Goal: Task Accomplishment & Management: Use online tool/utility

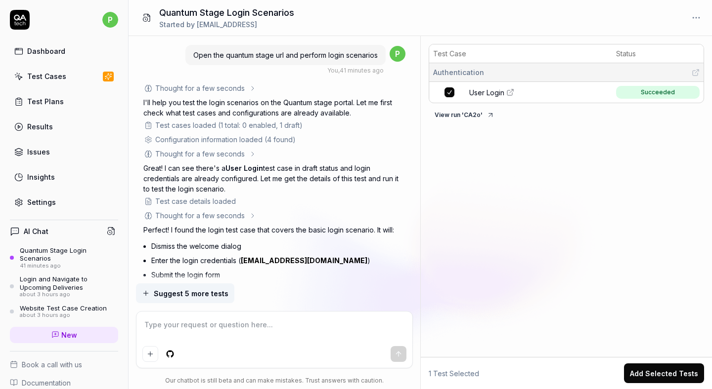
scroll to position [319, 0]
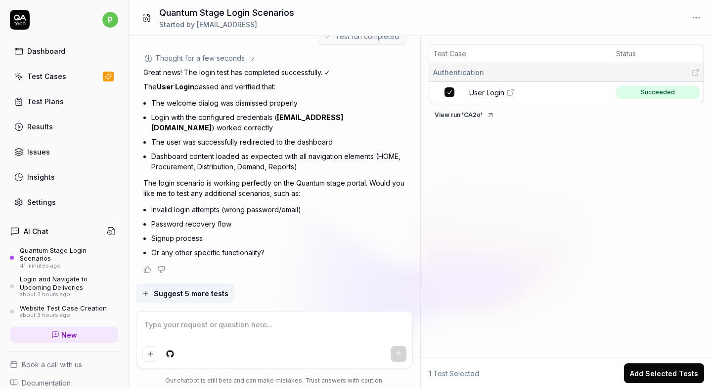
type textarea "*"
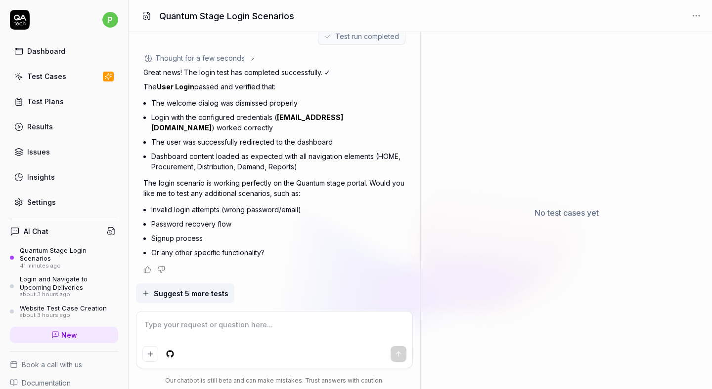
scroll to position [315, 0]
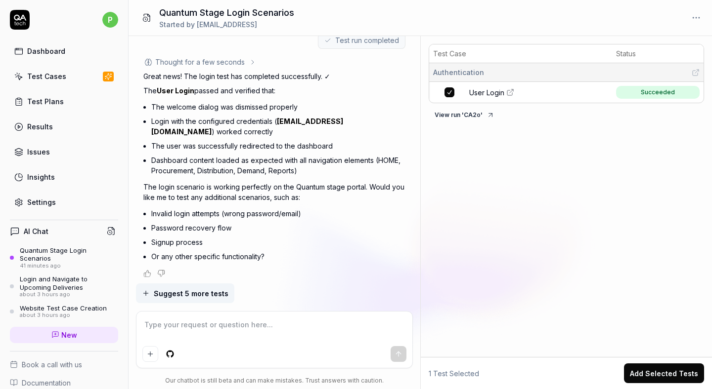
click at [464, 113] on button "View run ' CA2o '" at bounding box center [465, 115] width 72 height 16
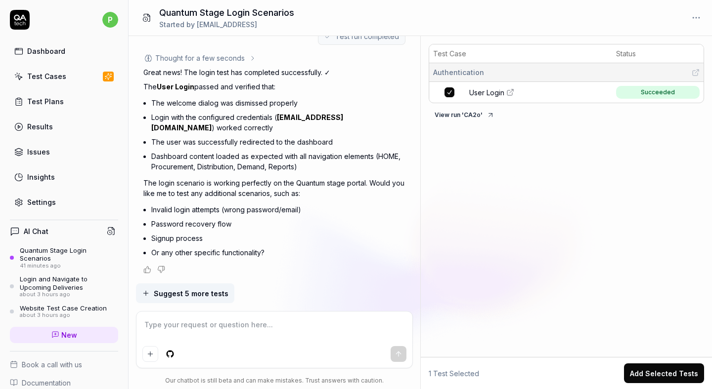
type textarea "*"
click at [178, 328] on textarea at bounding box center [274, 330] width 264 height 25
type textarea "h"
type textarea "*"
type textarea "ho"
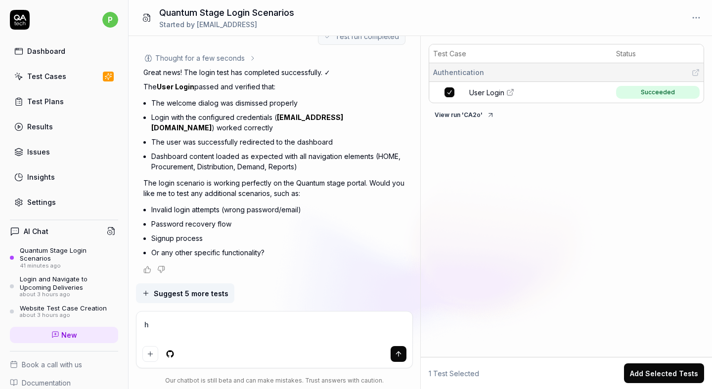
type textarea "*"
type textarea "how"
type textarea "*"
type textarea "how"
type textarea "*"
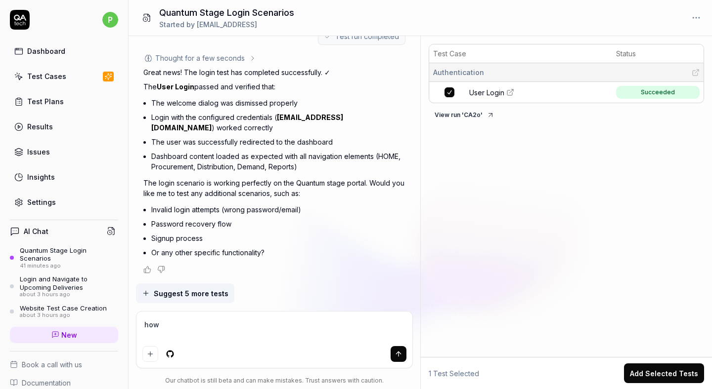
type textarea "how c"
type textarea "*"
type textarea "how ca"
type textarea "*"
type textarea "how can"
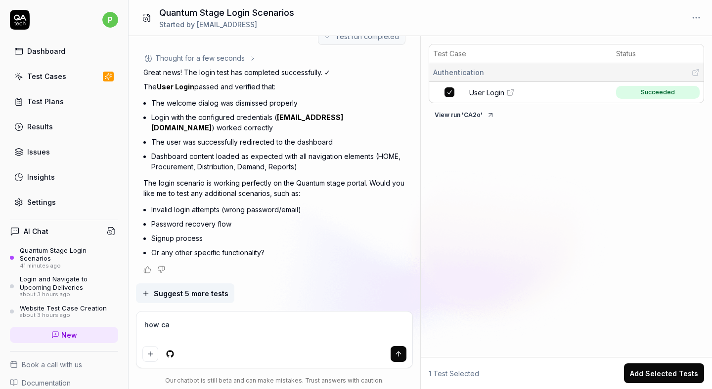
type textarea "*"
type textarea "how can"
type textarea "*"
type textarea "how can i"
type textarea "*"
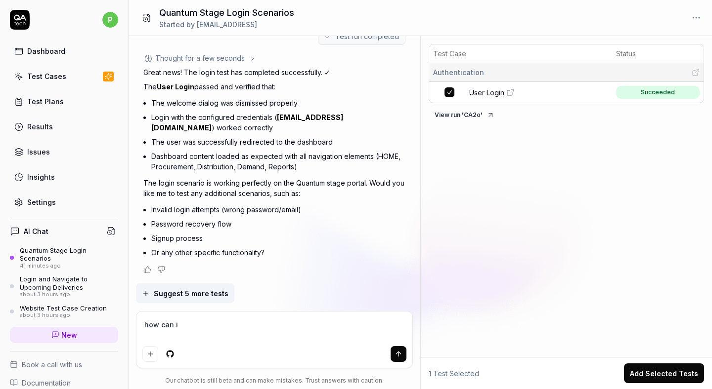
type textarea "how can i"
type textarea "*"
type textarea "how can i s"
type textarea "*"
type textarea "how can i se"
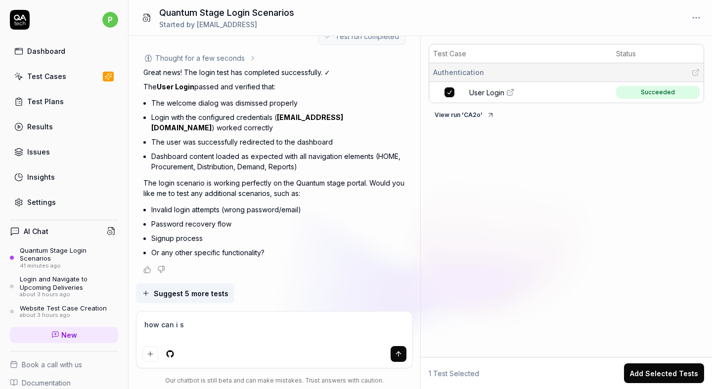
type textarea "*"
type textarea "how can i see"
type textarea "*"
type textarea "how can i see"
type textarea "*"
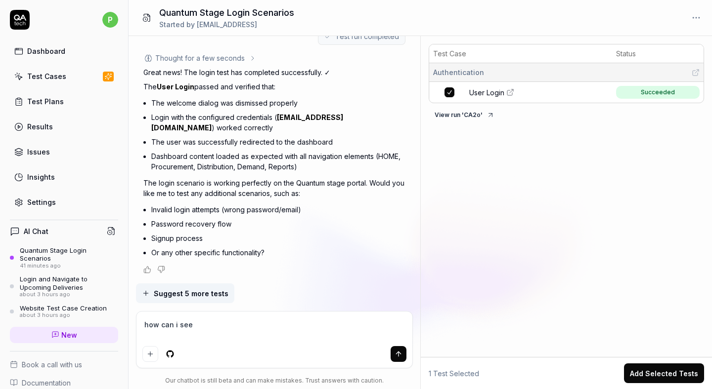
type textarea "how can i see h"
type textarea "*"
type textarea "how can i see"
type textarea "*"
type textarea "how can i see t"
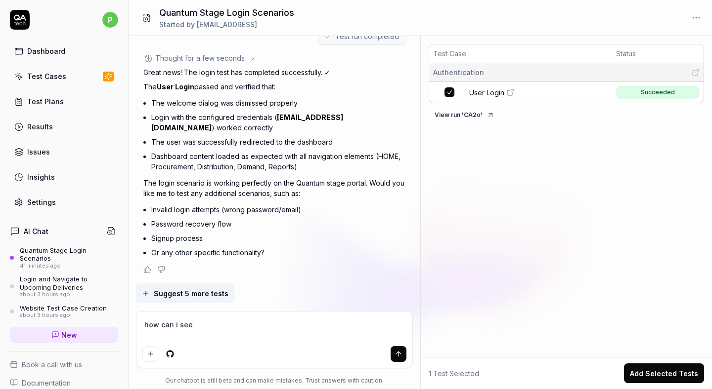
type textarea "*"
type textarea "how can i see th"
type textarea "*"
type textarea "how can i see the"
type textarea "*"
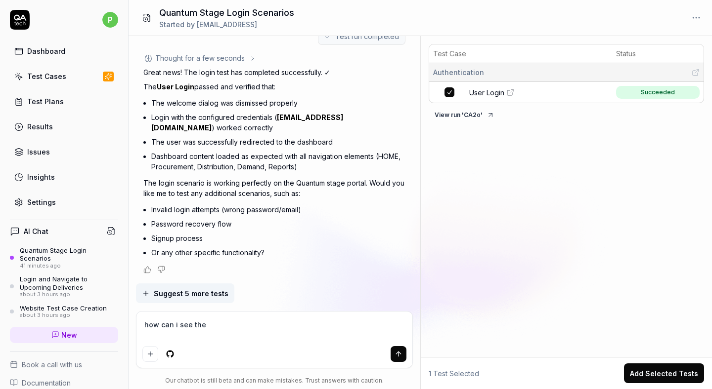
type textarea "how can i see the"
type textarea "*"
type textarea "how can i see the s"
type textarea "*"
type textarea "how can i see the sc"
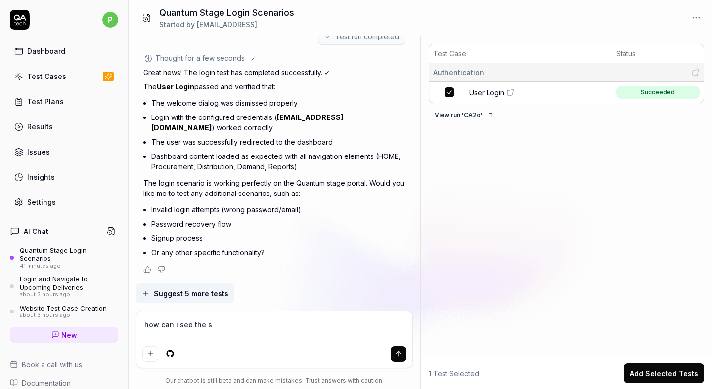
type textarea "*"
type textarea "how can i see the sce"
type textarea "*"
type textarea "how can i see the scee"
type textarea "*"
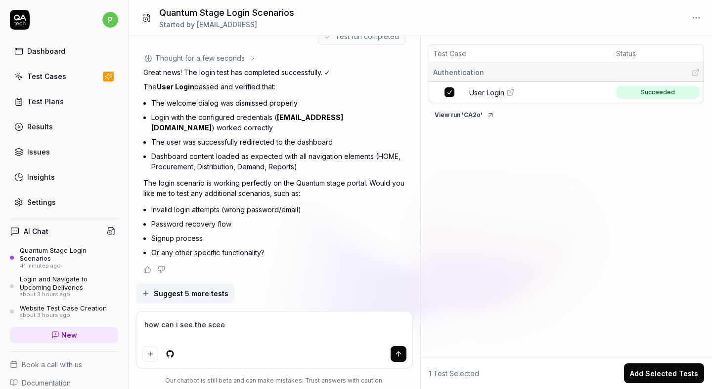
type textarea "how can i see the sceen"
type textarea "*"
type textarea "how can i see the sceen"
type textarea "*"
type textarea "how can i see the sceen r"
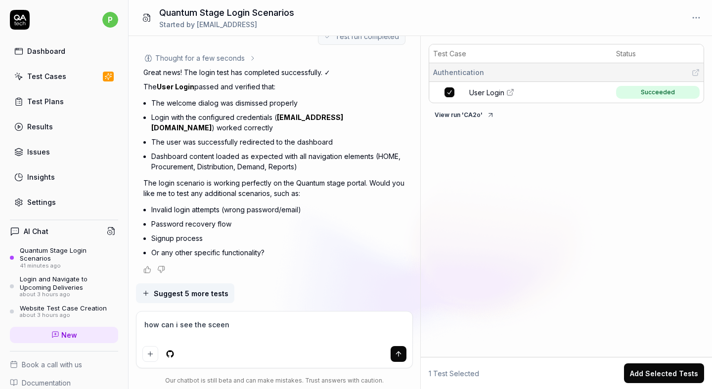
type textarea "*"
type textarea "how can i see the sceen re"
type textarea "*"
type textarea "how can i see the sceen rec"
type textarea "*"
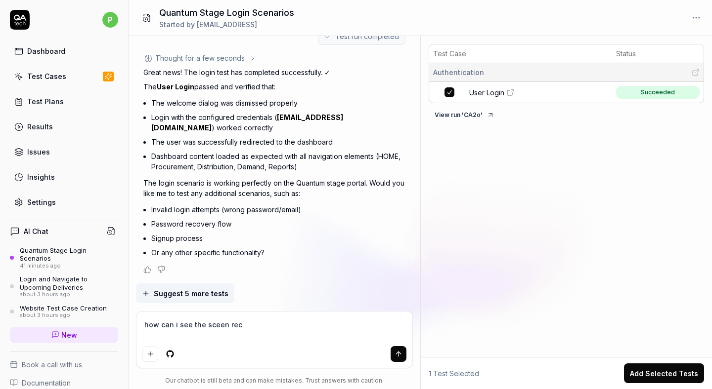
type textarea "how can i see the sceen reco"
type textarea "*"
type textarea "how can i see the sceen recor"
type textarea "*"
type textarea "how can i see the sceen record"
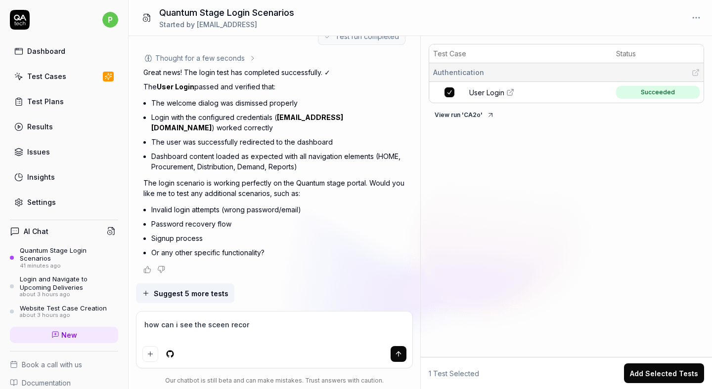
type textarea "*"
type textarea "how can i see the sceen recordi"
type textarea "*"
type textarea "how can i see the sceen recordin"
type textarea "*"
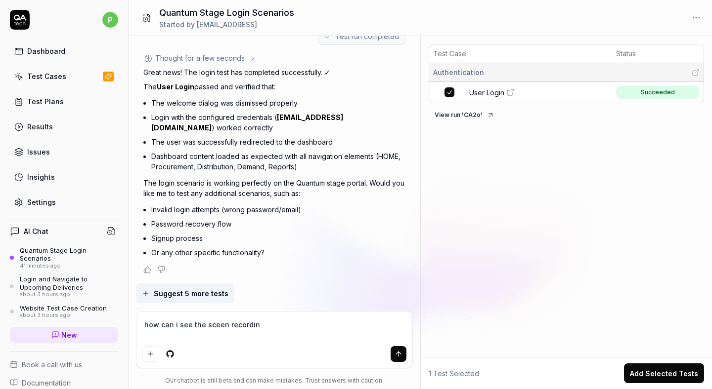
type textarea "how can i see the sceen recording"
type textarea "*"
type textarea "how can i see the sceen recording"
type textarea "*"
type textarea "how can i see the sceen recording o"
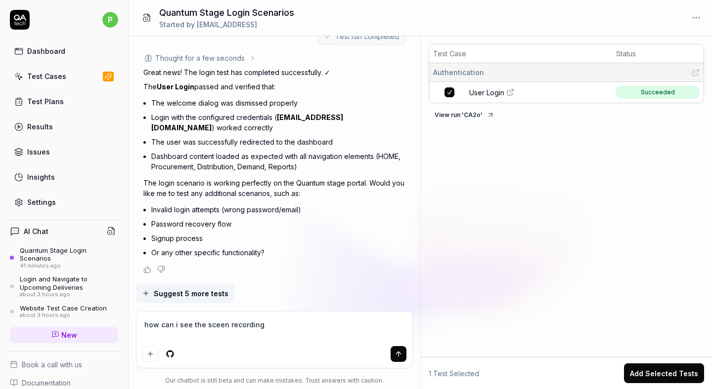
type textarea "*"
type textarea "how can i see the sceen recording on"
type textarea "*"
type textarea "how can i see the sceen recording on"
type textarea "*"
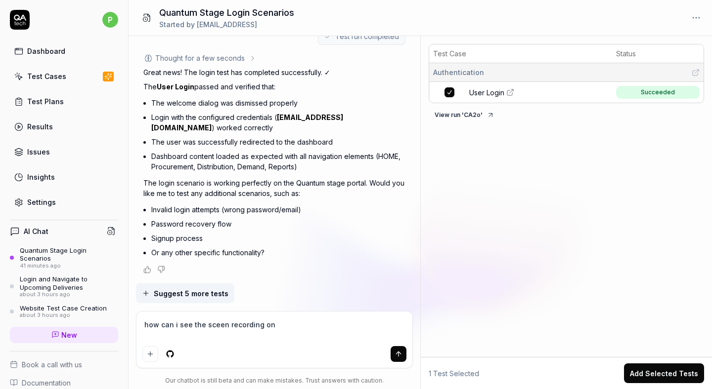
type textarea "how can i see the sceen recording on t"
type textarea "*"
type textarea "how can i see the sceen recording on th"
type textarea "*"
type textarea "how can i see the sceen recording on the"
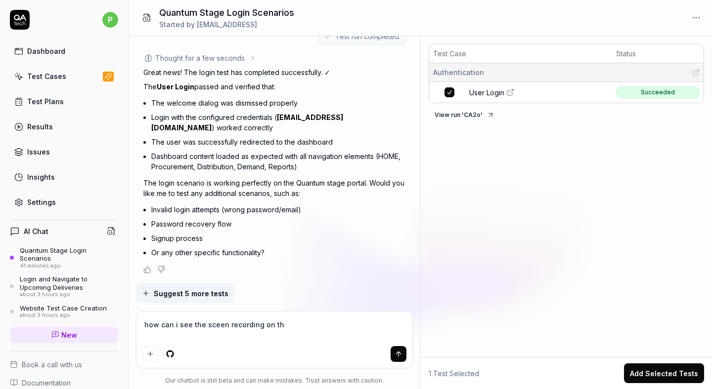
type textarea "*"
type textarea "how can i see the sceen recording on the"
type textarea "*"
type textarea "how can i see the sceen recording on the"
type textarea "*"
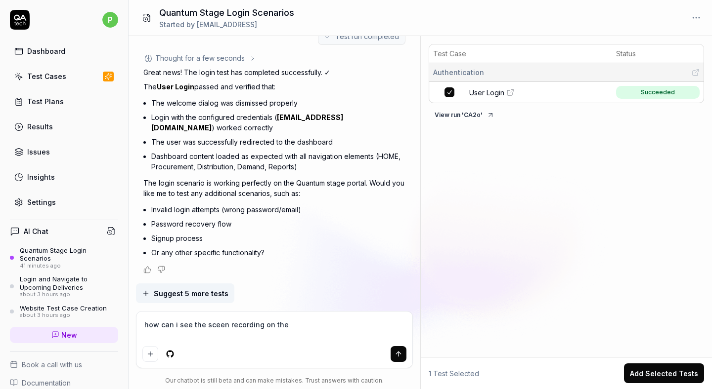
type textarea "how can i see the sceen recording on th"
type textarea "*"
type textarea "how can i see the sceen recording on t"
type textarea "*"
type textarea "how can i see the sceen recording on"
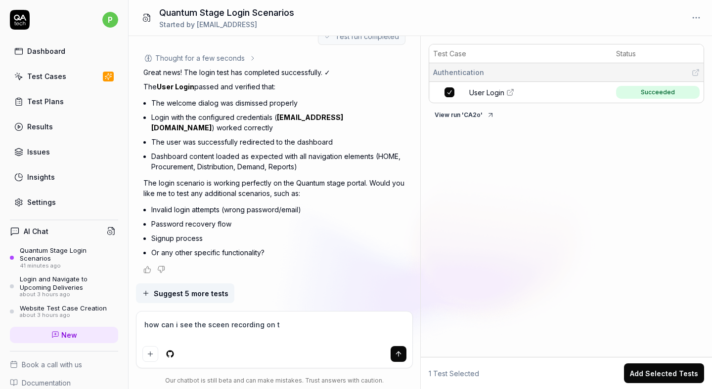
type textarea "*"
type textarea "how can i see the sceen recording on"
type textarea "*"
type textarea "how can i see the sceen recording o"
type textarea "*"
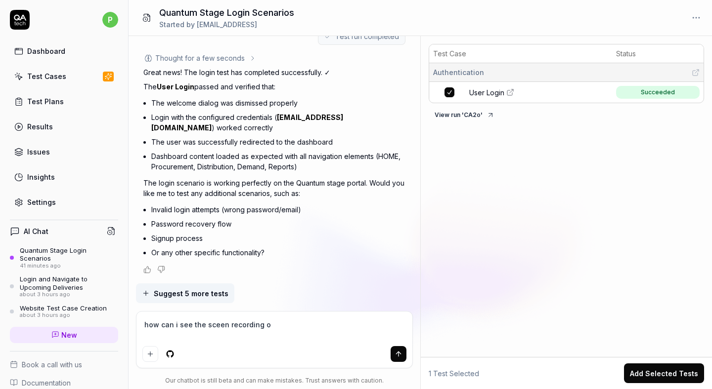
type textarea "how can i see the sceen recording or"
type textarea "*"
type textarea "how can i see the sceen recording or"
type textarea "*"
type textarea "how can i see the sceen recording or t"
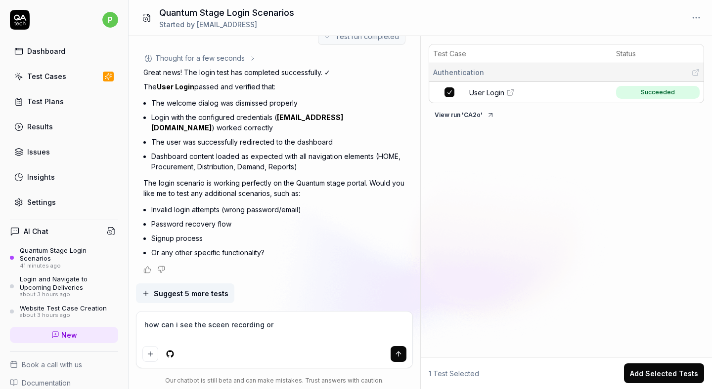
type textarea "*"
type textarea "how can i see the sceen recording or th"
type textarea "*"
type textarea "how can i see the sceen recording or the"
type textarea "*"
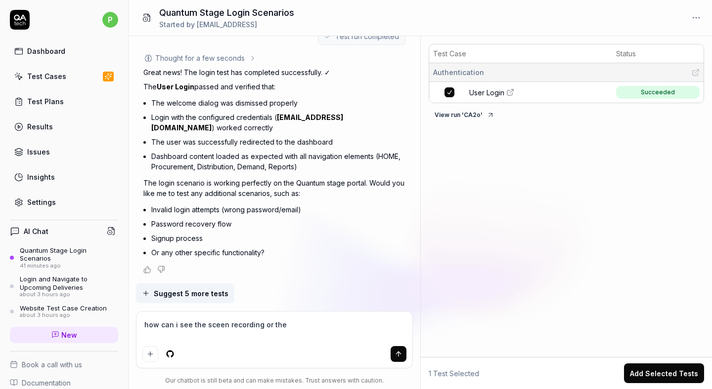
type textarea "how can i see the sceen recording or the"
type textarea "*"
type textarea "how can i see the sceen recording or the s"
type textarea "*"
type textarea "how can i see the sceen recording or the sc"
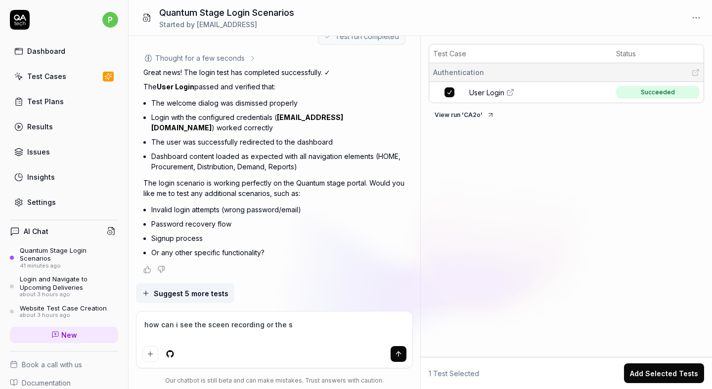
type textarea "*"
type textarea "how can i see the sceen recording or the scr"
type textarea "*"
type textarea "how can i see the sceen recording or the scre"
type textarea "*"
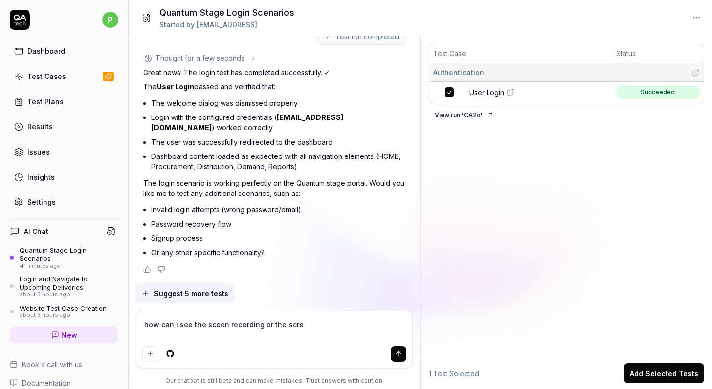
type textarea "how can i see the sceen recording or the scree"
type textarea "*"
type textarea "how can i see the sceen recording or the screen"
type textarea "*"
type textarea "how can i see the sceen recording or the screens"
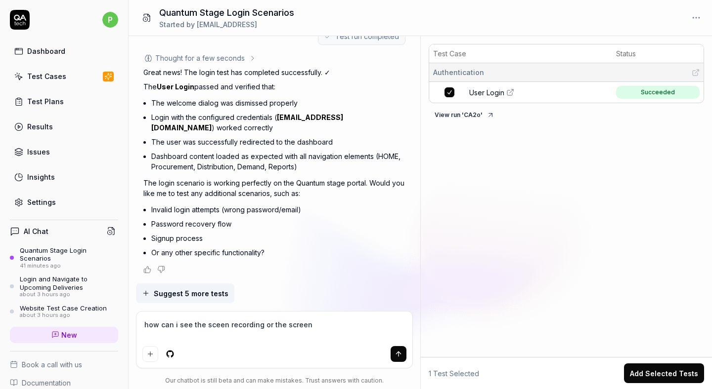
type textarea "*"
type textarea "how can i see the sceen recording or the screensh"
type textarea "*"
type textarea "how can i see the sceen recording or the screensho"
type textarea "*"
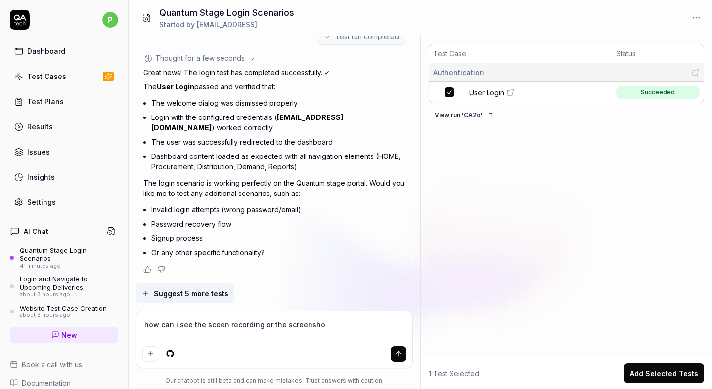
type textarea "how can i see the sceen recording or the screenshot"
type textarea "*"
type textarea "how can i see the sceen recording or the screenshots"
type textarea "*"
type textarea "how can i see the sceen recording or the screenshots"
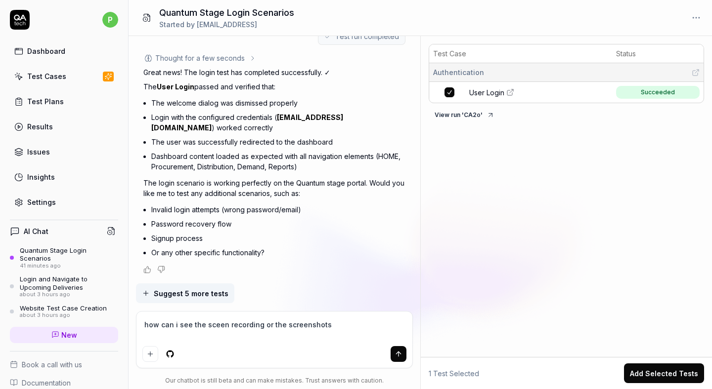
type textarea "*"
type textarea "how can i see the sceen recording or the screenshots o"
type textarea "*"
type textarea "how can i see the sceen recording or the screenshots of"
type textarea "*"
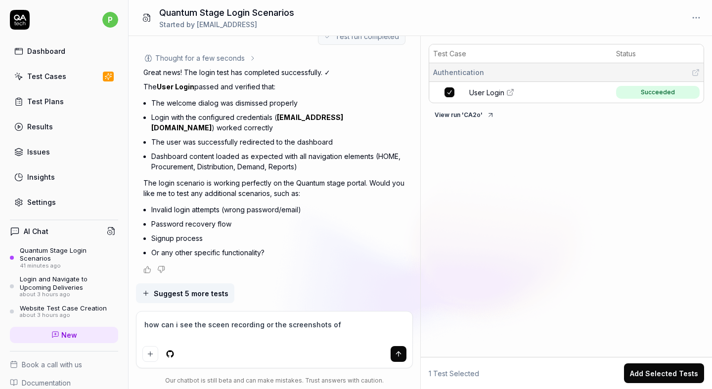
type textarea "how can i see the sceen recording or the screenshots of"
type textarea "*"
type textarea "how can i see the sceen recording or the screenshots of t"
type textarea "*"
type textarea "how can i see the sceen recording or the screenshots of th"
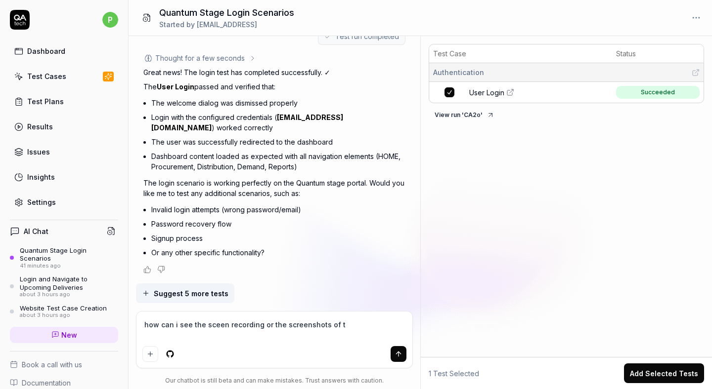
type textarea "*"
type textarea "how can i see the sceen recording or the screenshots of the"
type textarea "*"
type textarea "how can i see the sceen recording or the screenshots of thet"
type textarea "*"
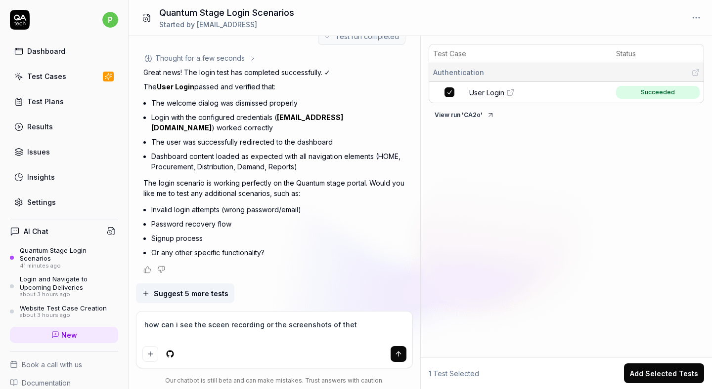
type textarea "how can i see the sceen recording or the screenshots of the"
type textarea "*"
type textarea "how can i see the sceen recording or the screenshots of the"
type textarea "*"
type textarea "how can i see the sceen recording or the screenshots of the et"
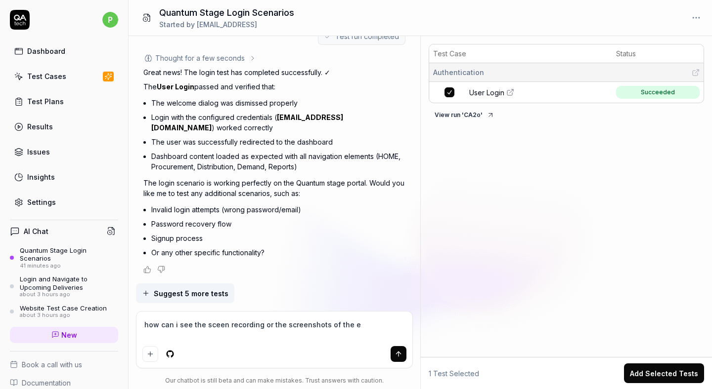
type textarea "*"
type textarea "how can i see the sceen recording or the screenshots of the ets"
type textarea "*"
type textarea "how can i see the sceen recording or the screenshots of the etst"
type textarea "*"
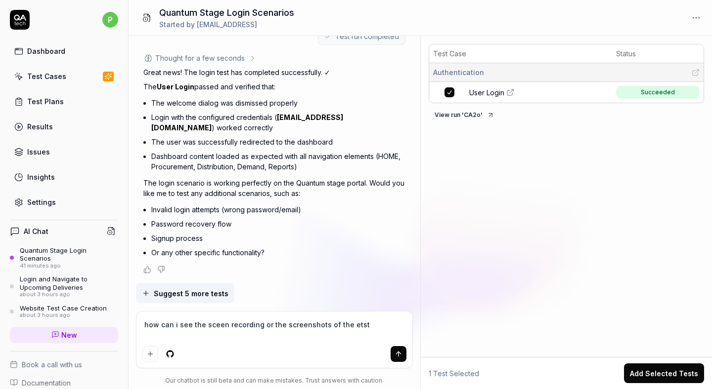
type textarea "how can i see the sceen recording or the screenshots of the ets"
type textarea "*"
type textarea "how can i see the sceen recording or the screenshots of the et"
type textarea "*"
type textarea "how can i see the sceen recording or the screenshots of the e"
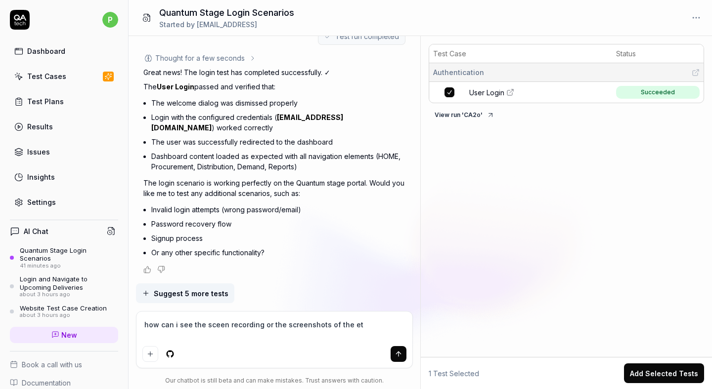
type textarea "*"
type textarea "how can i see the sceen recording or the screenshots of the"
type textarea "*"
type textarea "how can i see the sceen recording or the screenshots of the t"
type textarea "*"
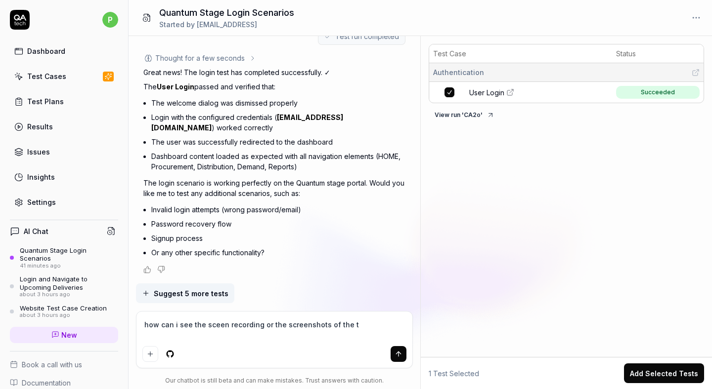
type textarea "how can i see the sceen recording or the screenshots of the te"
type textarea "*"
type textarea "how can i see the sceen recording or the screenshots of the tes"
type textarea "*"
type textarea "how can i see the sceen recording or the screenshots of the test"
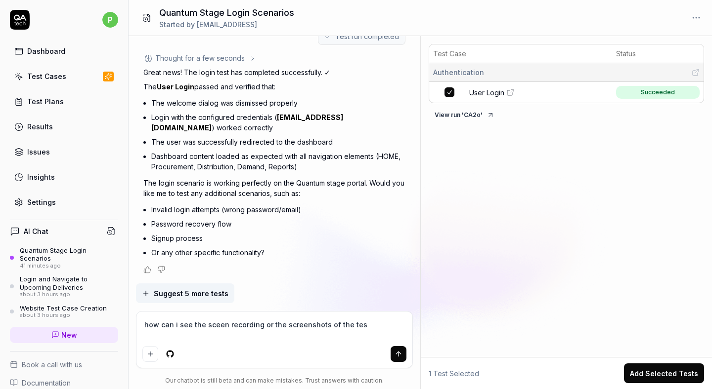
type textarea "*"
type textarea "how can i see the sceen recording or the screenshots of the tests"
type textarea "*"
type textarea "how can i see the sceen recording or the screenshots of the tests?"
type textarea "*"
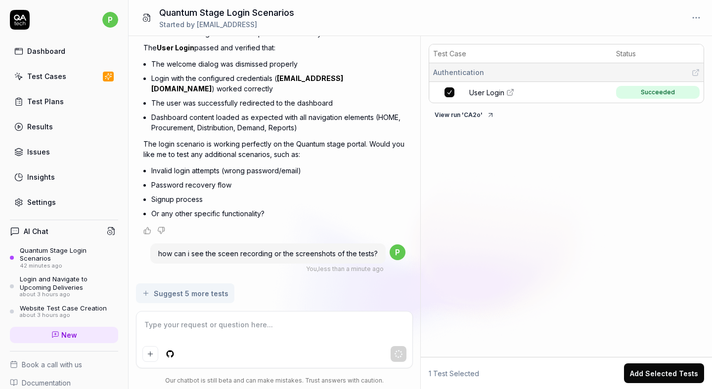
scroll to position [374, 0]
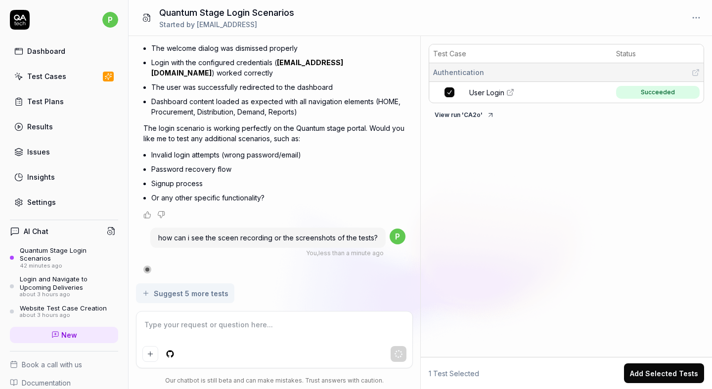
click at [61, 378] on span "Documentation" at bounding box center [46, 383] width 49 height 10
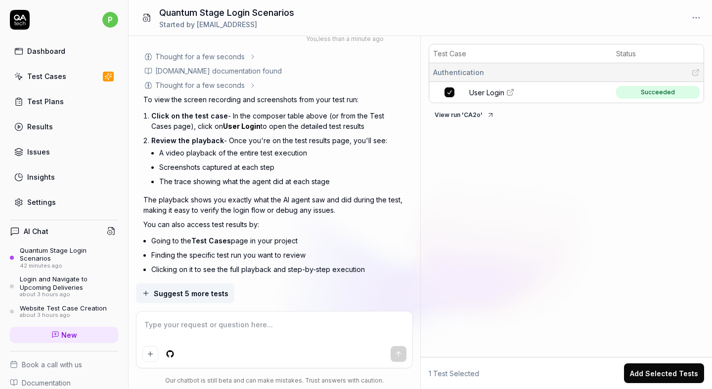
scroll to position [594, 0]
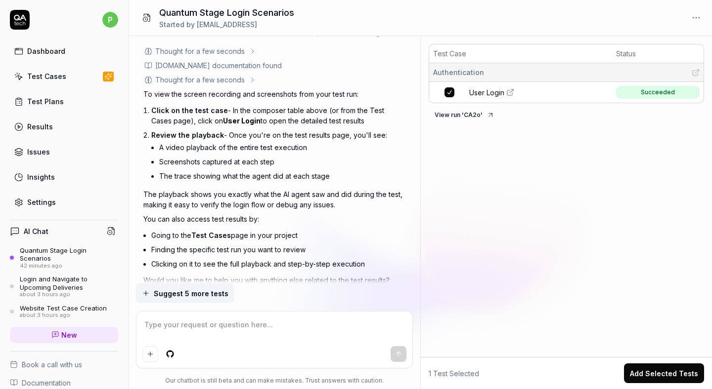
click at [55, 78] on div "Test Cases" at bounding box center [46, 76] width 39 height 10
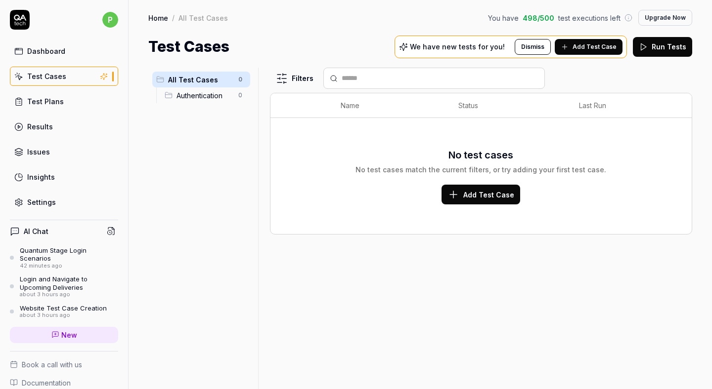
click at [180, 98] on span "Authentication" at bounding box center [204, 95] width 56 height 10
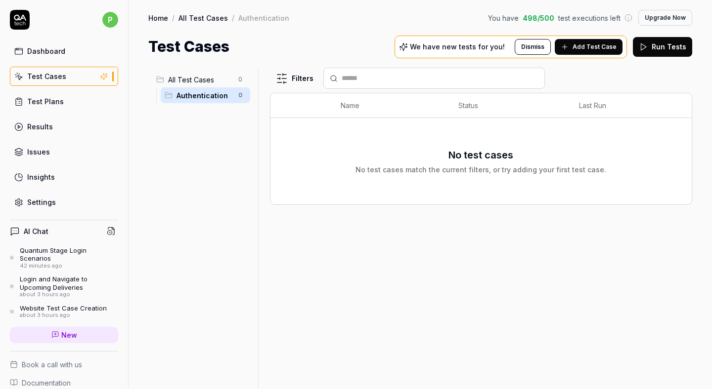
click at [183, 79] on span "All Test Cases" at bounding box center [200, 80] width 64 height 10
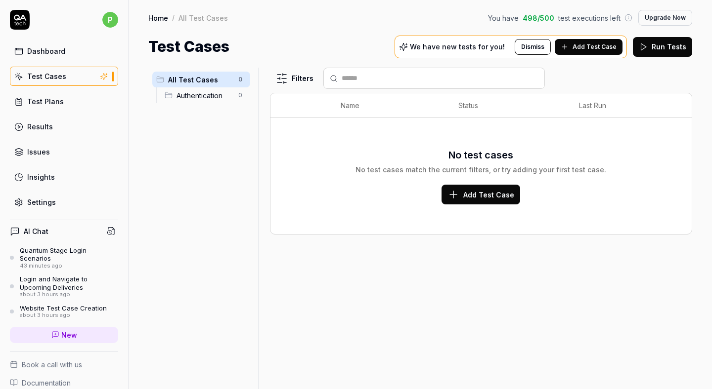
click at [604, 44] on span "Add Test Case" at bounding box center [594, 47] width 44 height 9
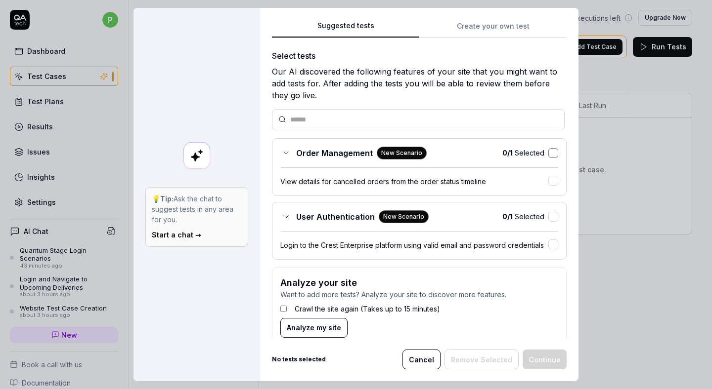
click at [555, 148] on button "button" at bounding box center [553, 153] width 10 height 10
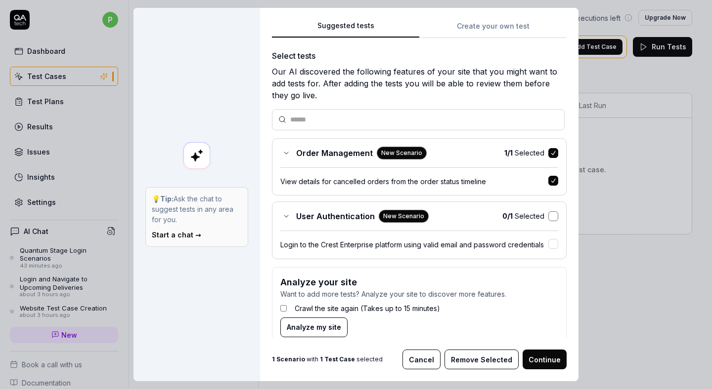
click at [552, 216] on button "button" at bounding box center [553, 217] width 10 height 10
click at [549, 354] on button "Continue" at bounding box center [544, 360] width 44 height 20
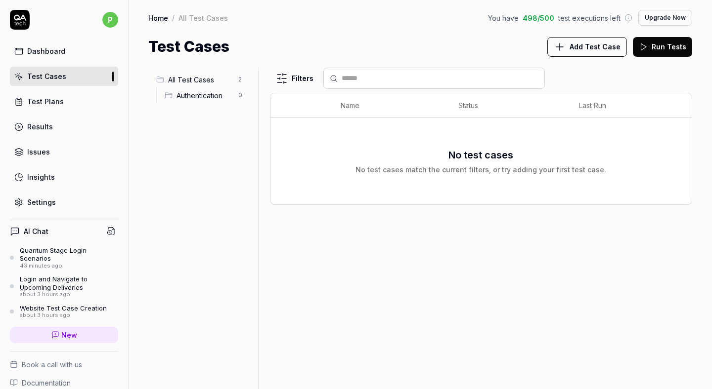
click at [178, 77] on span "All Test Cases" at bounding box center [200, 80] width 64 height 10
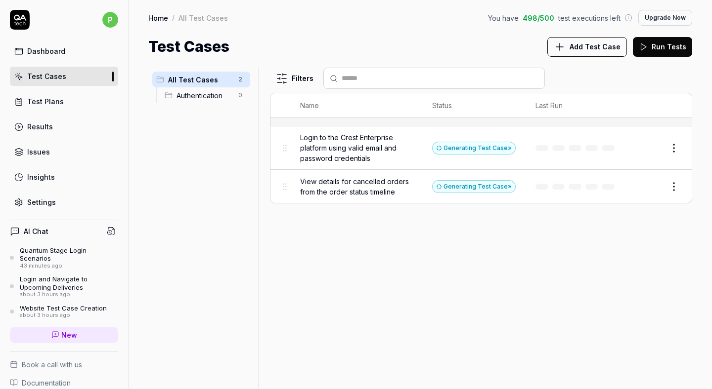
click at [657, 54] on button "Run Tests" at bounding box center [662, 47] width 59 height 20
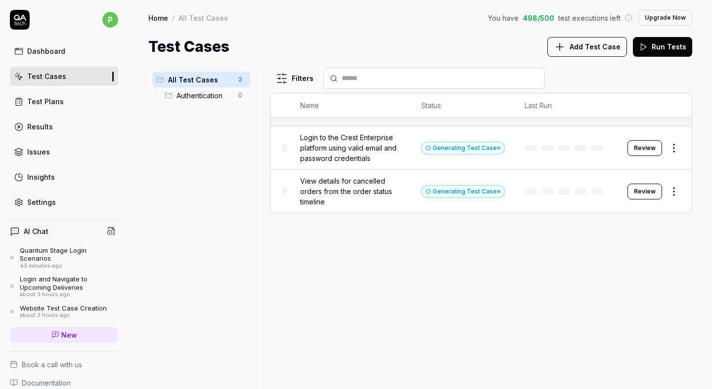
click at [633, 147] on button "Review" at bounding box center [644, 148] width 35 height 16
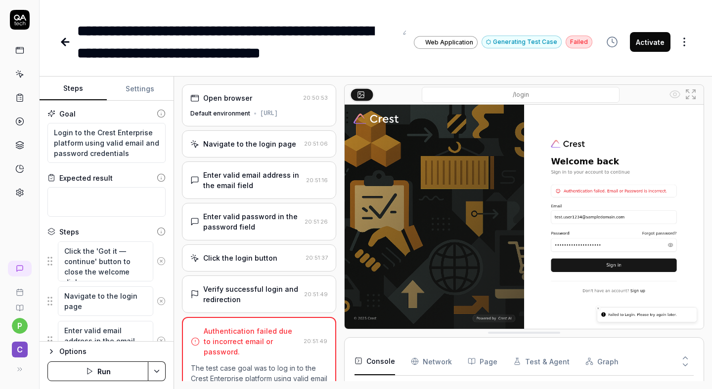
click at [66, 42] on icon at bounding box center [65, 42] width 7 height 0
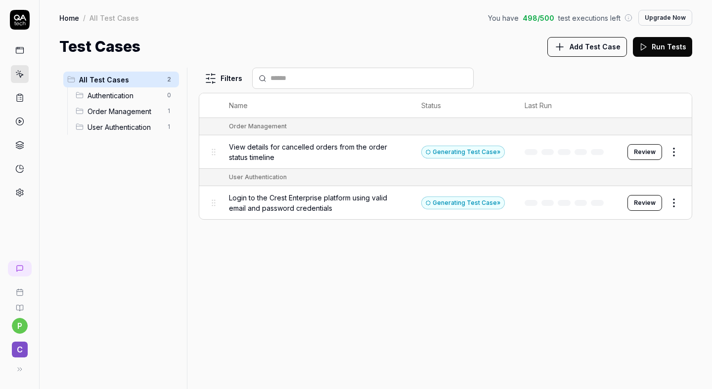
click at [117, 111] on span "Order Management" at bounding box center [124, 111] width 74 height 10
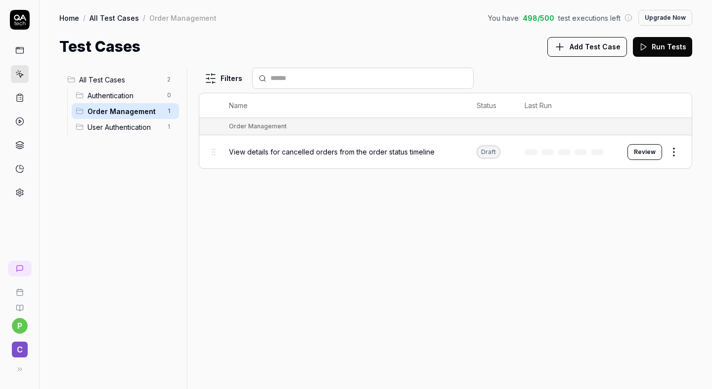
click at [641, 150] on button "Review" at bounding box center [644, 152] width 35 height 16
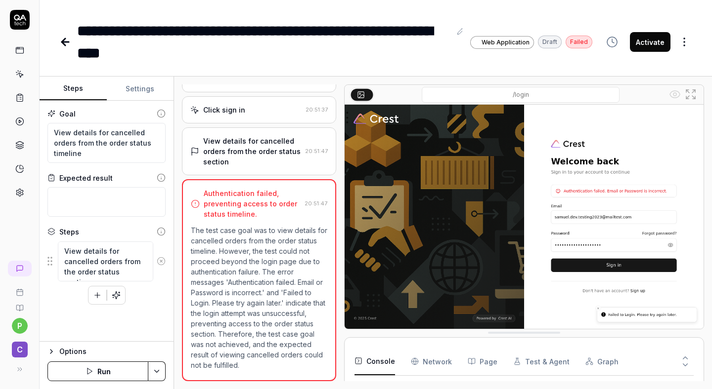
scroll to position [136, 0]
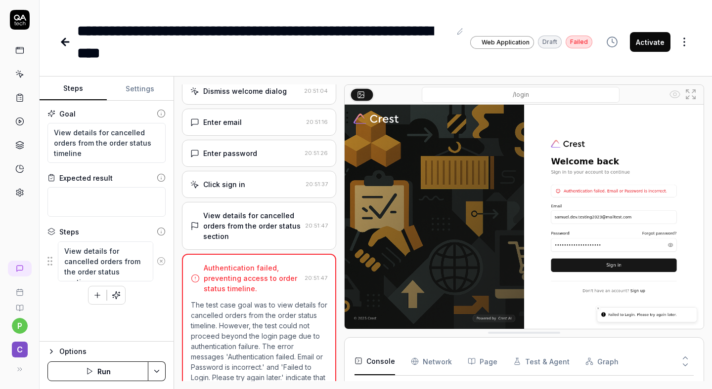
scroll to position [32, 0]
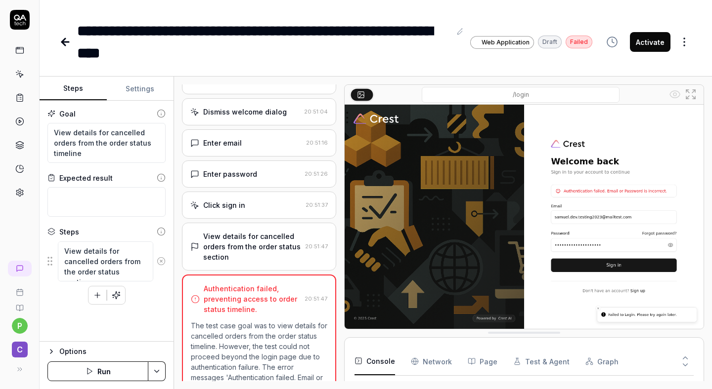
click at [246, 148] on div "Enter email" at bounding box center [246, 143] width 112 height 10
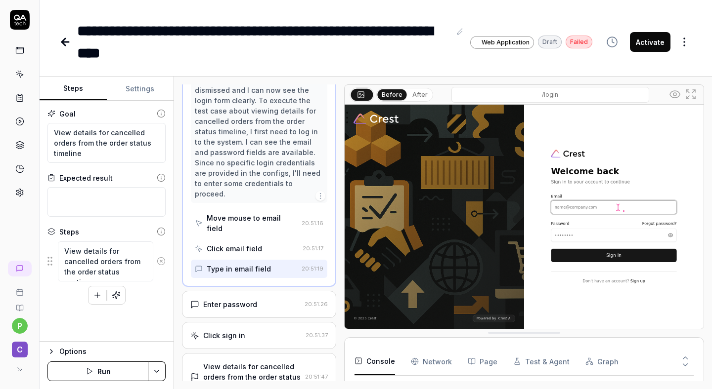
scroll to position [0, 0]
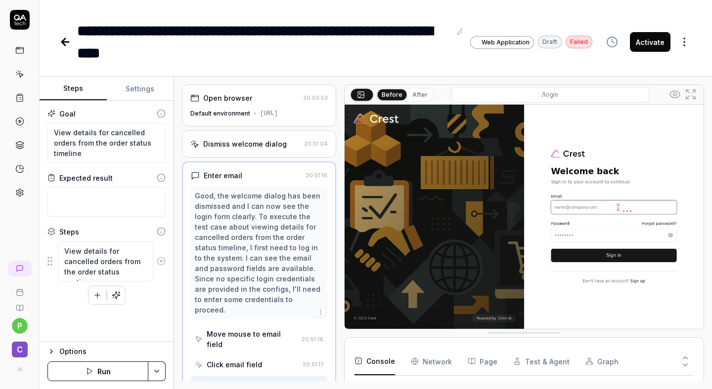
click at [610, 199] on img at bounding box center [524, 217] width 359 height 224
click at [599, 206] on img at bounding box center [524, 217] width 359 height 224
click at [460, 30] on icon at bounding box center [461, 31] width 8 height 8
click at [69, 36] on icon at bounding box center [65, 42] width 12 height 12
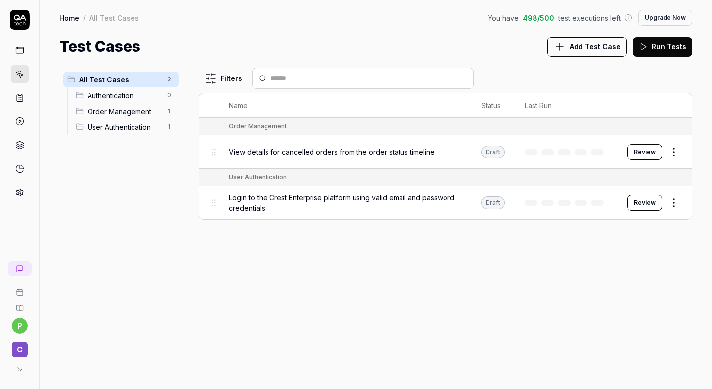
click at [599, 45] on span "Add Test Case" at bounding box center [594, 47] width 51 height 10
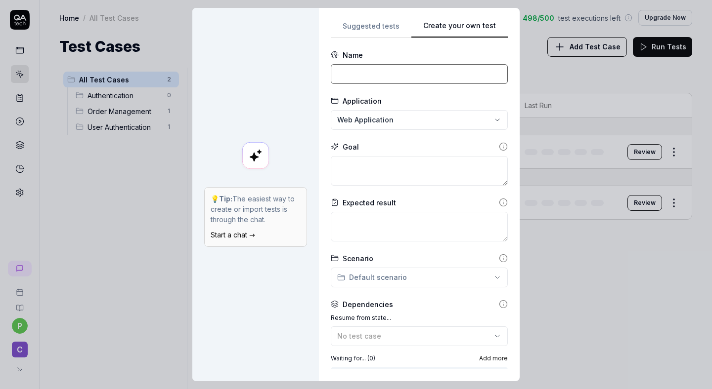
click at [405, 77] on input at bounding box center [419, 74] width 177 height 20
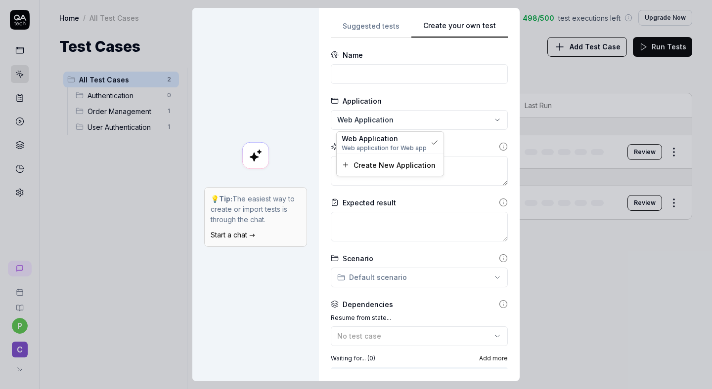
click at [412, 115] on div "**********" at bounding box center [356, 194] width 712 height 389
click at [402, 149] on span "Web application for Web app" at bounding box center [384, 148] width 85 height 9
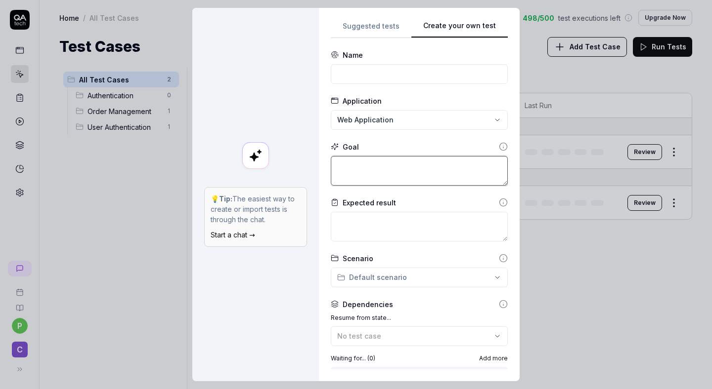
click at [395, 168] on textarea at bounding box center [419, 171] width 177 height 30
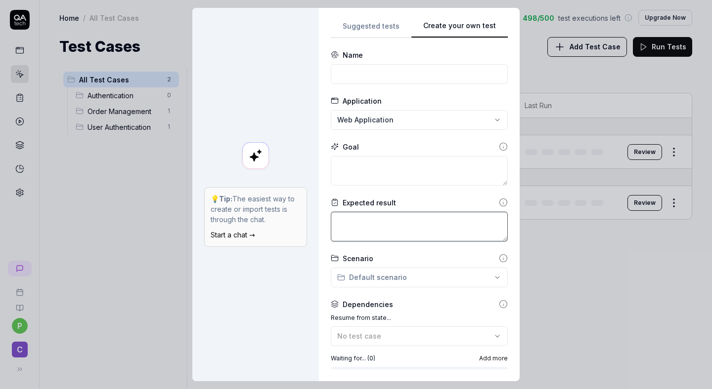
click at [381, 223] on textarea at bounding box center [419, 227] width 177 height 30
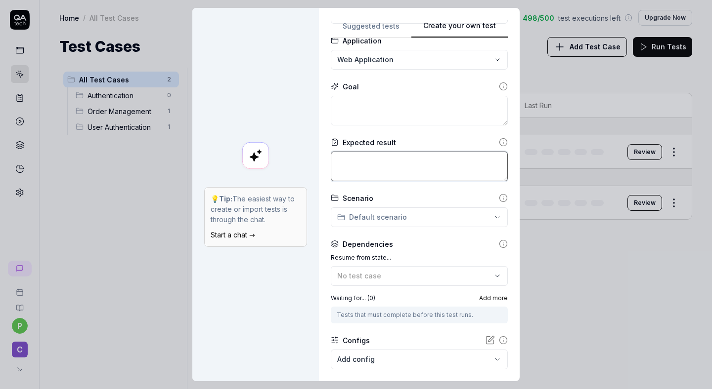
scroll to position [76, 0]
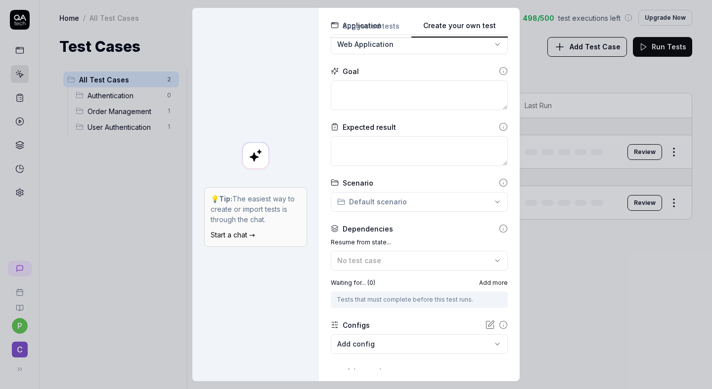
click at [390, 194] on div "**********" at bounding box center [356, 194] width 712 height 389
click at [394, 227] on span "test case s" at bounding box center [387, 230] width 69 height 9
click at [384, 260] on div "No test case" at bounding box center [414, 261] width 154 height 10
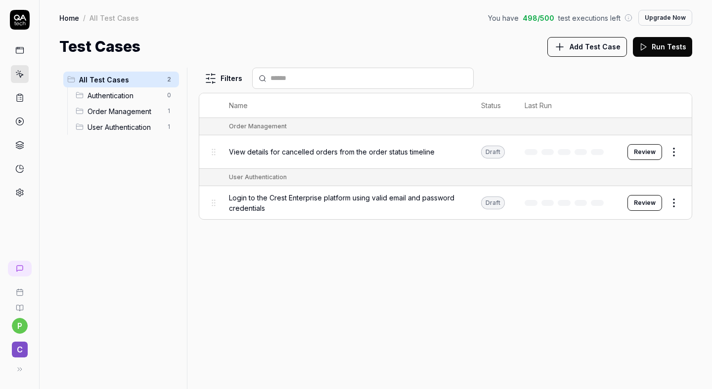
click at [21, 56] on link at bounding box center [20, 51] width 18 height 18
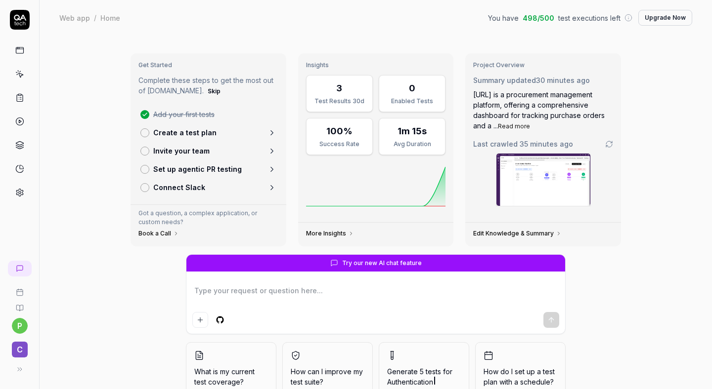
click at [21, 49] on icon at bounding box center [19, 49] width 7 height 0
click at [14, 51] on link at bounding box center [20, 51] width 18 height 18
click at [20, 76] on icon at bounding box center [19, 74] width 9 height 9
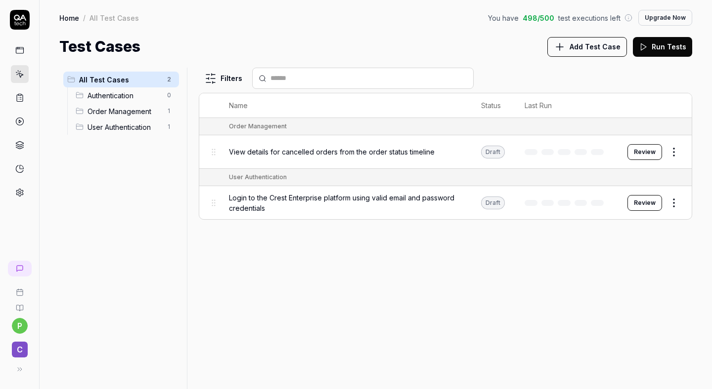
click at [18, 50] on icon at bounding box center [19, 50] width 9 height 9
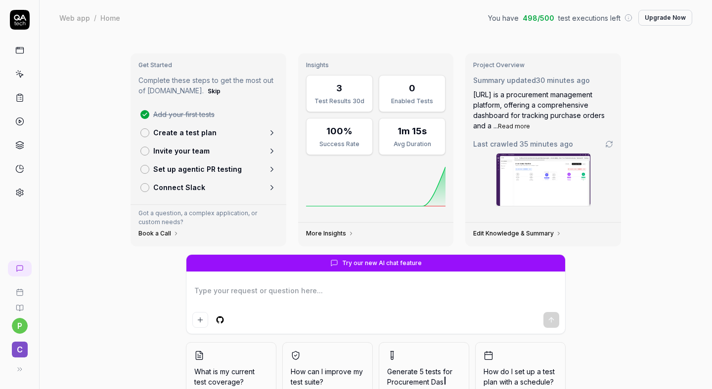
type textarea "*"
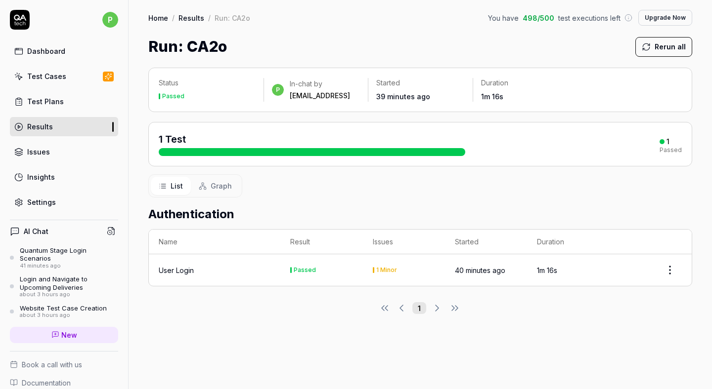
click at [330, 147] on div "1 Test" at bounding box center [312, 144] width 306 height 24
click at [657, 133] on div "1 Test 1 Passed" at bounding box center [420, 144] width 523 height 24
click at [43, 78] on div "Test Cases" at bounding box center [46, 76] width 39 height 10
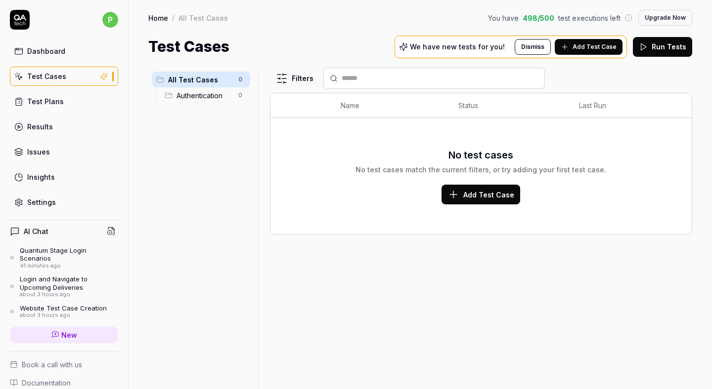
click at [185, 92] on span "Authentication" at bounding box center [204, 95] width 56 height 10
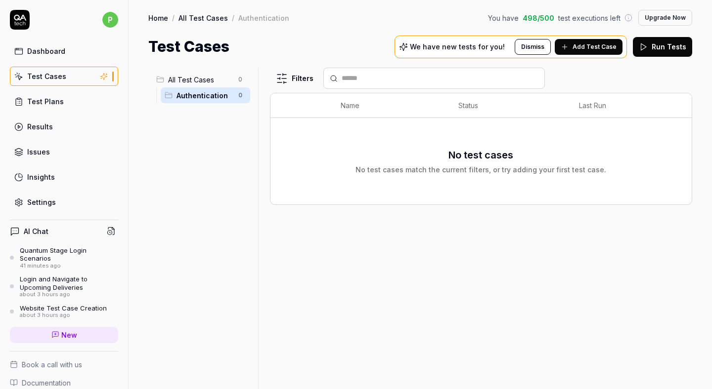
click at [170, 80] on span "All Test Cases" at bounding box center [200, 80] width 64 height 10
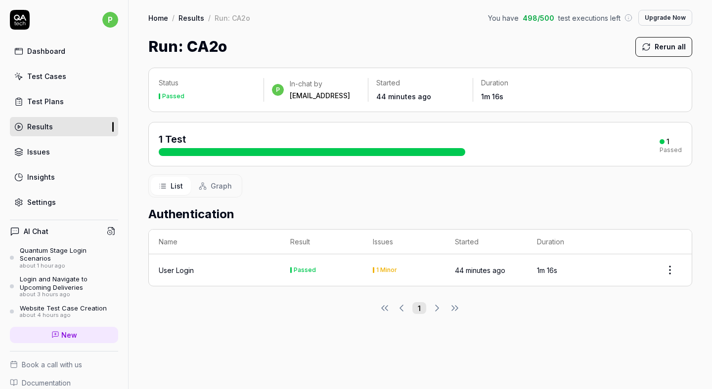
click at [51, 69] on link "Test Cases" at bounding box center [64, 76] width 108 height 19
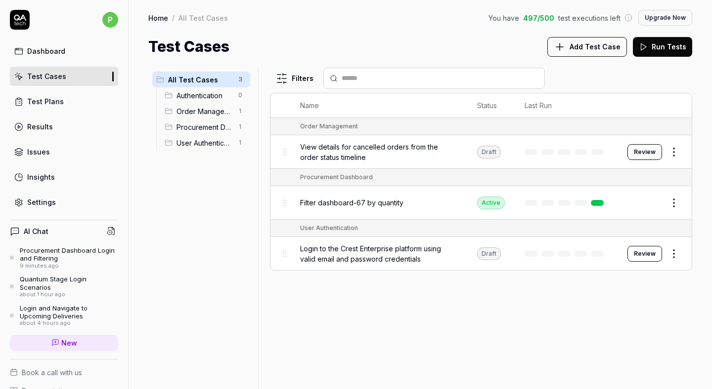
click at [73, 338] on span "New" at bounding box center [69, 343] width 16 height 10
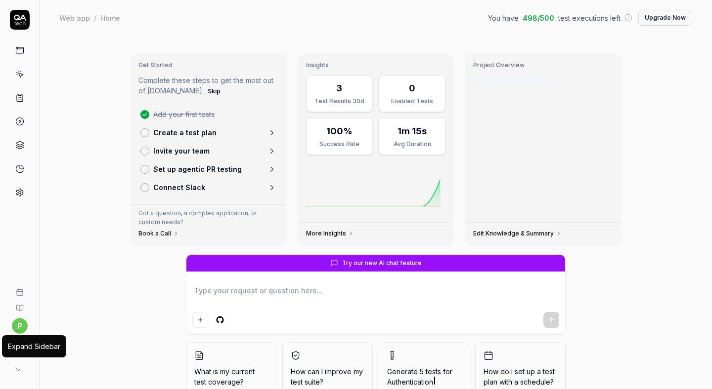
click at [16, 370] on icon at bounding box center [18, 370] width 8 height 8
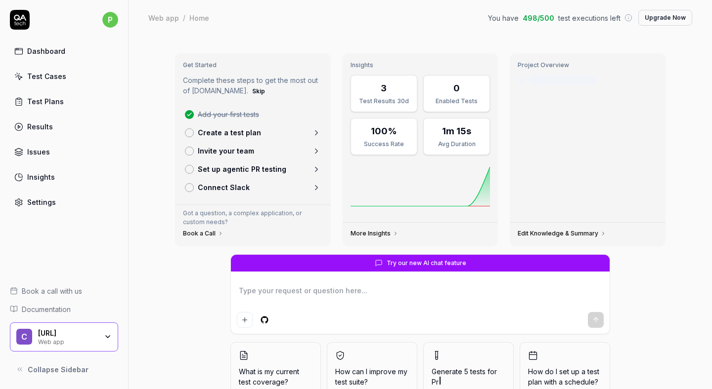
click at [66, 332] on div "[URL]" at bounding box center [67, 333] width 59 height 9
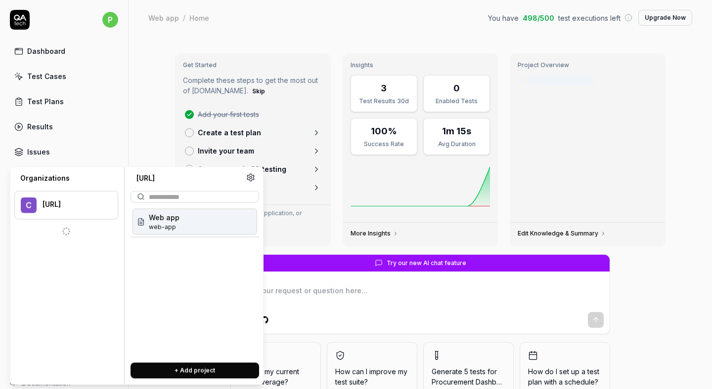
click at [310, 215] on p "Got a question, a complex application, or custom needs?" at bounding box center [253, 218] width 140 height 18
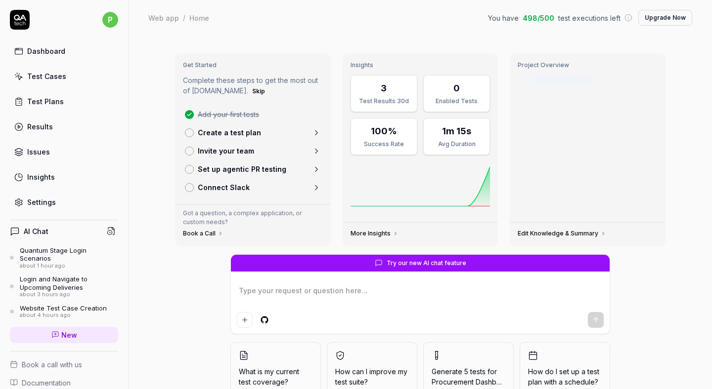
click at [63, 78] on div "Test Cases" at bounding box center [46, 76] width 39 height 10
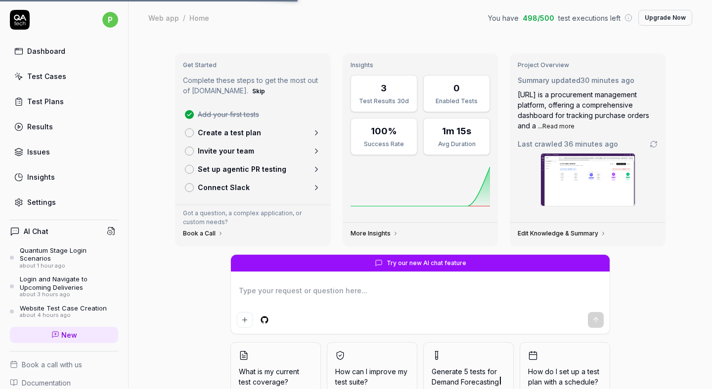
click at [54, 331] on icon at bounding box center [55, 335] width 8 height 8
type textarea "*"
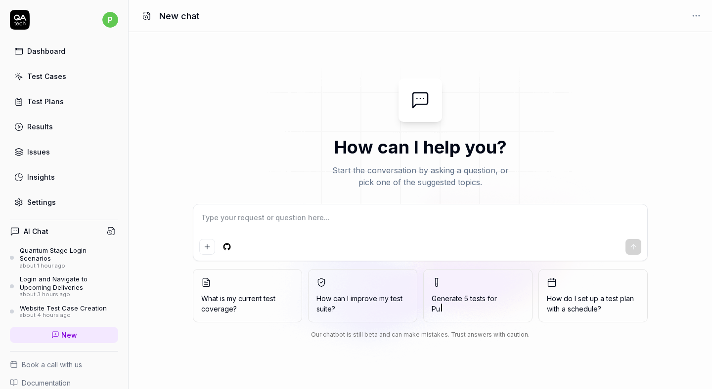
type textarea "*"
click at [280, 226] on textarea at bounding box center [420, 223] width 442 height 25
paste textarea "Open [URL] Type email [EMAIL_ADDRESS][DOMAIN_NAME] Type password [SECURITY_DATA…"
type textarea "Open [URL] Type email [EMAIL_ADDRESS][DOMAIN_NAME] Type password [SECURITY_DATA…"
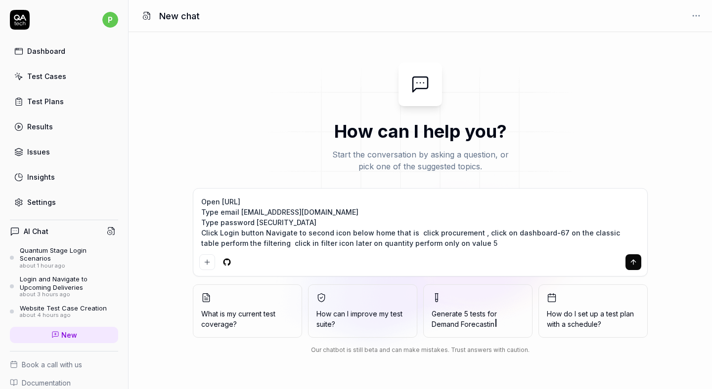
click at [269, 222] on textarea "Open [URL] Type email [EMAIL_ADDRESS][DOMAIN_NAME] Type password [SECURITY_DATA…" at bounding box center [420, 223] width 442 height 56
type textarea "*"
type textarea "Open [URL] Type email [EMAIL_ADDRESS][DOMAIN_NAME] Type password [SECURITY_DATA…"
type textarea "*"
type textarea "Open [URL] Type email [EMAIL_ADDRESS][DOMAIN_NAME] Type password [SECURITY_DATA…"
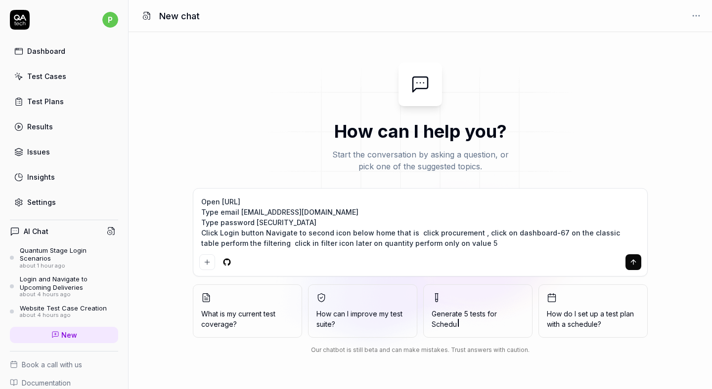
type textarea "*"
click at [283, 221] on textarea "Open [URL] Type email [EMAIL_ADDRESS][DOMAIN_NAME] Type password [SECURITY_DATA…" at bounding box center [420, 223] width 442 height 56
type textarea "Open [URL] Type email [EMAIL_ADDRESS][DOMAIN_NAME] Type password [SECURITY_DATA…"
type textarea "*"
type textarea "Open https://portal-stage.getcrest.ai/login Type email newconfig@yopmail.com Ty…"
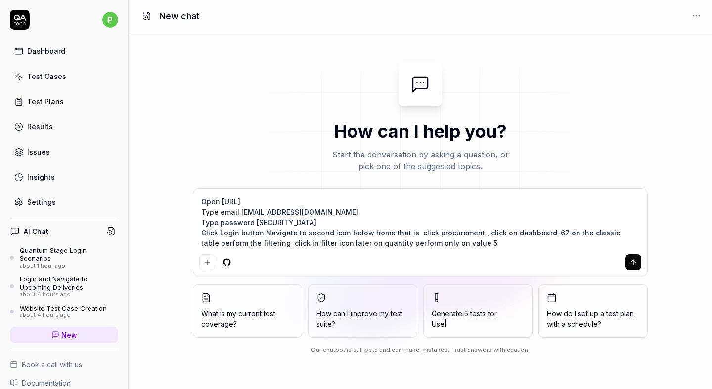
type textarea "*"
type textarea "Open https://portal-stage.getcrest.ai/login Type email newconfig@yopmail.com Ty…"
type textarea "*"
click at [286, 242] on textarea "Open https://portal-stage.getcrest.ai/login Type email newconfig@yopmail.com Ty…" at bounding box center [420, 223] width 442 height 56
type textarea "Open https://portal-stage.getcrest.ai/login Type email newconfig@yopmail.com Ty…"
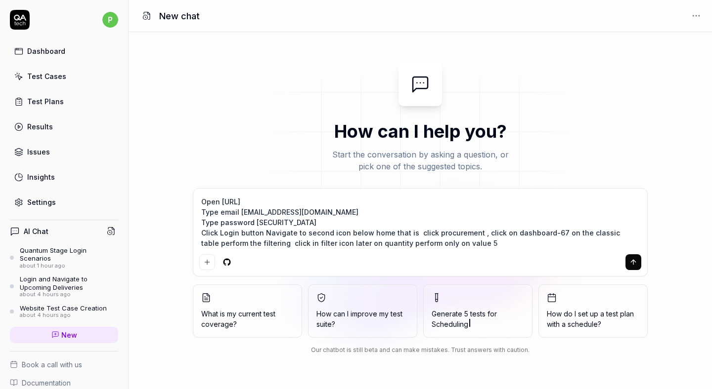
type textarea "*"
type textarea "Open https://portal-stage.getcrest.ai/login Type email newconfig@yopmail.com Ty…"
type textarea "*"
type textarea "Open https://portal-stage.getcrest.ai/login Type email newconfig@yopmail.com Ty…"
type textarea "*"
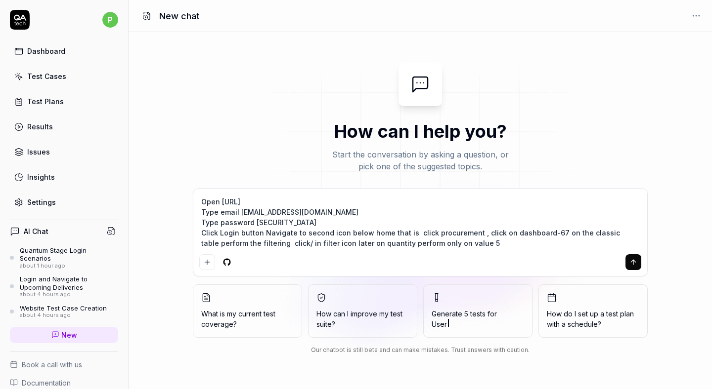
type textarea "Open https://portal-stage.getcrest.ai/login Type email newconfig@yopmail.com Ty…"
type textarea "*"
type textarea "Open https://portal-stage.getcrest.ai/login Type email newconfig@yopmail.com Ty…"
type textarea "*"
type textarea "Open https://portal-stage.getcrest.ai/login Type email newconfig@yopmail.com Ty…"
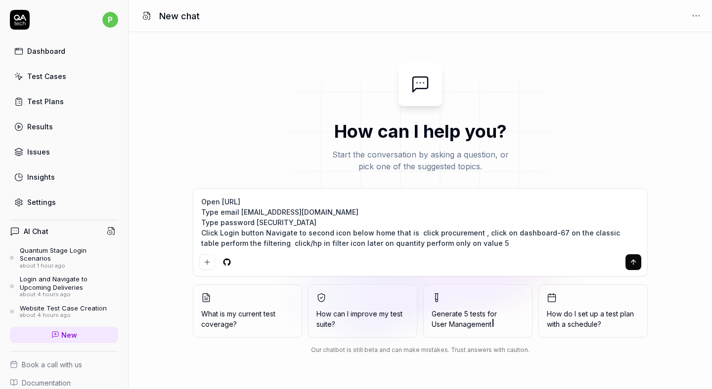
type textarea "*"
type textarea "Open https://portal-stage.getcrest.ai/login Type email newconfig@yopmail.com Ty…"
type textarea "*"
type textarea "Open https://portal-stage.getcrest.ai/login Type email newconfig@yopmail.com Ty…"
type textarea "*"
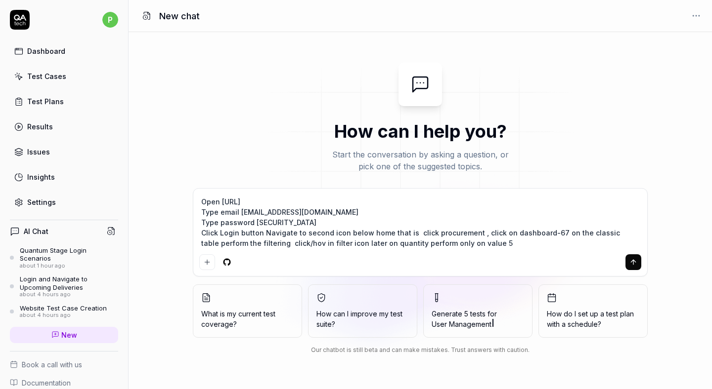
type textarea "Open https://portal-stage.getcrest.ai/login Type email newconfig@yopmail.com Ty…"
type textarea "*"
type textarea "Open https://portal-stage.getcrest.ai/login Type email newconfig@yopmail.com Ty…"
click at [317, 242] on textarea "Open https://portal-stage.getcrest.ai/login Type email newconfig@yopmail.com Ty…" at bounding box center [420, 223] width 442 height 56
type textarea "*"
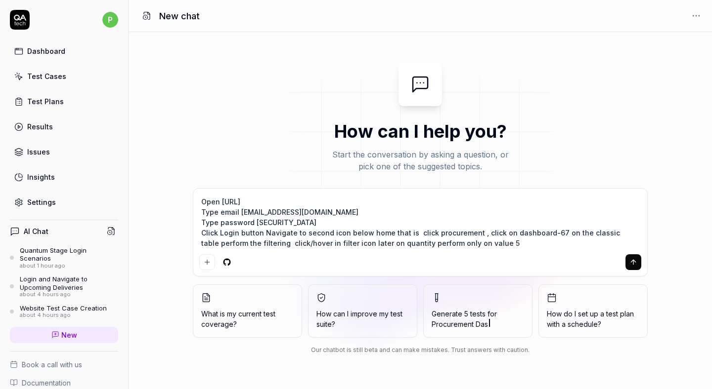
type textarea "Open https://portal-stage.getcrest.ai/login Type email newconfig@yopmail.com Ty…"
type textarea "*"
type textarea "Open https://portal-stage.getcrest.ai/login Type email newconfig@yopmail.com Ty…"
type textarea "*"
type textarea "Open https://portal-stage.getcrest.ai/login Type email newconfig@yopmail.com Ty…"
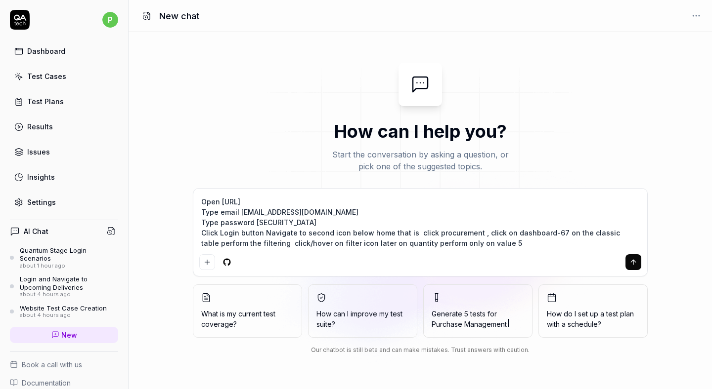
click at [639, 258] on button "submit" at bounding box center [633, 263] width 16 height 16
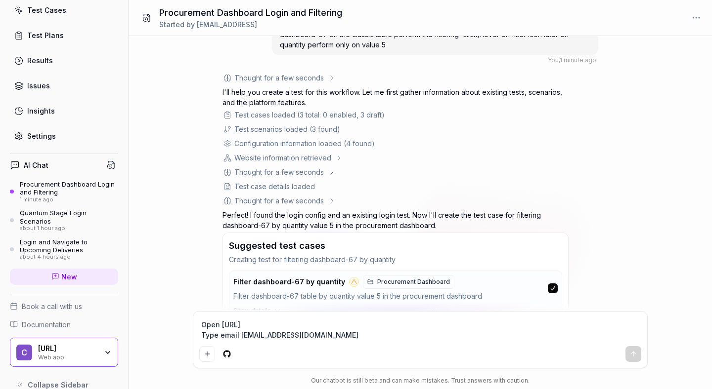
scroll to position [123, 0]
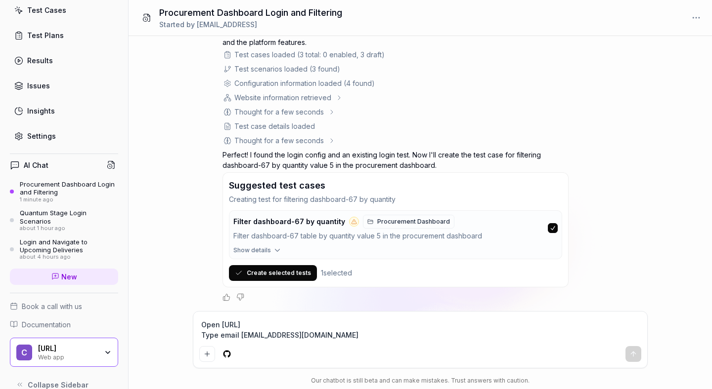
click at [273, 275] on button "Create selected tests" at bounding box center [273, 273] width 88 height 16
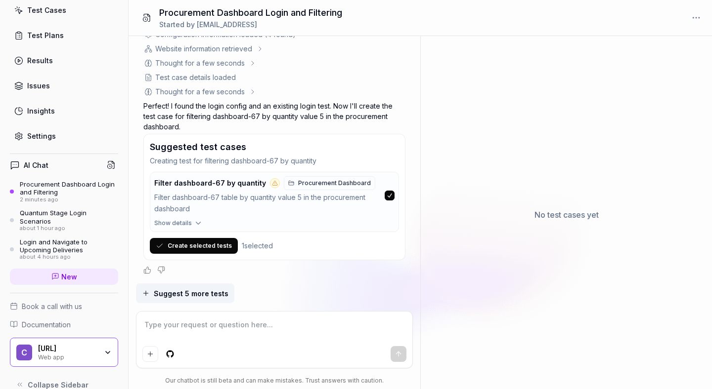
scroll to position [196, 0]
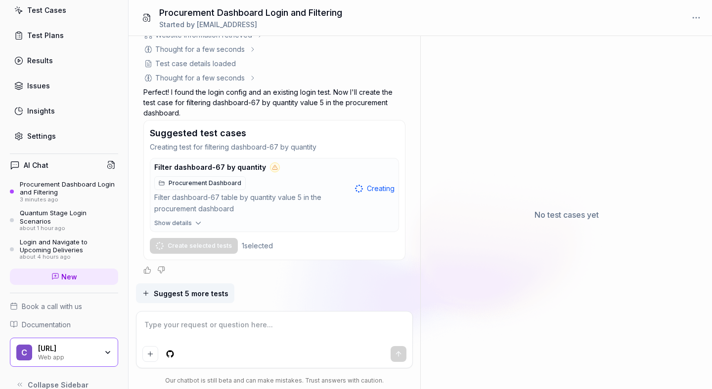
click at [71, 41] on link "Test Plans" at bounding box center [64, 35] width 108 height 19
click at [70, 13] on link "Test Cases" at bounding box center [64, 9] width 108 height 19
click at [90, 10] on link "Test Cases" at bounding box center [64, 9] width 108 height 19
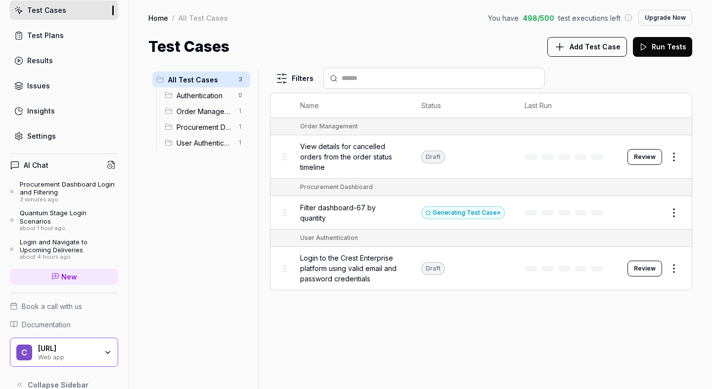
click at [666, 47] on button "Run Tests" at bounding box center [662, 47] width 59 height 20
click at [572, 42] on button "Add Test Case" at bounding box center [587, 47] width 80 height 20
click at [636, 209] on button "Review" at bounding box center [644, 213] width 35 height 16
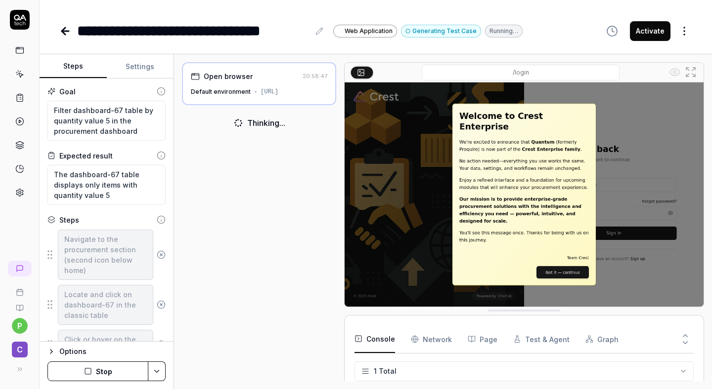
click at [653, 39] on button "Activate" at bounding box center [650, 31] width 41 height 20
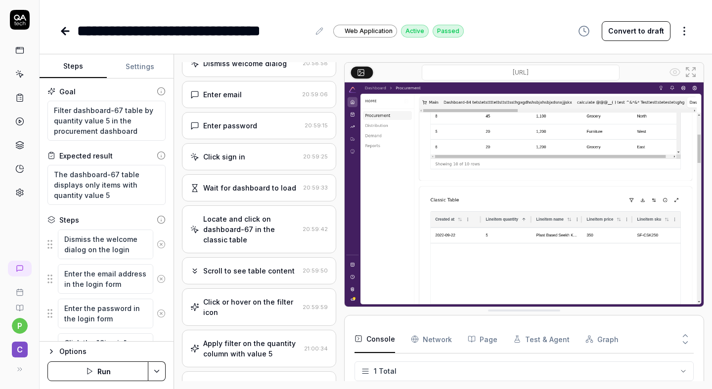
scroll to position [70, 0]
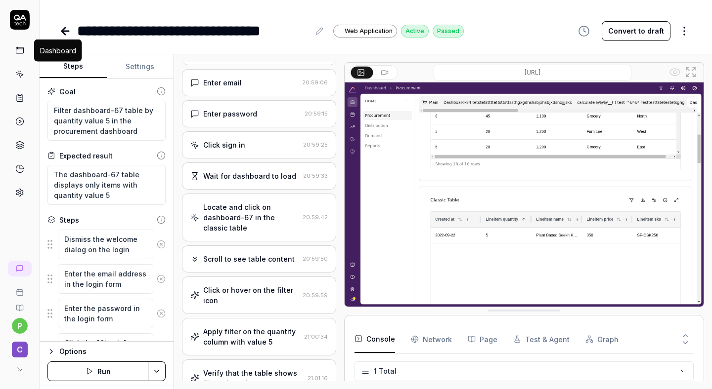
click at [19, 51] on icon at bounding box center [19, 50] width 9 height 9
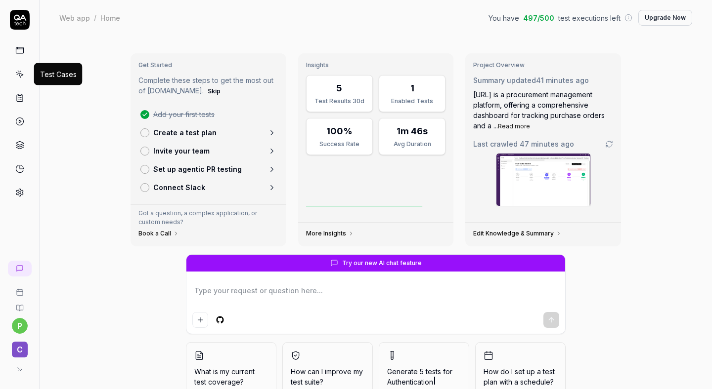
click at [22, 78] on icon at bounding box center [19, 74] width 9 height 9
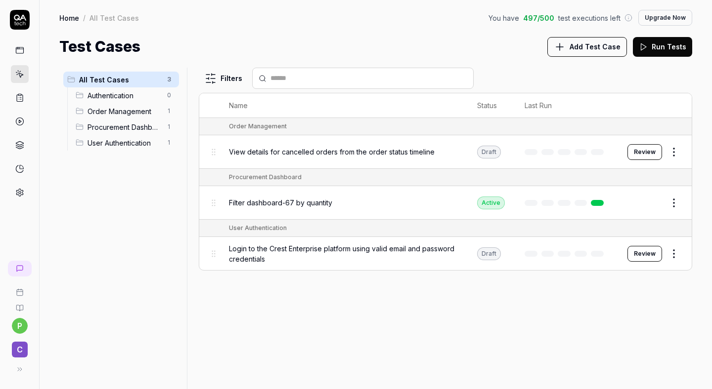
click at [22, 54] on icon at bounding box center [19, 50] width 9 height 9
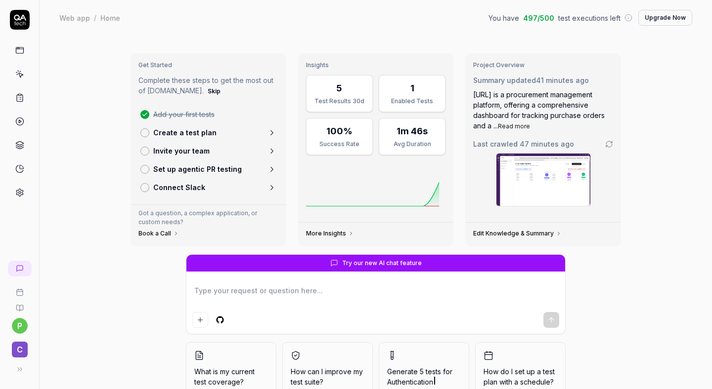
click at [40, 46] on div "Get Started Complete these steps to get the most out of QA.tech. Skip Add your …" at bounding box center [376, 236] width 672 height 401
click at [18, 68] on link at bounding box center [20, 74] width 18 height 18
type textarea "*"
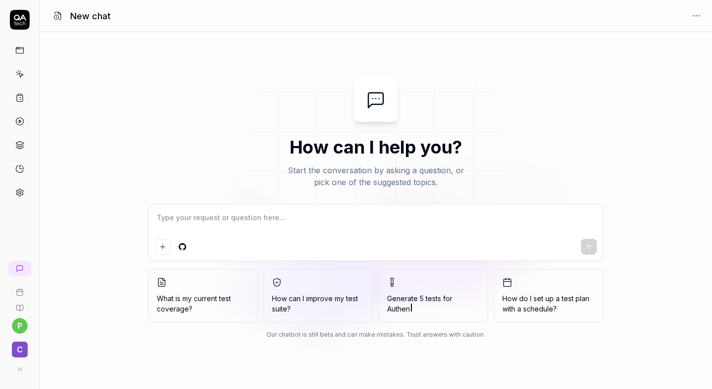
type textarea "Open https://portal-stage.getcrest.ai/login Type email newconfig@yopmail.com Ty…"
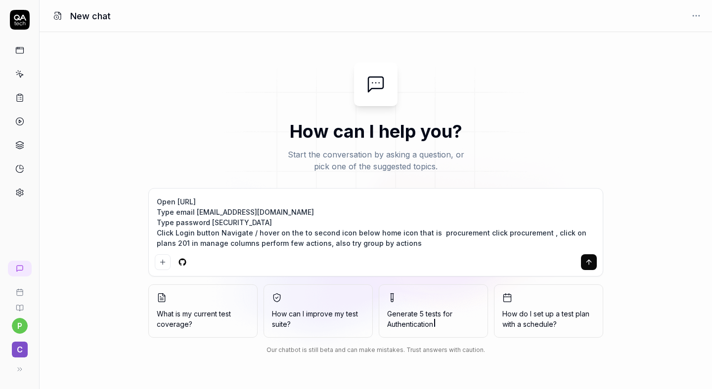
type textarea "*"
type textarea "Open https://portal-stage.getcrest.ai/login Type email newconfig@yopmail.com Ty…"
type textarea "*"
type textarea "Open [URL] Type email [EMAIL_ADDRESS][DOMAIN_NAME] Type password [SECURITY_DATA…"
type textarea "*"
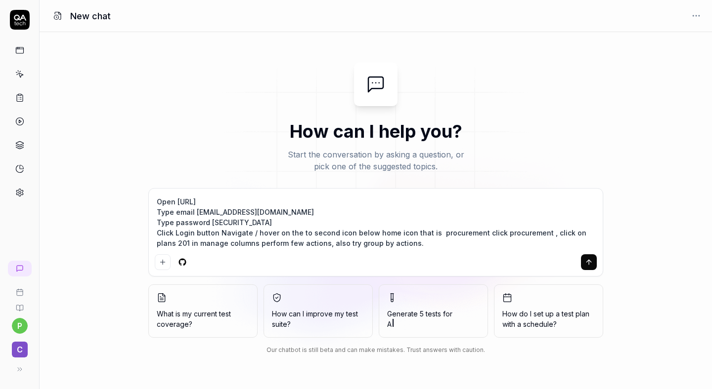
type textarea "Open https://portal-stage.getcrest.ai/login Type email newconfig@yopmail.com Ty…"
type textarea "*"
type textarea "Open [URL] Type email [EMAIL_ADDRESS][DOMAIN_NAME] Type password [SECURITY_DATA…"
type textarea "*"
type textarea "Open https://portal-stage.getcrest.ai/login Type email newconfig@yopmail.com Ty…"
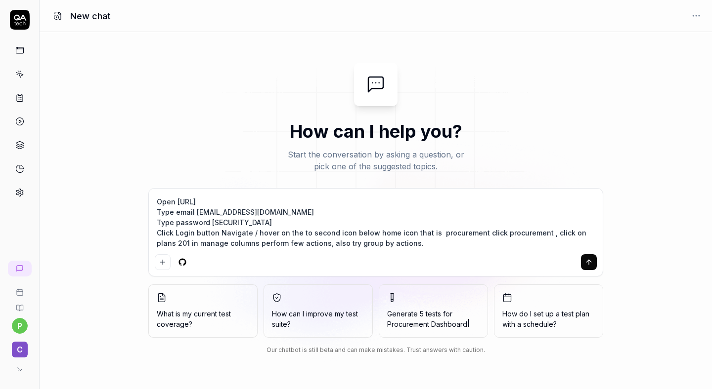
type textarea "*"
type textarea "Open https://portal-stage.getcrest.ai/login Type email newconfig@yopmail.com Ty…"
drag, startPoint x: 306, startPoint y: 243, endPoint x: 393, endPoint y: 244, distance: 87.0
click at [393, 244] on textarea "Open https://portal-stage.getcrest.ai/login Type email newconfig@yopmail.com Ty…" at bounding box center [376, 223] width 442 height 56
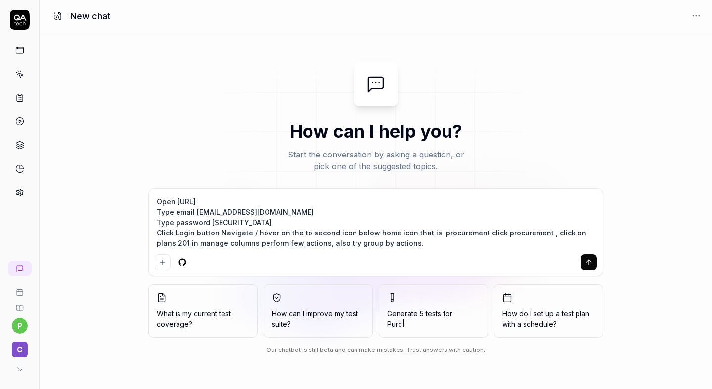
type textarea "*"
type textarea "Open https://portal-stage.getcrest.ai/login Type email newconfig@yopmail.com Ty…"
click at [585, 264] on icon "submit" at bounding box center [589, 263] width 8 height 8
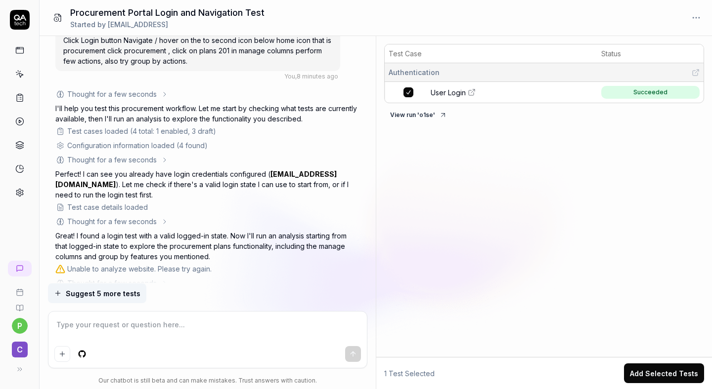
scroll to position [37, 0]
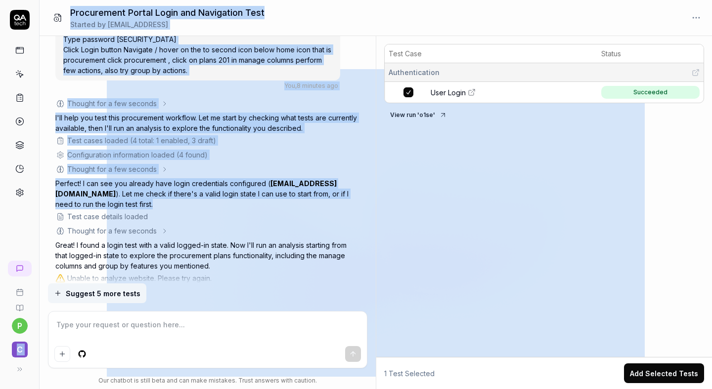
drag, startPoint x: 39, startPoint y: 216, endPoint x: 241, endPoint y: 200, distance: 203.3
click at [240, 200] on div "p C Procurement Portal Login and Navigation Test Started by pranalihongekar@get…" at bounding box center [356, 194] width 712 height 389
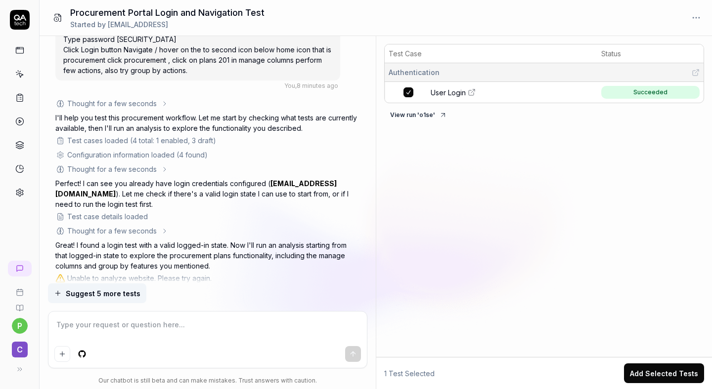
click at [197, 95] on div "Open https://portal-stage.getcrest.ai/login Type email newconfig@yopmail.com Ty…" at bounding box center [207, 199] width 304 height 385
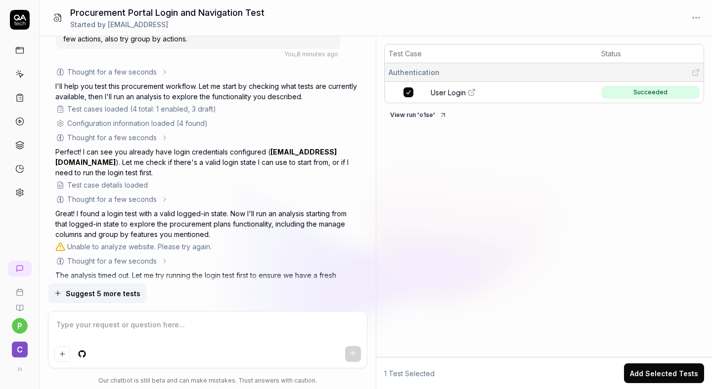
scroll to position [155, 0]
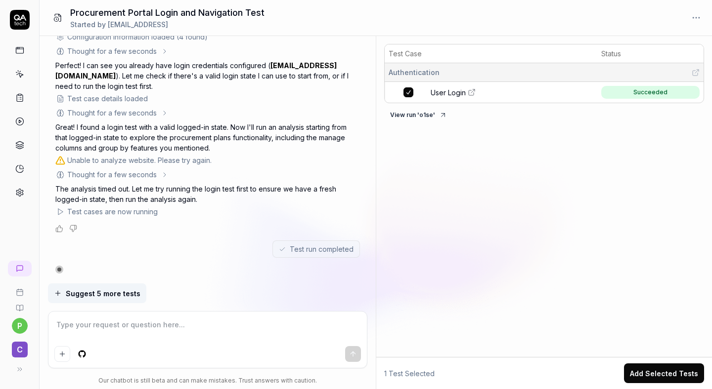
click at [416, 116] on button "View run ' o1se '" at bounding box center [418, 115] width 69 height 16
type textarea "*"
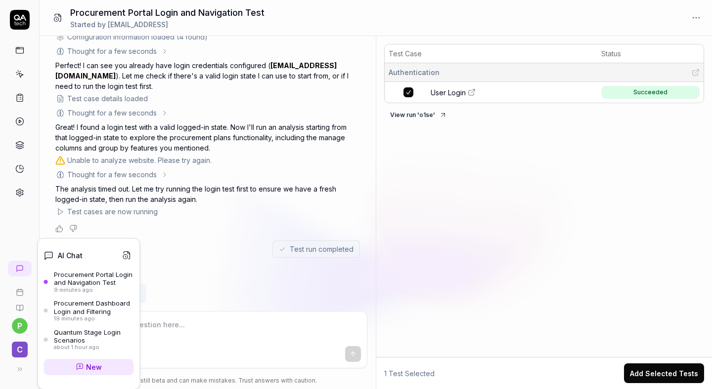
click at [20, 270] on icon at bounding box center [20, 269] width 8 height 8
click at [175, 246] on div "Test run completed" at bounding box center [207, 249] width 304 height 17
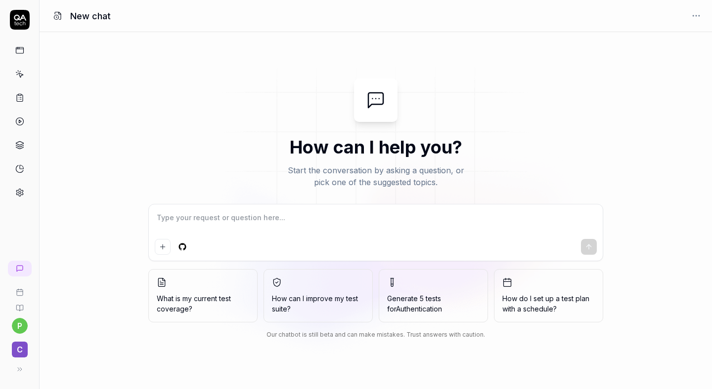
type textarea "*"
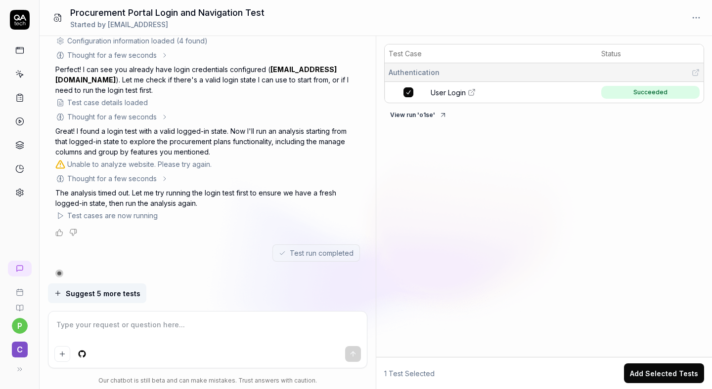
scroll to position [155, 0]
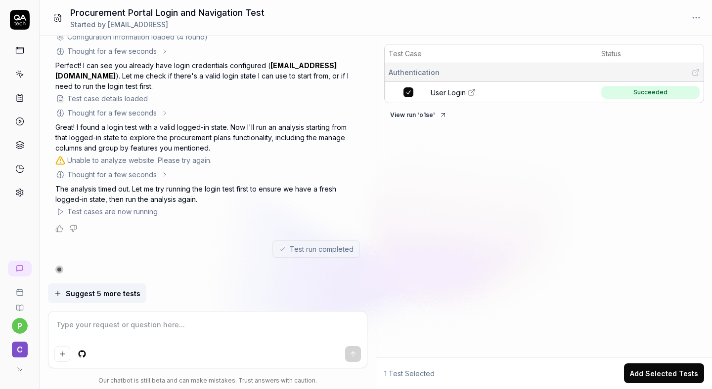
click at [113, 290] on span "Suggest 5 more tests" at bounding box center [103, 294] width 75 height 10
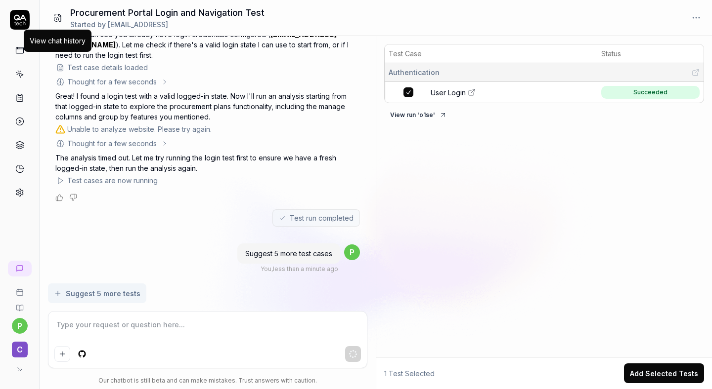
scroll to position [214, 0]
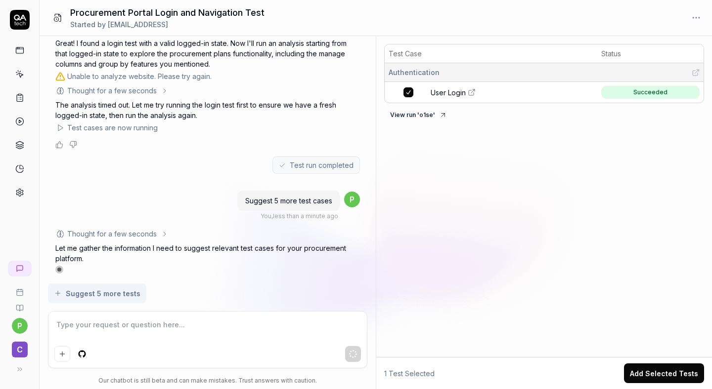
click at [661, 365] on button "Add Selected Tests" at bounding box center [664, 374] width 80 height 20
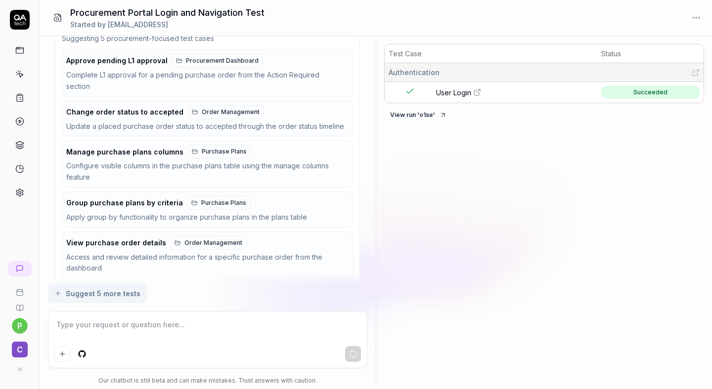
scroll to position [696, 0]
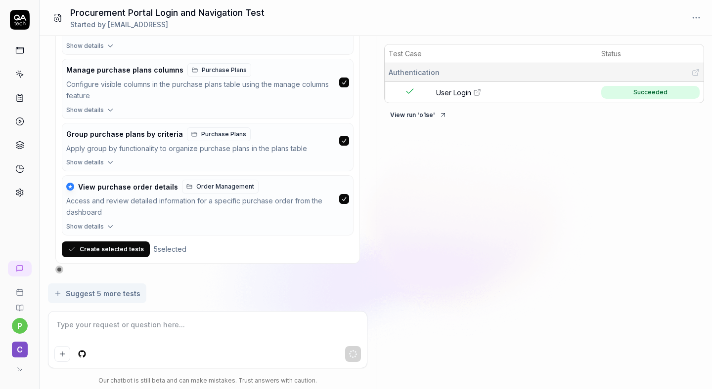
click at [132, 251] on button "Create selected tests" at bounding box center [106, 250] width 88 height 16
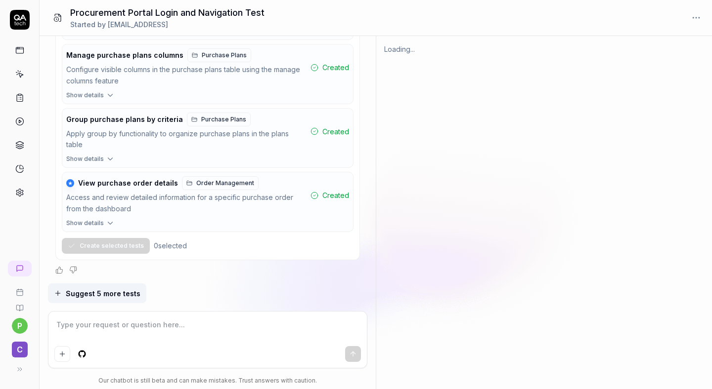
scroll to position [700, 0]
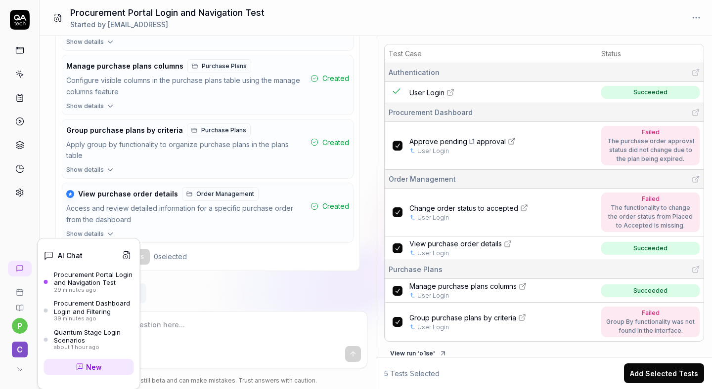
click at [95, 359] on link "New" at bounding box center [89, 367] width 90 height 16
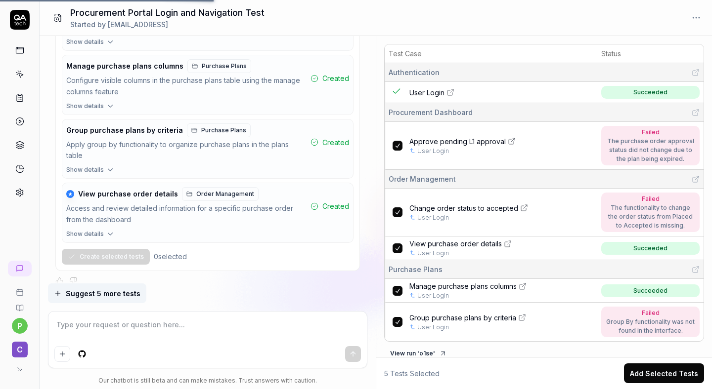
type textarea "*"
click at [128, 327] on textarea at bounding box center [207, 330] width 306 height 25
paste textarea "Create automated tests to validate creation of a new Plan with valid input fiel…"
type textarea "Create automated tests to validate creation of a new Plan with valid input fiel…"
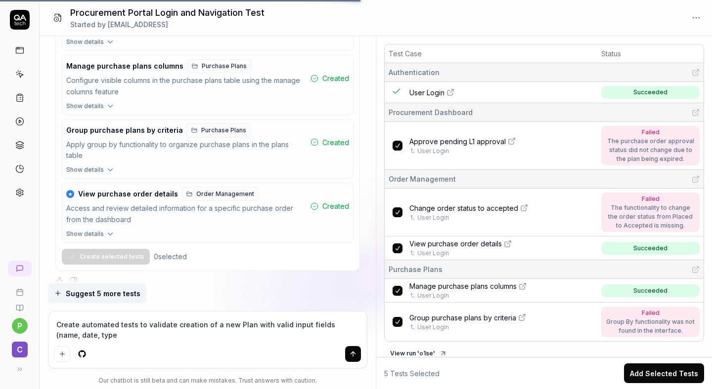
type textarea "*"
type textarea "Create automated tests to validate creation of a new Plan with valid input fiel…"
click at [36, 329] on div "p C" at bounding box center [19, 318] width 39 height 123
type textarea "*"
drag, startPoint x: 94, startPoint y: 338, endPoint x: 319, endPoint y: 321, distance: 226.0
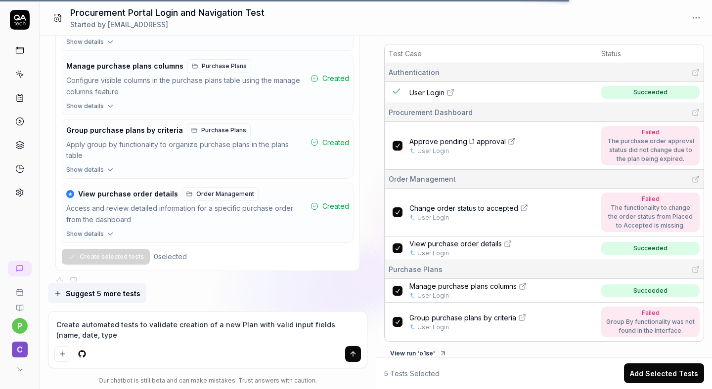
click at [318, 321] on textarea "Create automated tests to validate creation of a new Plan with valid input fiel…" at bounding box center [207, 330] width 306 height 25
type textarea "Create automated tests to validate creation of a new Plan with valid input fiel…"
type textarea "*"
type textarea "Create automated tests to validate creation of a new Plan with valid input fiel…"
type textarea "*"
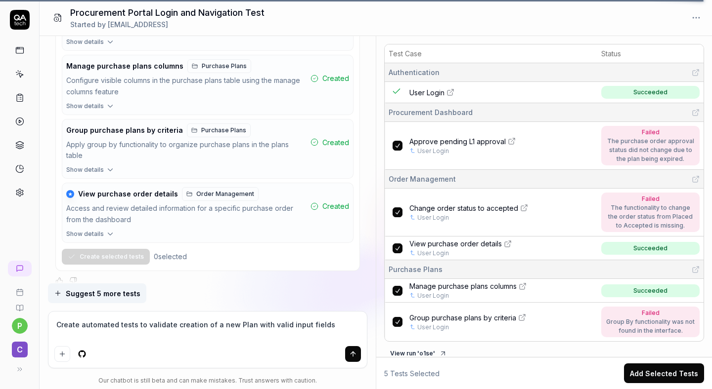
type textarea "Create automated tests to validate creation of a new Plan with valid input fiel…"
type textarea "*"
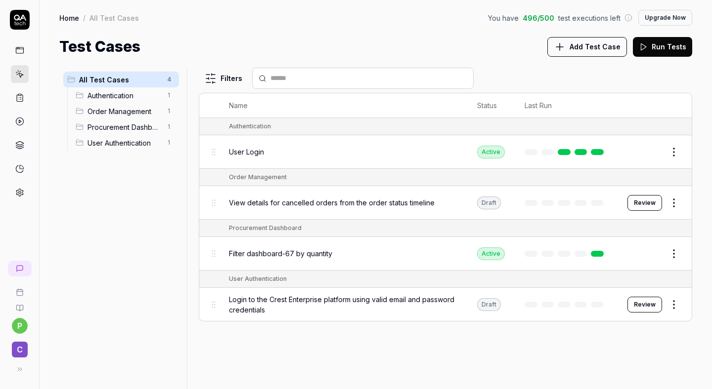
click at [153, 76] on span "All Test Cases" at bounding box center [120, 80] width 82 height 10
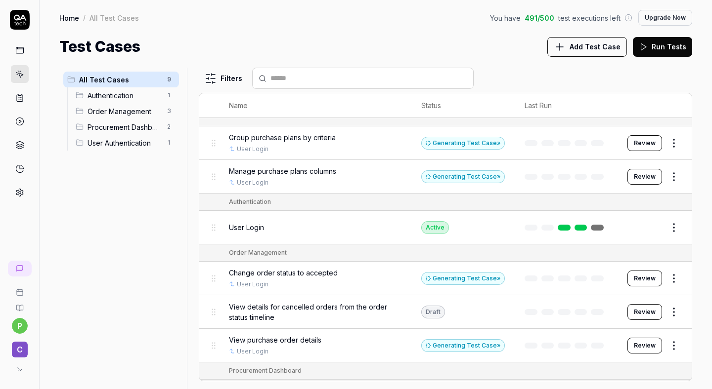
click at [644, 144] on button "Review" at bounding box center [644, 143] width 35 height 16
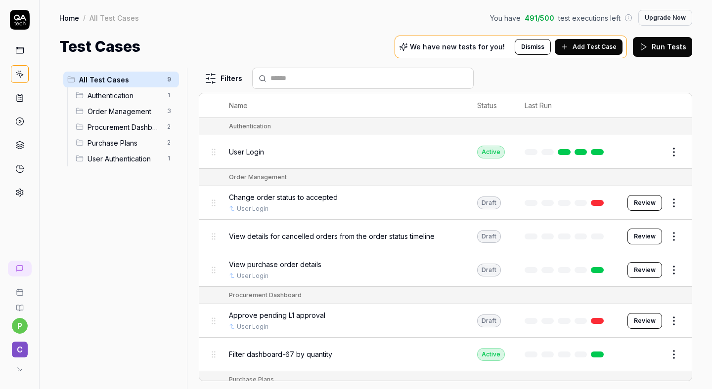
click at [639, 204] on button "Review" at bounding box center [644, 203] width 35 height 16
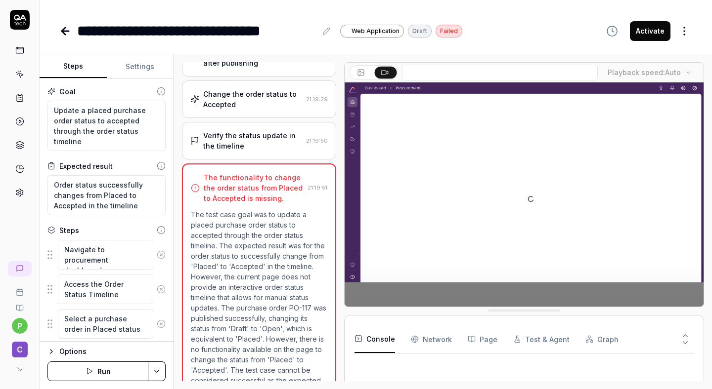
scroll to position [363, 0]
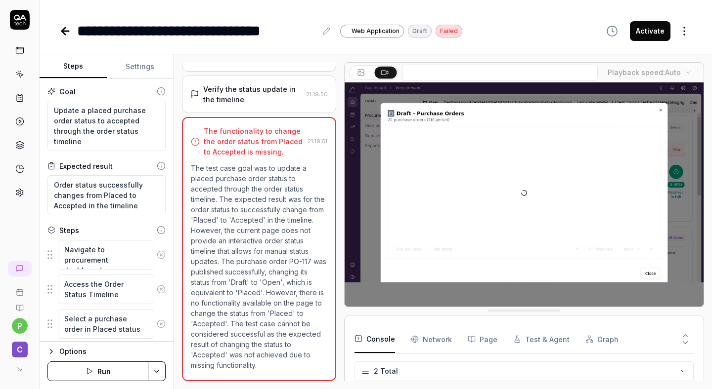
type textarea "*"
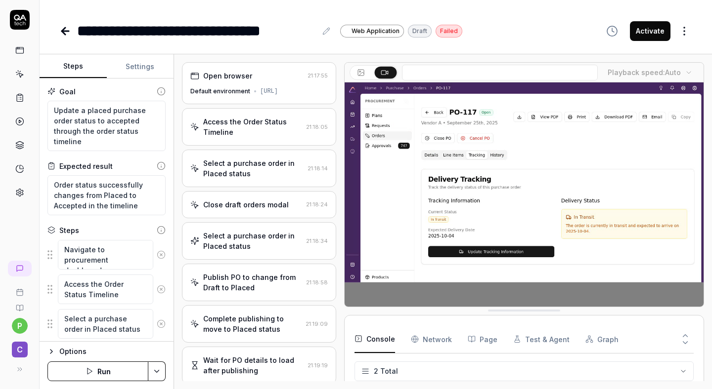
click at [257, 146] on div "Access the Order Status Timeline 21:18:05" at bounding box center [259, 127] width 154 height 38
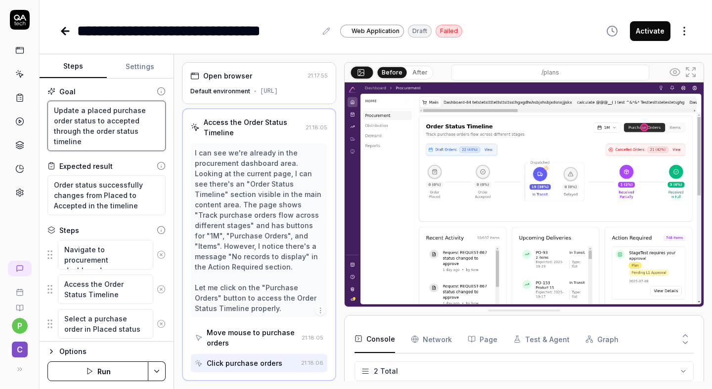
click at [102, 115] on textarea "Update a placed purchase order status to accepted through the order status time…" at bounding box center [106, 126] width 118 height 50
click at [130, 136] on textarea "Update a placed purchase order status to accepted through the order status time…" at bounding box center [106, 126] width 118 height 50
click at [96, 136] on textarea "Update a placed purchase order status to accepted through the order status time…" at bounding box center [106, 126] width 118 height 50
click at [85, 143] on textarea "Update a placed purchase order status to accepted through the order status time…" at bounding box center [106, 126] width 118 height 50
click at [63, 37] on icon at bounding box center [65, 31] width 12 height 12
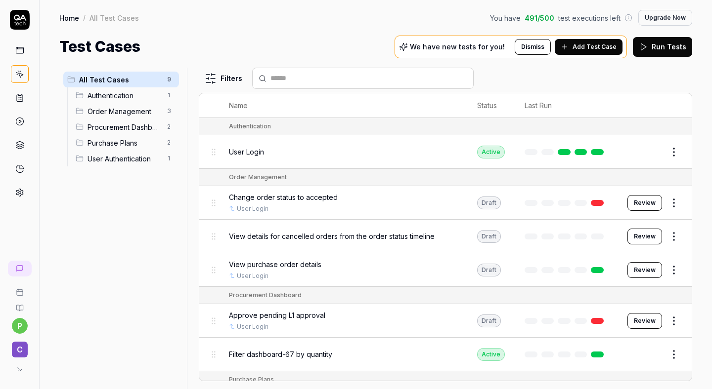
click at [651, 268] on button "Review" at bounding box center [644, 270] width 35 height 16
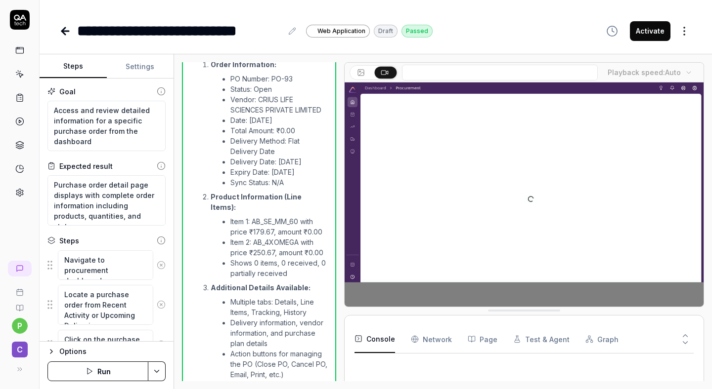
scroll to position [366, 0]
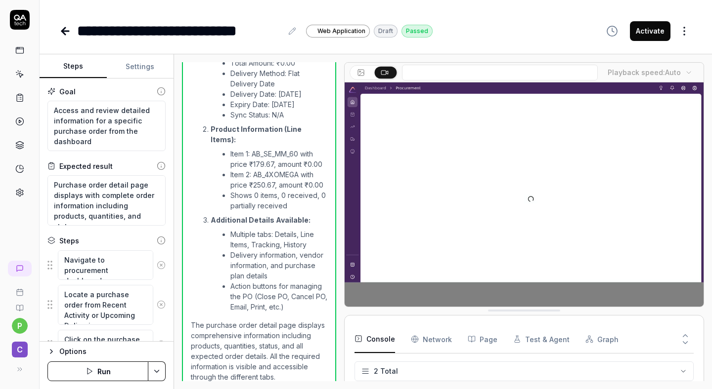
type textarea "*"
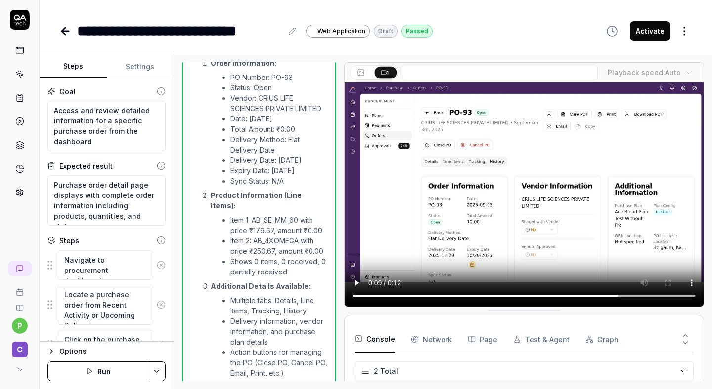
scroll to position [366, 0]
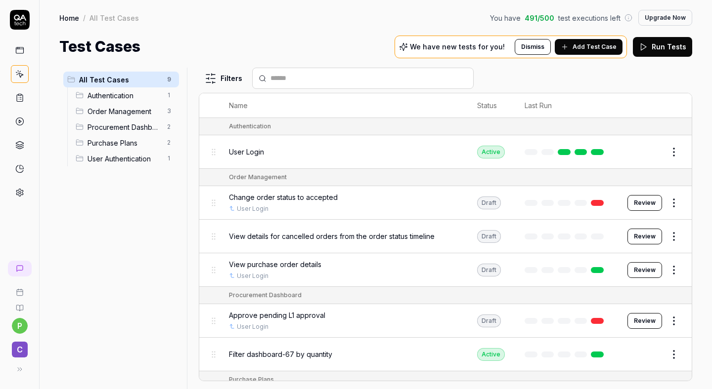
click at [586, 58] on div "All Test Cases 9 Authentication 1 Order Management 3 Procurement Dashboard 2 Pu…" at bounding box center [376, 224] width 672 height 332
click at [593, 43] on span "Add Test Case" at bounding box center [594, 47] width 44 height 9
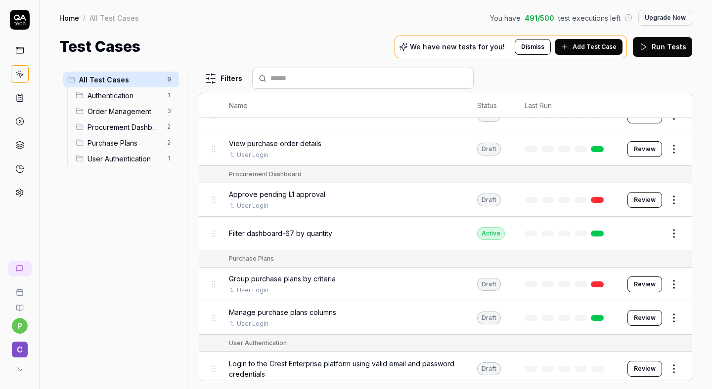
click at [27, 51] on link at bounding box center [20, 51] width 18 height 18
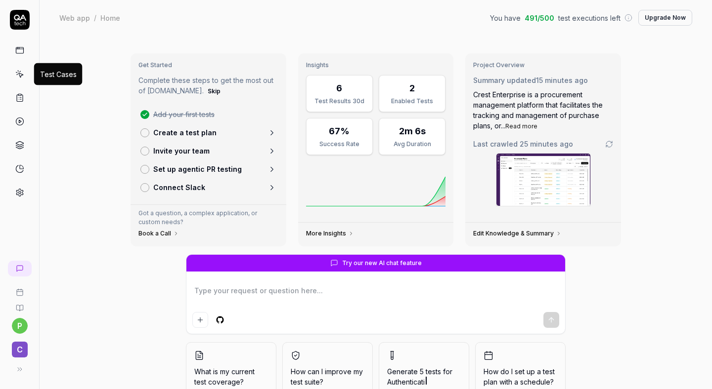
click at [22, 72] on icon at bounding box center [19, 74] width 9 height 9
type textarea "*"
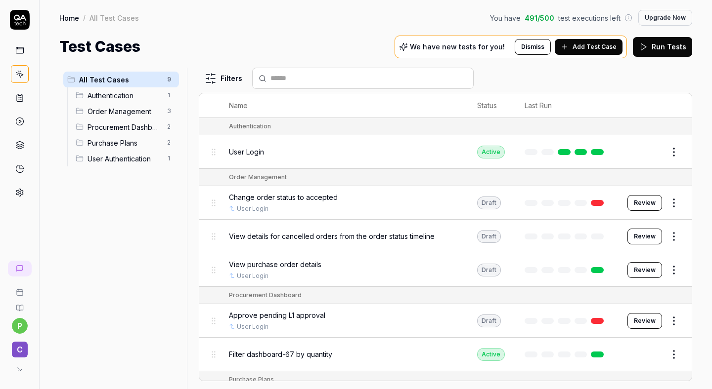
click at [20, 79] on link at bounding box center [20, 74] width 18 height 18
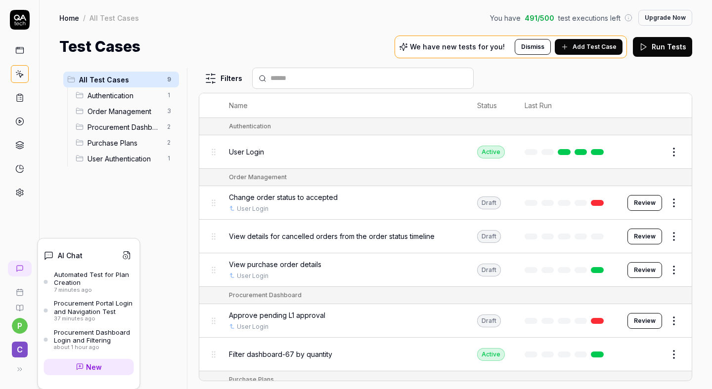
click at [106, 360] on link "New" at bounding box center [89, 367] width 90 height 16
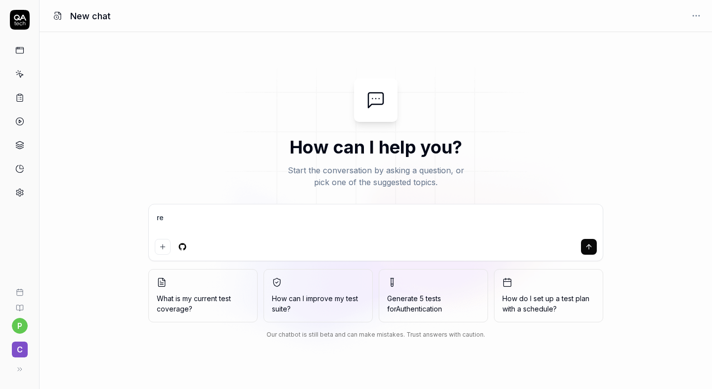
type textarea "r"
type textarea "*"
type textarea "Create automated tests to validate creation of a new Plan with valid input fiel…"
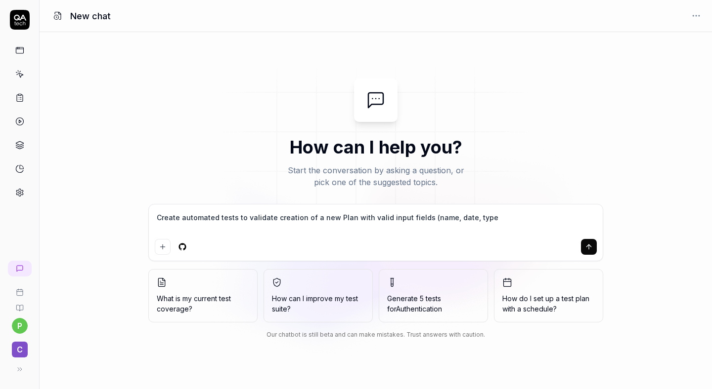
type textarea "*"
type textarea "Create automated tests to validate creation of a new Plan with valid input fiel…"
type textarea "*"
type textarea "Create automated tests to validate creation of a new Plan with valid input fiel…"
type textarea "*"
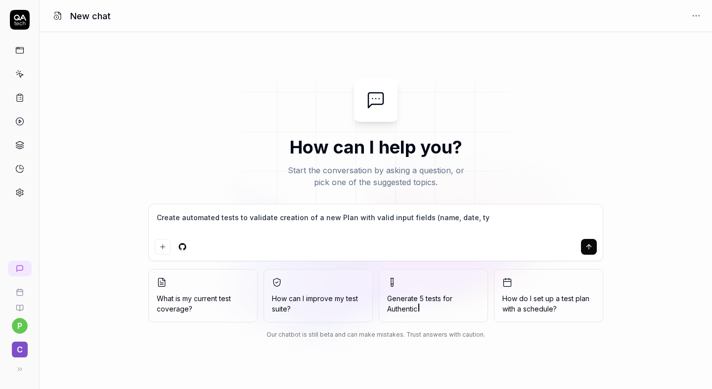
type textarea "Create automated tests to validate creation of a new Plan with valid input fiel…"
type textarea "*"
type textarea "Create automated tests to validate creation of a new Plan with valid input fiel…"
type textarea "*"
type textarea "Create automated tests to validate creation of a new Plan with valid input fiel…"
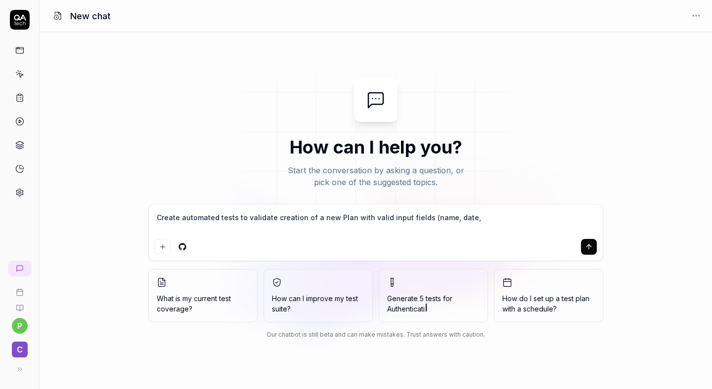
type textarea "*"
type textarea "Create automated tests to validate creation of a new Plan with valid input fiel…"
type textarea "*"
type textarea "Create automated tests to validate creation of a new Plan with valid input fiel…"
type textarea "*"
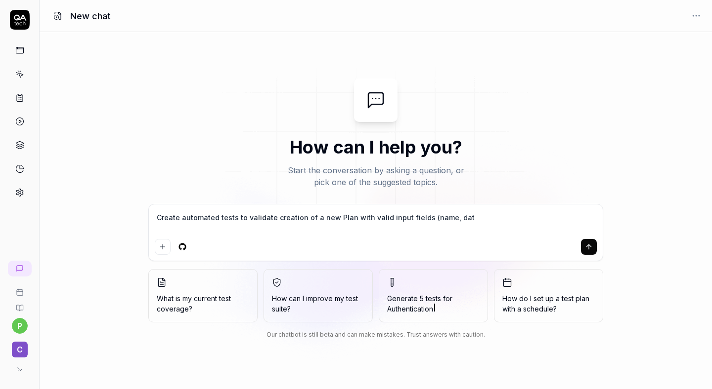
type textarea "Create automated tests to validate creation of a new Plan with valid input fiel…"
type textarea "*"
type textarea "Create automated tests to validate creation of a new Plan with valid input fiel…"
type textarea "*"
type textarea "Create automated tests to validate creation of a new Plan with valid input fiel…"
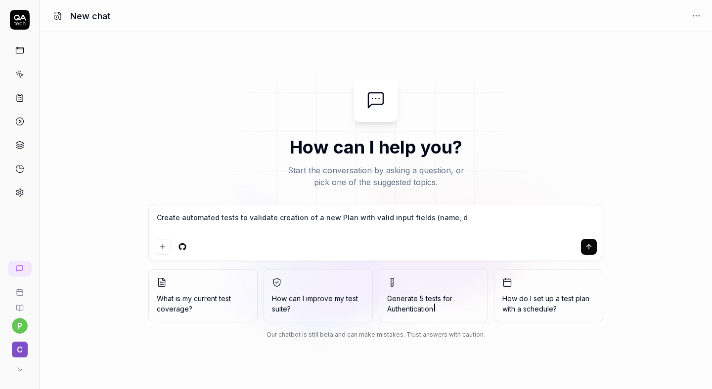
type textarea "*"
type textarea "Create automated tests to validate creation of a new Plan with valid input fiel…"
type textarea "*"
type textarea "Create automated tests to validate creation of a new Plan with valid input fiel…"
type textarea "*"
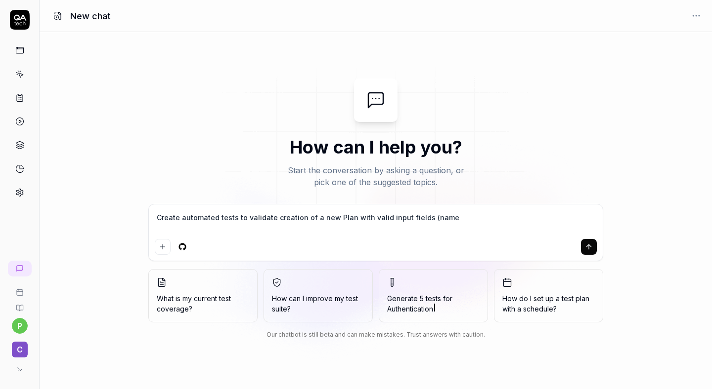
type textarea "Create automated tests to validate creation of a new Plan with valid input fiel…"
type textarea "*"
type textarea "Create automated tests to validate creation of a new Plan with valid input fiel…"
type textarea "*"
type textarea "Create automated tests to validate creation of a new Plan with valid input fiel…"
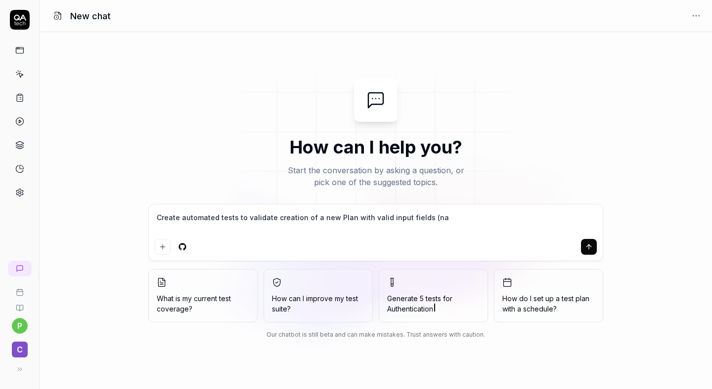
type textarea "*"
type textarea "Create automated tests to validate creation of a new Plan with valid input fiel…"
type textarea "*"
type textarea "Create automated tests to validate creation of a new Plan with valid input fiel…"
type textarea "*"
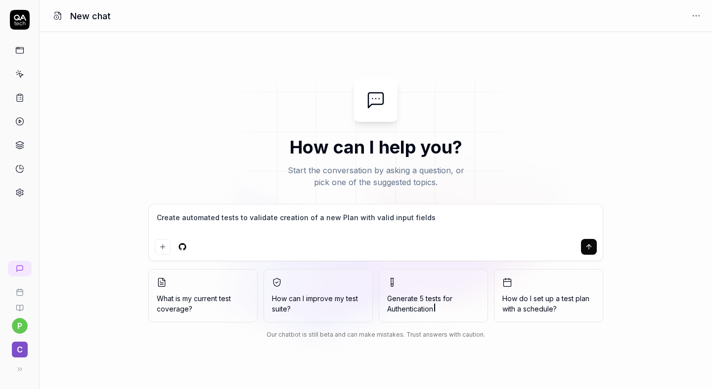
type textarea "Create automated tests to validate creation of a new Plan with valid input fiel…"
type textarea "*"
type textarea "Create automated tests to validate creation of a new Plan with valid input fiel…"
type textarea "*"
type textarea "Create automated tests to validate creation of a new Plan with valid input fiel…"
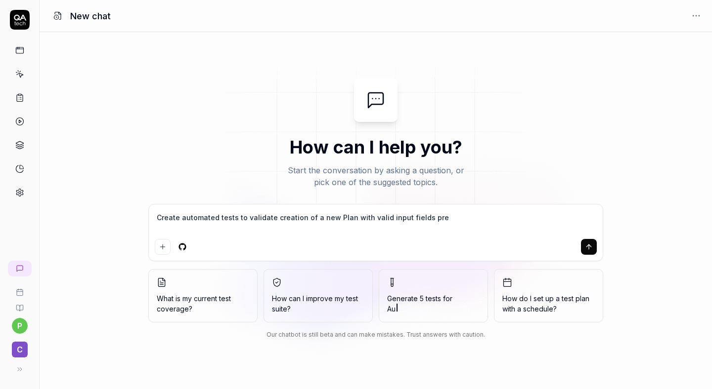
type textarea "*"
type textarea "Create automated tests to validate creation of a new Plan with valid input fiel…"
type textarea "*"
type textarea "Create automated tests to validate creation of a new Plan with valid input fiel…"
type textarea "*"
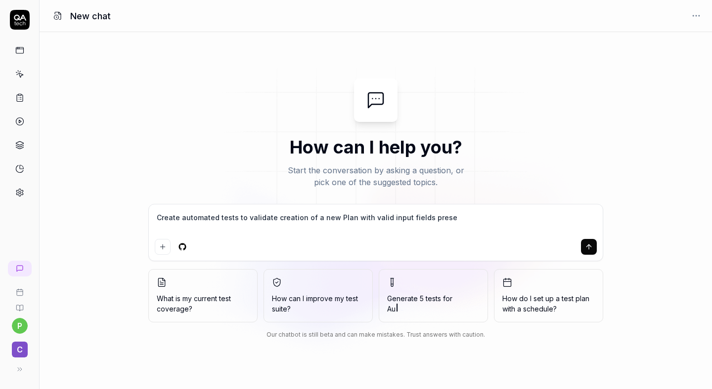
type textarea "Create automated tests to validate creation of a new Plan with valid input fiel…"
type textarea "*"
type textarea "Create automated tests to validate creation of a new Plan with valid input fiel…"
type textarea "*"
type textarea "Create automated tests to validate creation of a new Plan with valid input fiel…"
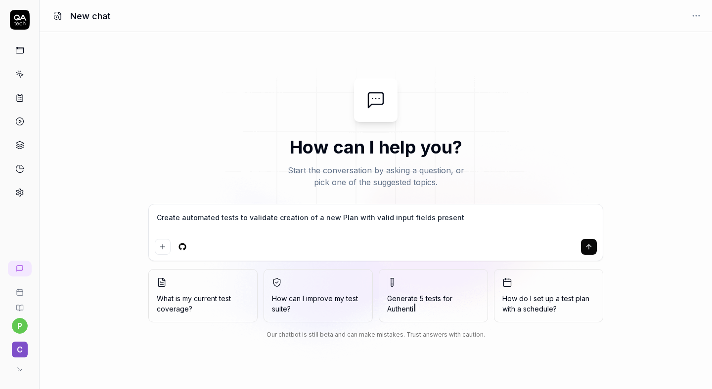
type textarea "*"
type textarea "Create automated tests to validate creation of a new Plan with valid input fiel…"
type textarea "*"
type textarea "Create automated tests to validate creation of a new Plan with valid input fiel…"
type textarea "*"
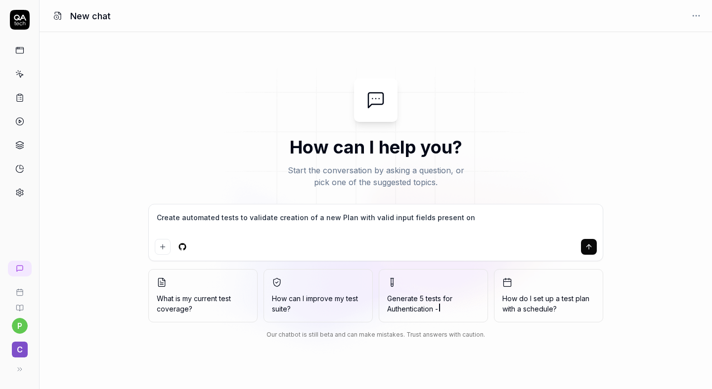
type textarea "Create automated tests to validate creation of a new Plan with valid input fiel…"
type textarea "*"
type textarea "Create automated tests to validate creation of a new Plan with valid input fiel…"
type textarea "*"
type textarea "Create automated tests to validate creation of a new Plan with valid input fiel…"
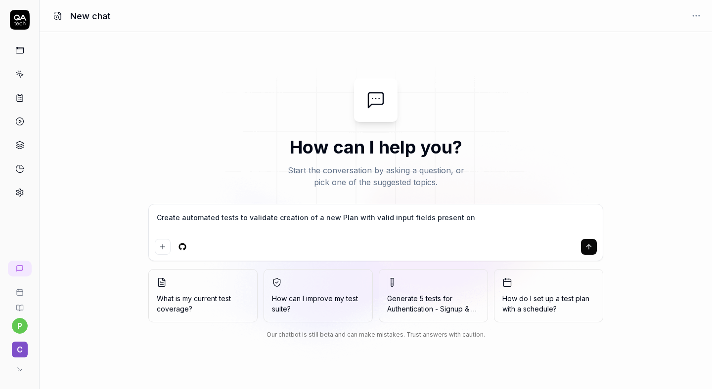
type textarea "*"
type textarea "Create automated tests to validate creation of a new Plan with valid input fiel…"
type textarea "*"
type textarea "Create automated tests to validate creation of a new Plan with valid input fiel…"
type textarea "*"
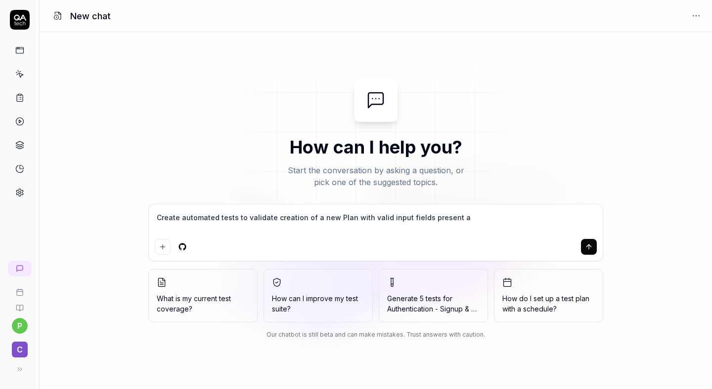
type textarea "Create automated tests to validate creation of a new Plan with valid input fiel…"
type textarea "*"
type textarea "Create automated tests to validate creation of a new Plan with valid input fiel…"
type textarea "*"
type textarea "Create automated tests to validate creation of a new Plan with valid input fiel…"
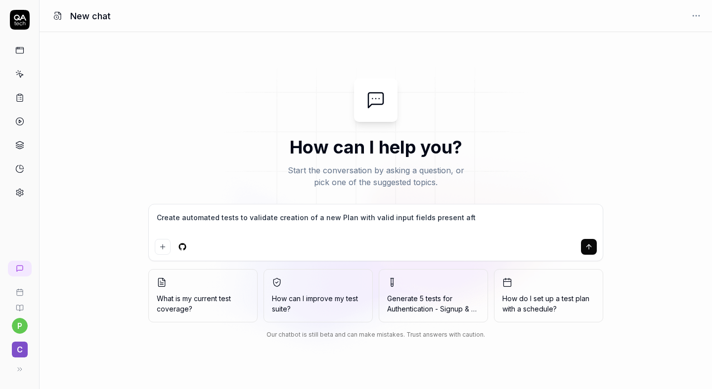
type textarea "*"
type textarea "Create automated tests to validate creation of a new Plan with valid input fiel…"
type textarea "*"
type textarea "Create automated tests to validate creation of a new Plan with valid input fiel…"
type textarea "*"
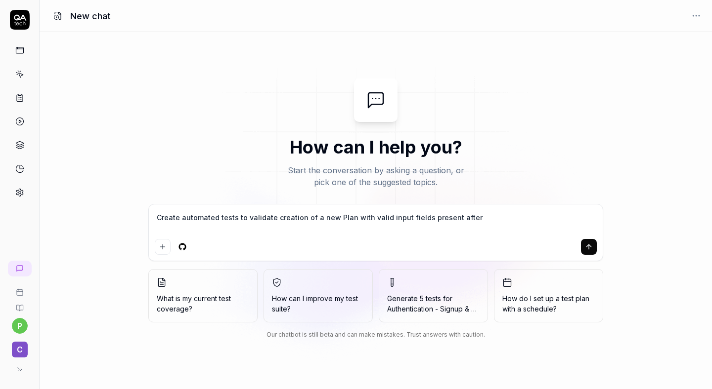
type textarea "Create automated tests to validate creation of a new Plan with valid input fiel…"
type textarea "*"
type textarea "Create automated tests to validate creation of a new Plan with valid input fiel…"
type textarea "*"
type textarea "Create automated tests to validate creation of a new Plan with valid input fiel…"
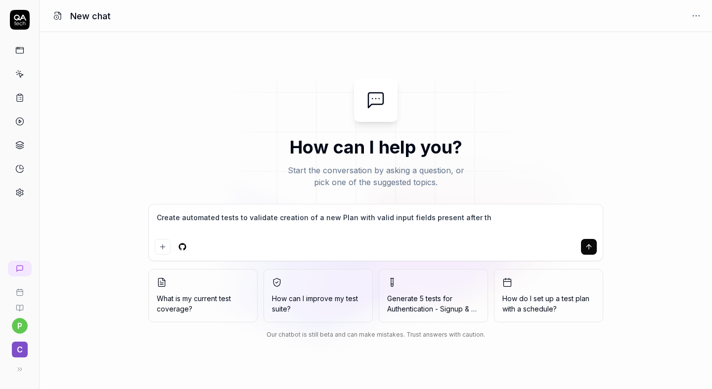
type textarea "*"
type textarea "Create automated tests to validate creation of a new Plan with valid input fiel…"
type textarea "*"
type textarea "Create automated tests to validate creation of a new Plan with valid input fiel…"
type textarea "*"
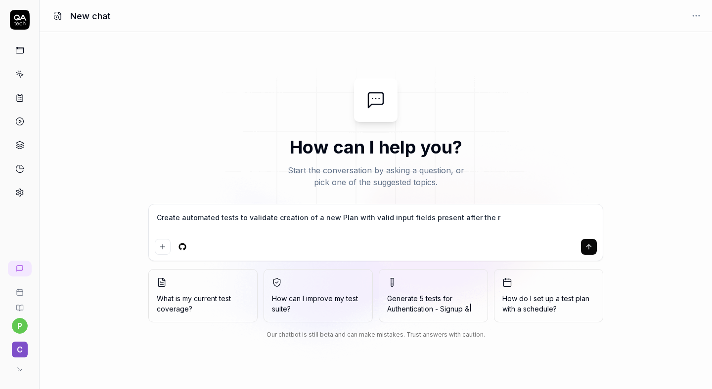
type textarea "Create automated tests to validate creation of a new Plan with valid input fiel…"
type textarea "*"
type textarea "Create automated tests to validate creation of a new Plan with valid input fiel…"
type textarea "*"
type textarea "Create automated tests to validate creation of a new Plan with valid input fiel…"
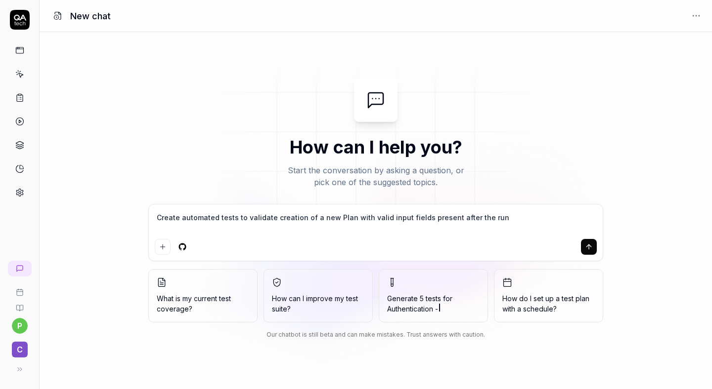
type textarea "*"
type textarea "Create automated tests to validate creation of a new Plan with valid input fiel…"
type textarea "*"
type textarea "Create automated tests to validate creation of a new Plan with valid input fiel…"
type textarea "*"
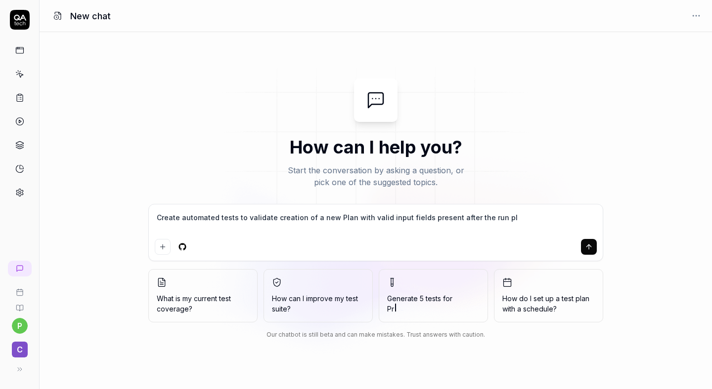
type textarea "Create automated tests to validate creation of a new Plan with valid input fiel…"
type textarea "*"
type textarea "Create automated tests to validate creation of a new Plan with valid input fiel…"
type textarea "*"
type textarea "Create automated tests to validate creation of a new Plan with valid input fiel…"
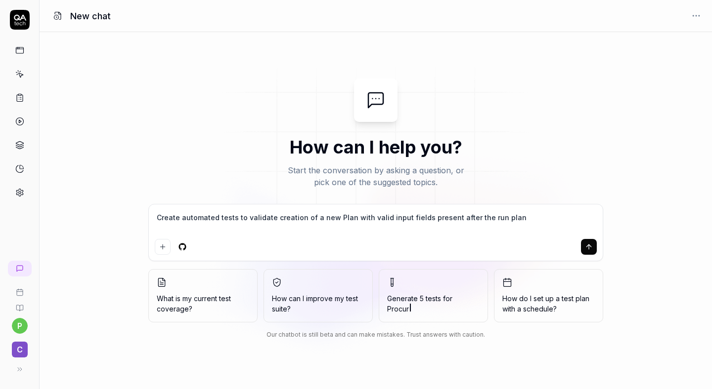
type textarea "*"
type textarea "Create automated tests to validate creation of a new Plan with valid input fiel…"
type textarea "*"
type textarea "Create automated tests to validate creation of a new Plan with valid input fiel…"
type textarea "*"
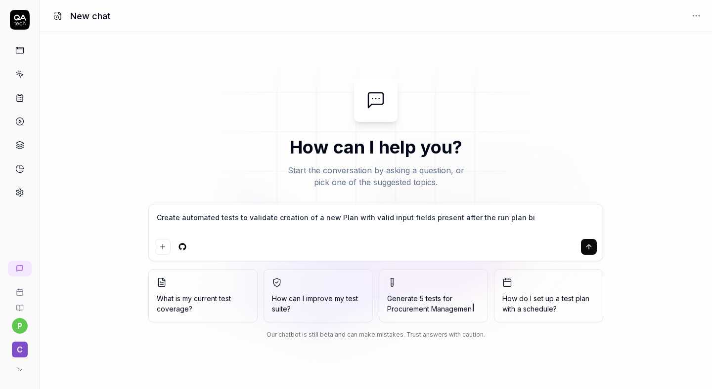
type textarea "Create automated tests to validate creation of a new Plan with valid input fiel…"
type textarea "*"
type textarea "Create automated tests to validate creation of a new Plan with valid input fiel…"
type textarea "*"
type textarea "Create automated tests to validate creation of a new Plan with valid input fiel…"
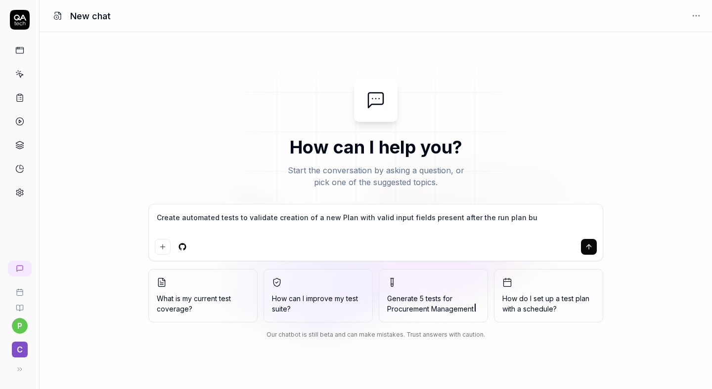
type textarea "*"
type textarea "Create automated tests to validate creation of a new Plan with valid input fiel…"
type textarea "*"
type textarea "Create automated tests to validate creation of a new Plan with valid input fiel…"
type textarea "*"
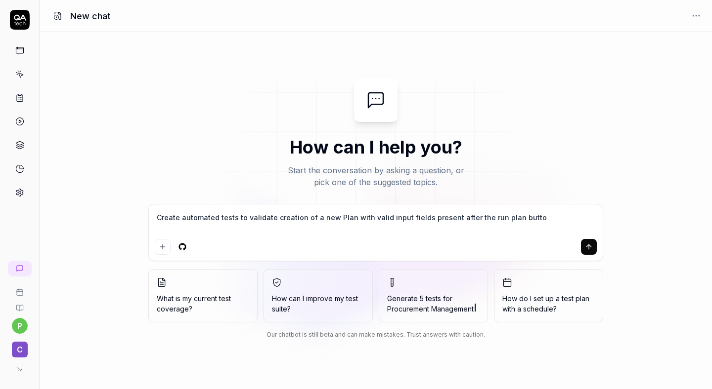
type textarea "Create automated tests to validate creation of a new Plan with valid input fiel…"
type textarea "*"
type textarea "Create automated tests to validate creation of a new Plan with valid input fiel…"
type textarea "*"
type textarea "Create automated tests to validate creation of a new Plan with valid input fiel…"
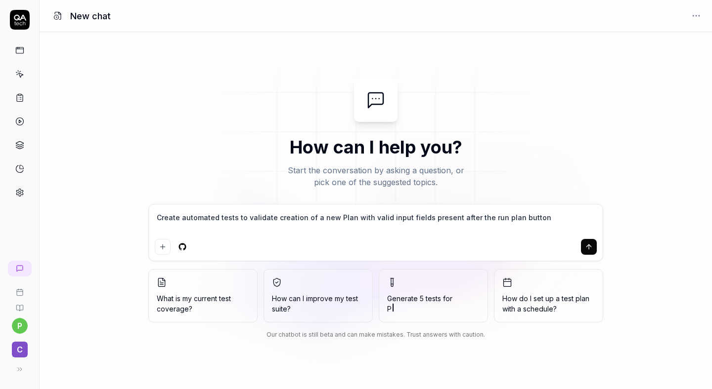
click at [597, 247] on div "Create automated tests to validate creation of a new Plan with valid input fiel…" at bounding box center [376, 233] width 454 height 56
click at [586, 246] on icon "submit" at bounding box center [589, 247] width 8 height 8
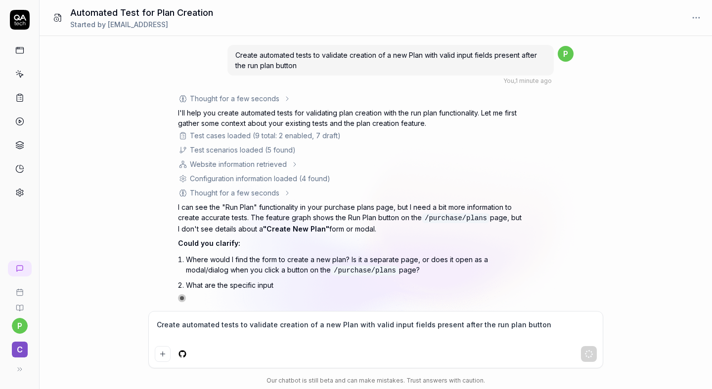
scroll to position [75, 0]
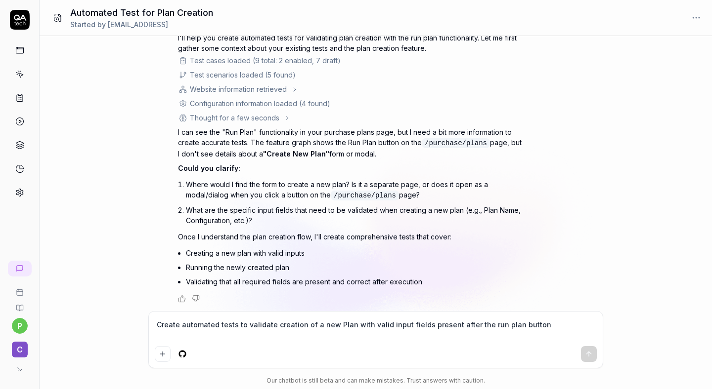
drag, startPoint x: 429, startPoint y: 192, endPoint x: 187, endPoint y: 180, distance: 241.5
click at [187, 180] on li "Where would I find the form to create a new plan? Is it a separate page, or doe…" at bounding box center [355, 190] width 338 height 26
type textarea "*"
click at [188, 327] on textarea "Create automated tests to validate creation of a new Plan with valid input fiel…" at bounding box center [376, 330] width 442 height 25
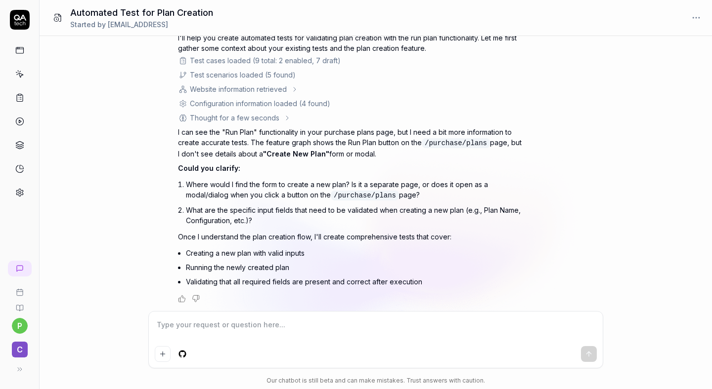
type textarea "p"
type textarea "*"
type textarea "r"
type textarea "*"
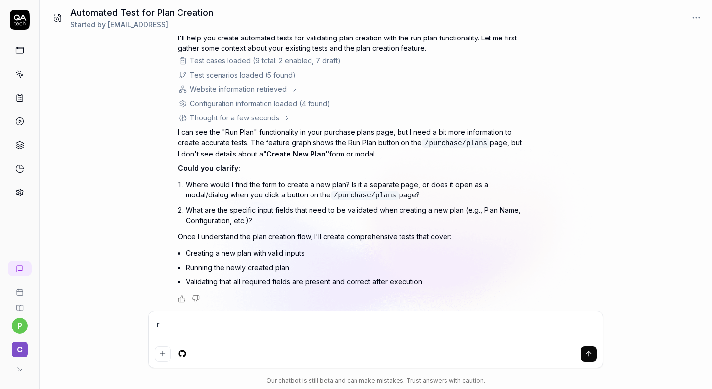
type textarea "ru"
type textarea "*"
type textarea "run"
type textarea "*"
type textarea "run"
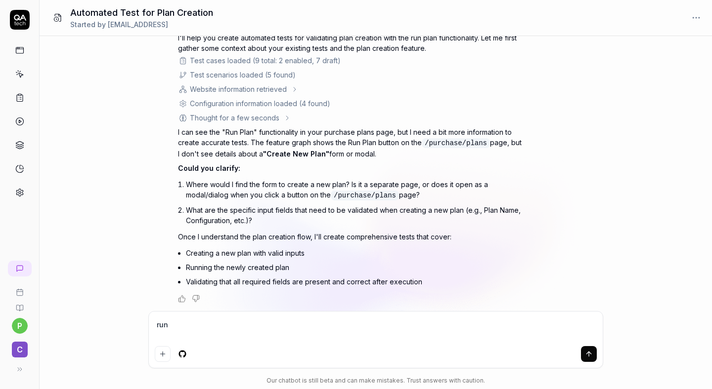
type textarea "*"
type textarea "run p"
type textarea "*"
type textarea "run pp"
type textarea "*"
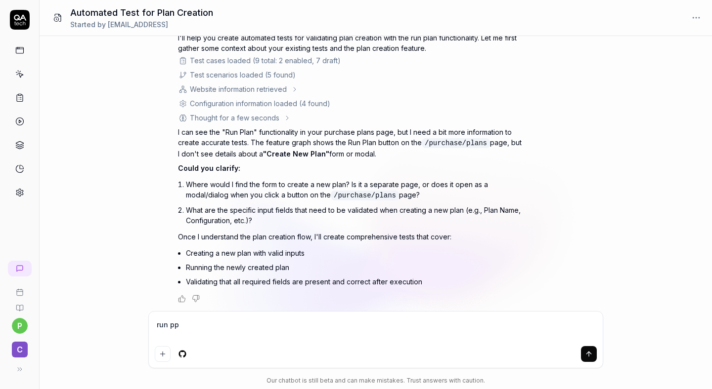
type textarea "run ppa"
type textarea "*"
type textarea "run ppan"
type textarea "*"
type textarea "run ppan"
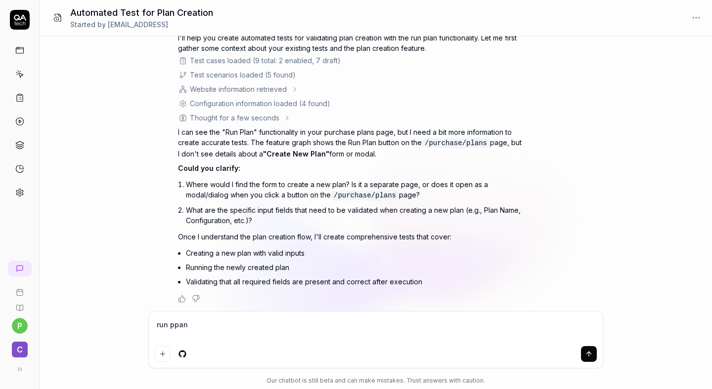
type textarea "*"
type textarea "run ppan"
type textarea "*"
type textarea "run ppa"
type textarea "*"
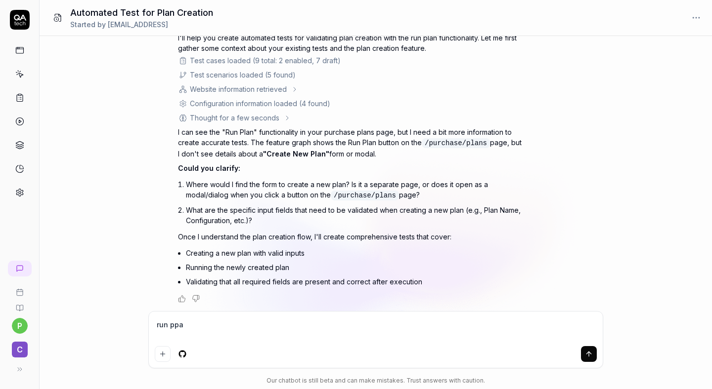
type textarea "run pp"
type textarea "*"
type textarea "run p"
type textarea "*"
type textarea "run"
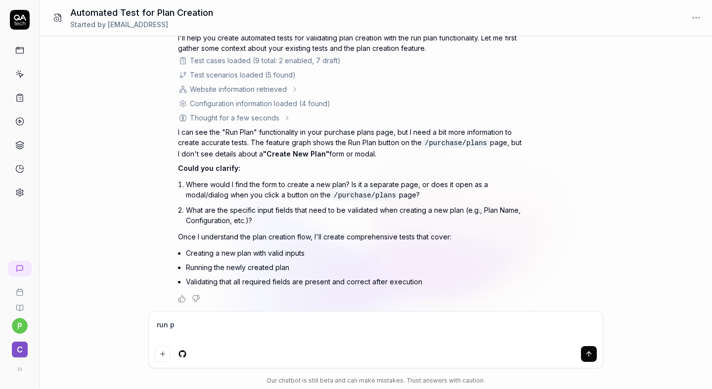
type textarea "*"
type textarea "run p"
type textarea "*"
type textarea "run pl"
type textarea "*"
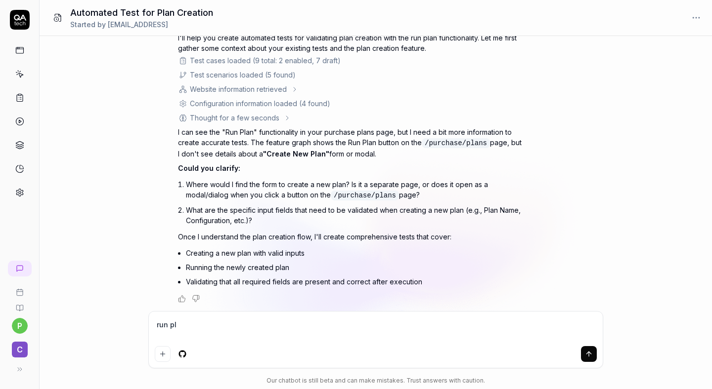
type textarea "run pla"
type textarea "*"
type textarea "run plan"
type textarea "*"
type textarea "run plan"
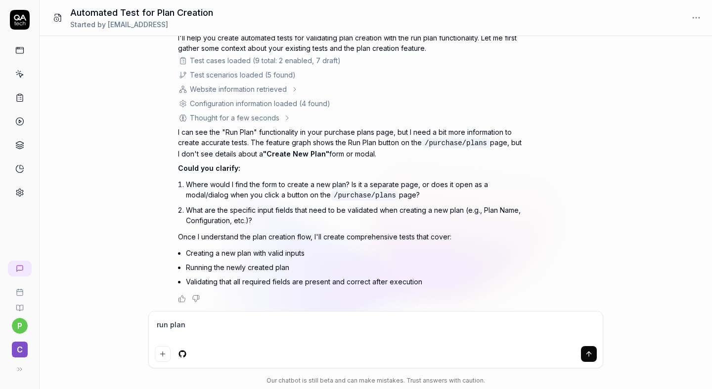
type textarea "*"
type textarea "run plan y"
type textarea "*"
type textarea "run plan yo"
type textarea "*"
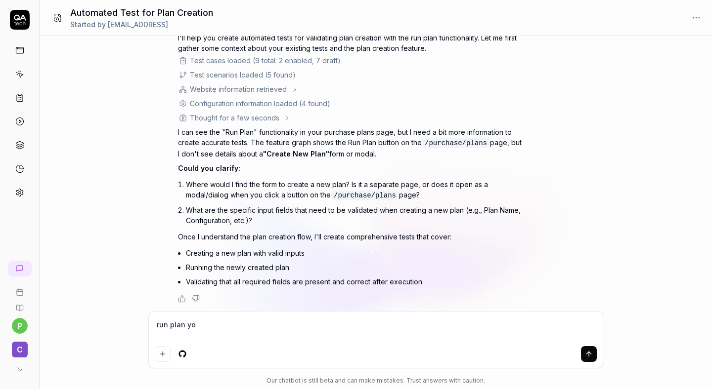
type textarea "run plan you"
type textarea "*"
type textarea "run plan you"
type textarea "*"
type textarea "run plan you c"
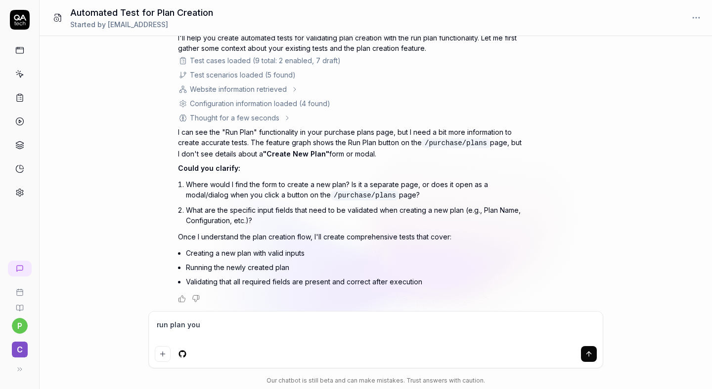
type textarea "*"
type textarea "run plan you ca"
type textarea "*"
type textarea "run plan you can"
type textarea "*"
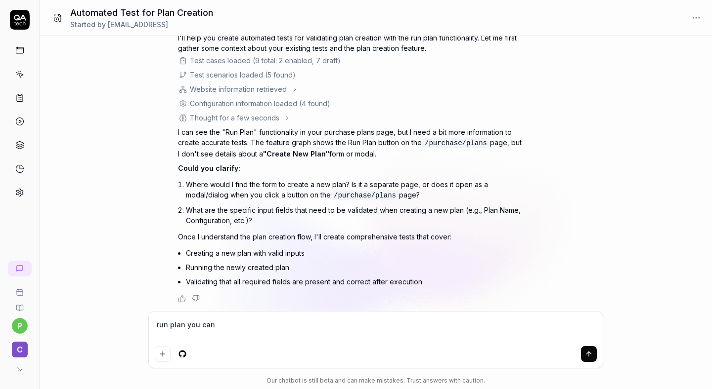
type textarea "run plan you can"
type textarea "*"
type textarea "run plan you can f"
type textarea "*"
type textarea "run plan you can fi"
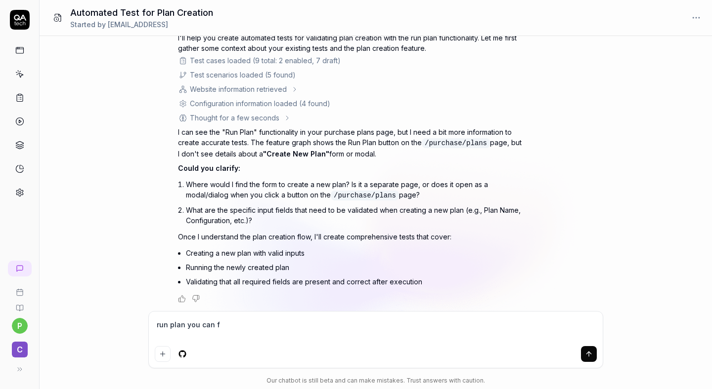
type textarea "*"
type textarea "run plan you can fin"
type textarea "*"
type textarea "run plan you can find"
type textarea "*"
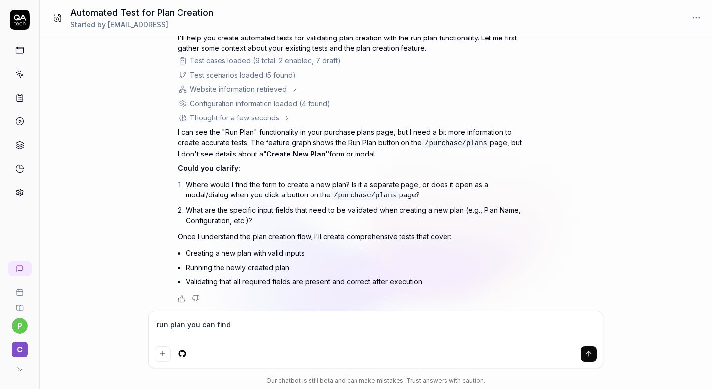
type textarea "run plan you can find"
type textarea "*"
type textarea "run plan you can find u"
type textarea "*"
type textarea "run plan you can find un"
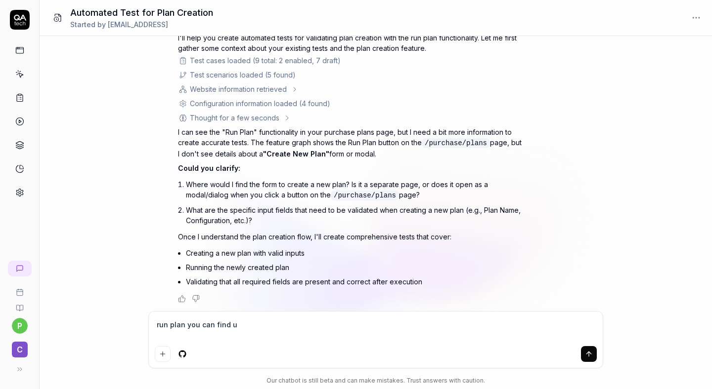
type textarea "*"
type textarea "run plan you can find und"
type textarea "*"
click at [207, 321] on textarea at bounding box center [376, 330] width 442 height 25
click at [190, 324] on textarea "run plan is under purchase plans page" at bounding box center [376, 330] width 442 height 25
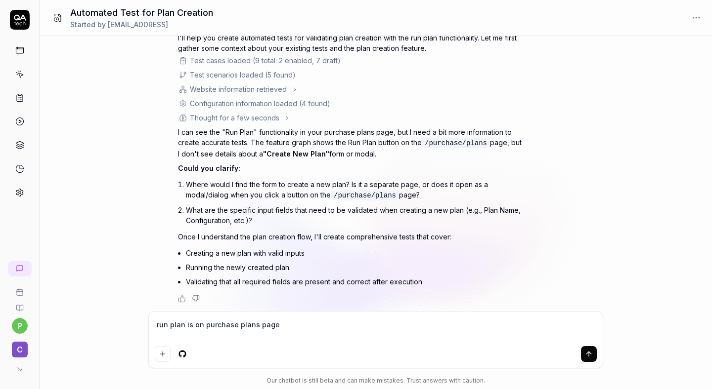
click at [281, 320] on textarea "run plan is on purchase plans page" at bounding box center [376, 330] width 442 height 25
click at [245, 322] on textarea at bounding box center [376, 330] width 442 height 25
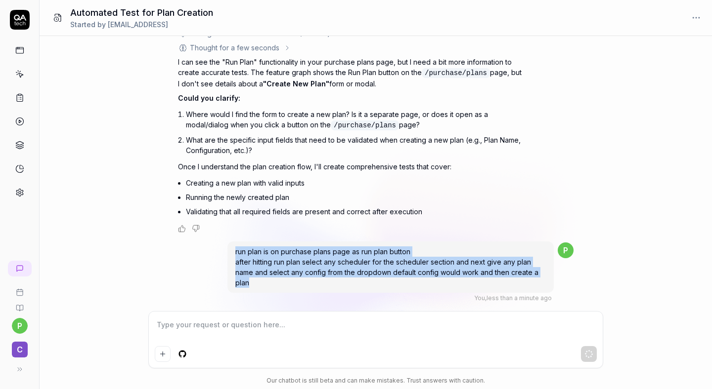
drag, startPoint x: 257, startPoint y: 286, endPoint x: 234, endPoint y: 247, distance: 45.2
click at [234, 247] on div "run plan is on purchase plans page as run plan button after hitting run plan se…" at bounding box center [390, 267] width 326 height 51
copy span "run plan is on purchase plans page as run plan button after hitting run plan se…"
click at [306, 268] on span "run plan is on purchase plans page as run plan button after hitting run plan se…" at bounding box center [386, 268] width 303 height 40
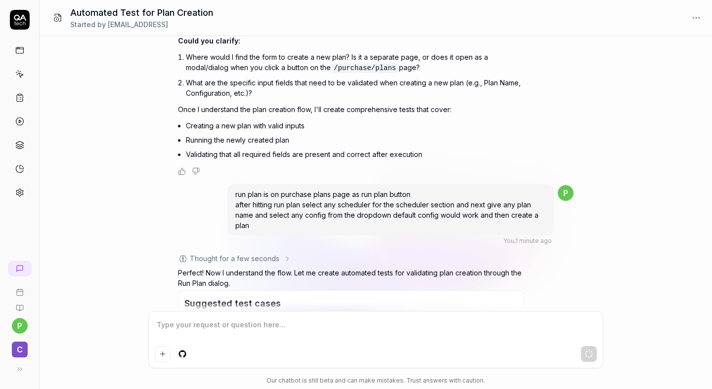
scroll to position [333, 0]
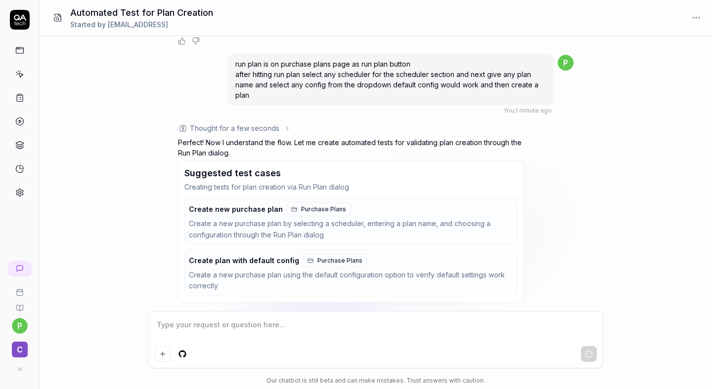
click at [237, 218] on div "Create a new purchase plan by selecting a scheduler, entering a plan name, and …" at bounding box center [349, 229] width 320 height 23
click at [304, 205] on span "Purchase Plans" at bounding box center [323, 209] width 45 height 9
click at [195, 323] on textarea at bounding box center [376, 330] width 442 height 25
click at [19, 270] on icon at bounding box center [20, 269] width 6 height 6
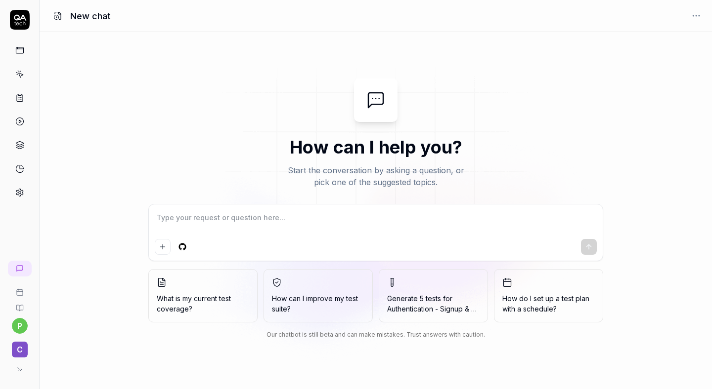
type textarea "*"
click at [21, 264] on link at bounding box center [20, 269] width 24 height 16
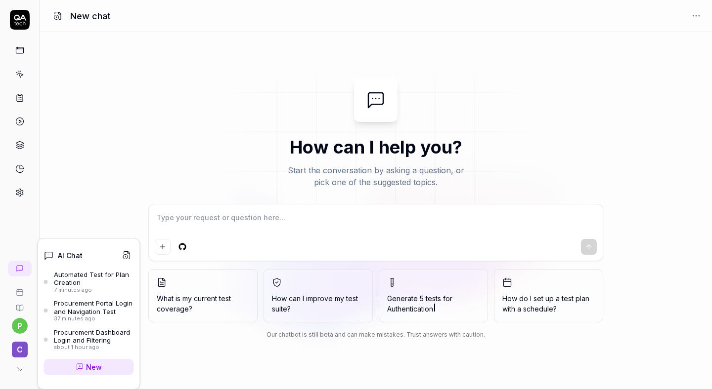
type textarea "*"
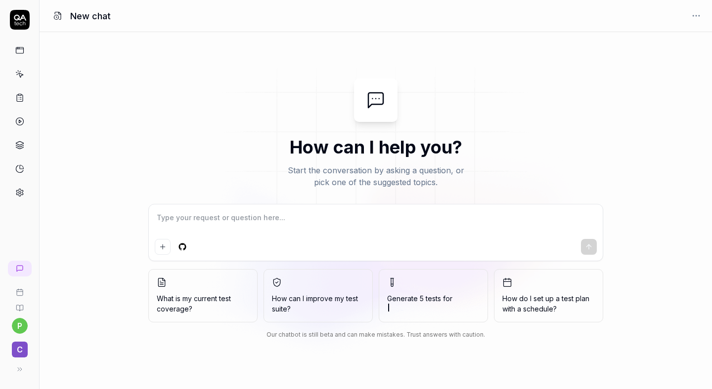
type textarea "*"
click at [18, 270] on icon at bounding box center [20, 269] width 8 height 8
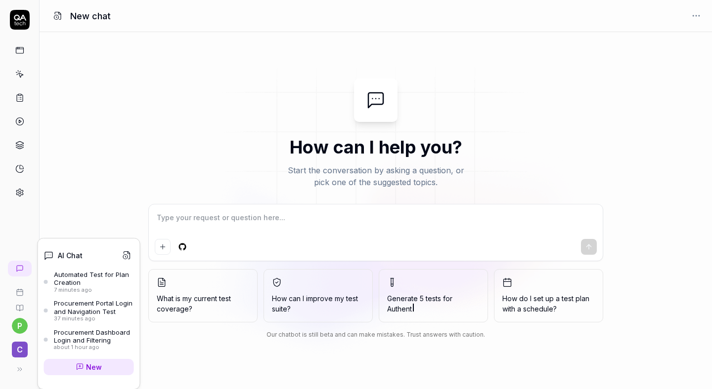
click at [64, 280] on div "Automated Test for Plan Creation" at bounding box center [94, 279] width 80 height 16
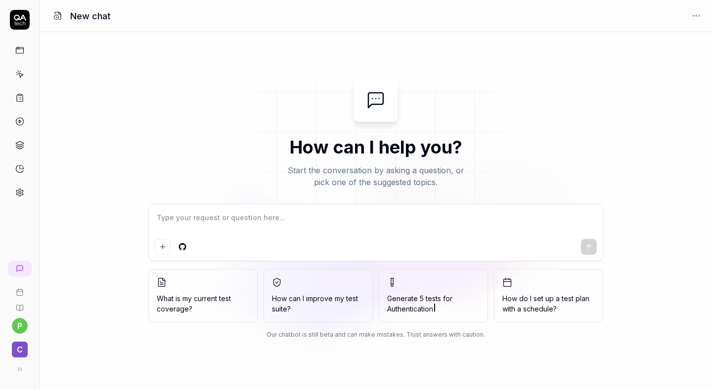
type textarea "*"
click at [24, 271] on link at bounding box center [20, 269] width 24 height 16
type textarea "*"
click at [26, 268] on link at bounding box center [20, 269] width 24 height 16
click at [22, 275] on link at bounding box center [20, 269] width 24 height 16
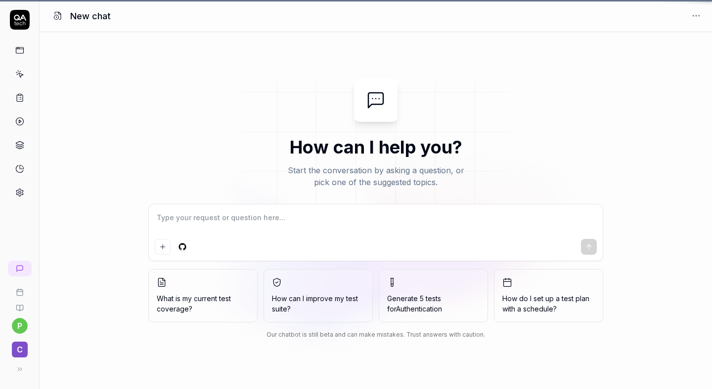
type textarea "*"
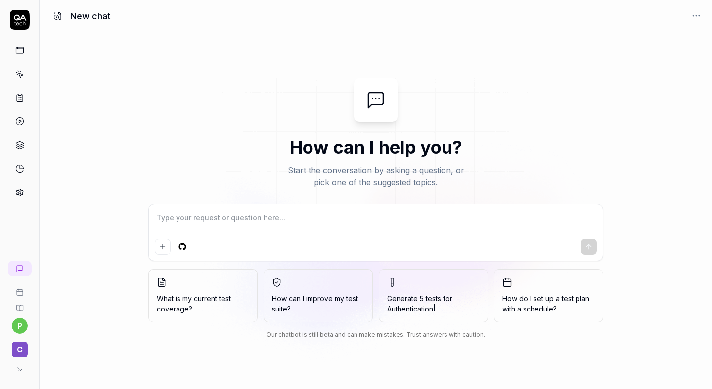
type textarea "*"
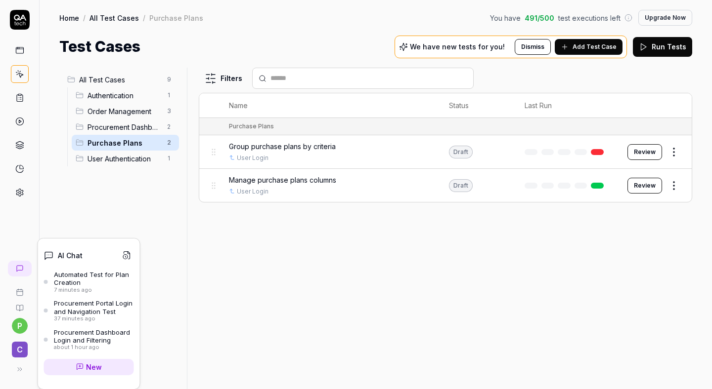
click at [20, 273] on link at bounding box center [20, 269] width 24 height 16
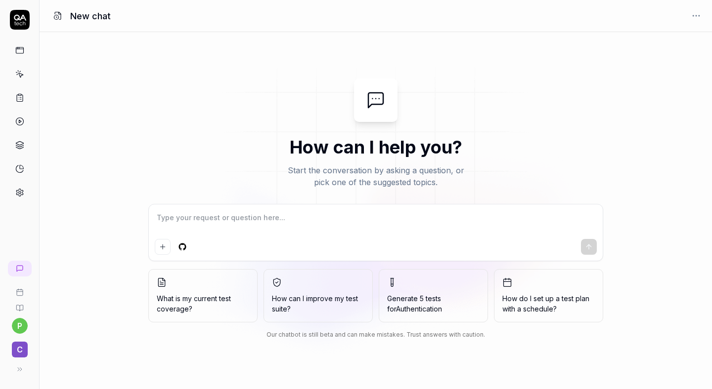
type textarea "*"
click at [245, 222] on textarea at bounding box center [376, 223] width 442 height 25
type textarea "*"
paste textarea "run plan is on purchase plans page as run plan button after hitting run plan se…"
type textarea "run plan is on purchase plans page as run plan button after hitting run plan se…"
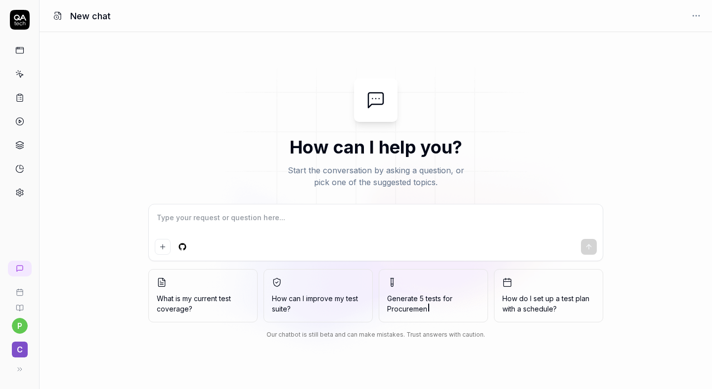
type textarea "*"
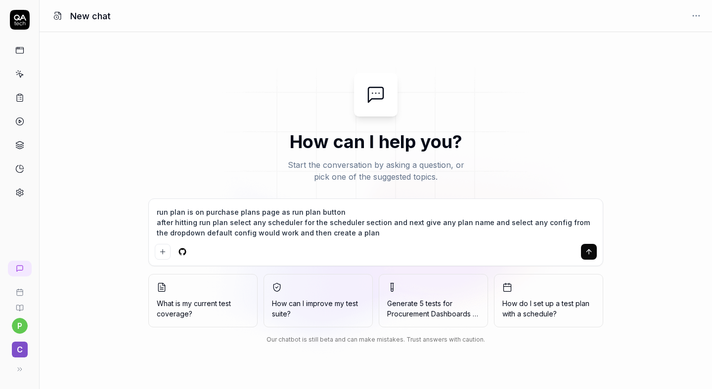
type textarea "run plan is on purchase plans page as run plan button after hitting run plan se…"
type textarea "*"
type textarea "run plan is on purchase plans page as run plan button after hitting run plan se…"
click at [591, 250] on icon "submit" at bounding box center [589, 252] width 8 height 8
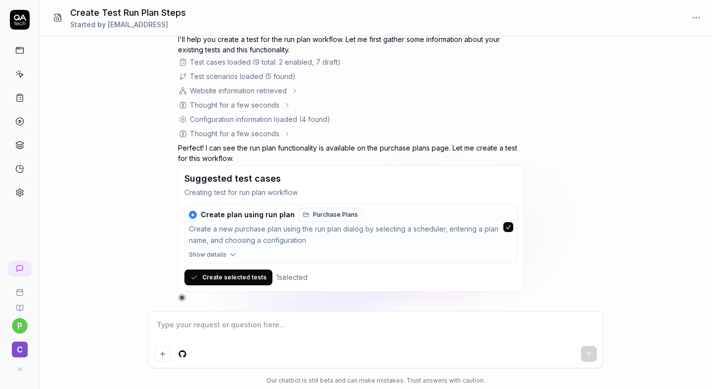
scroll to position [98, 0]
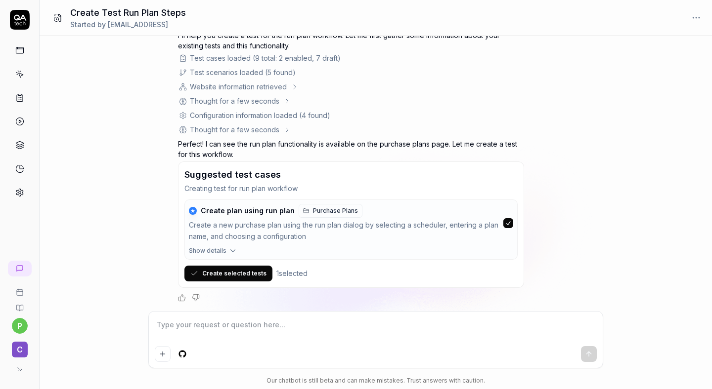
click at [245, 274] on button "Create selected tests" at bounding box center [228, 274] width 88 height 16
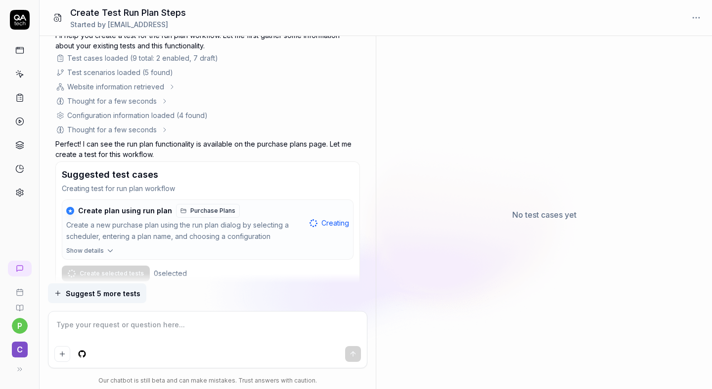
scroll to position [126, 0]
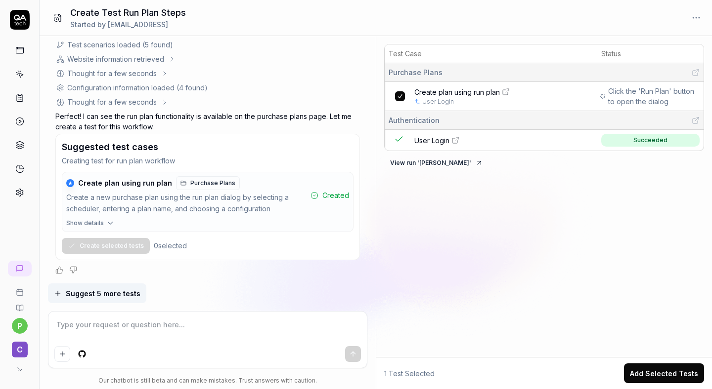
click at [649, 374] on button "Add Selected Tests" at bounding box center [664, 374] width 80 height 20
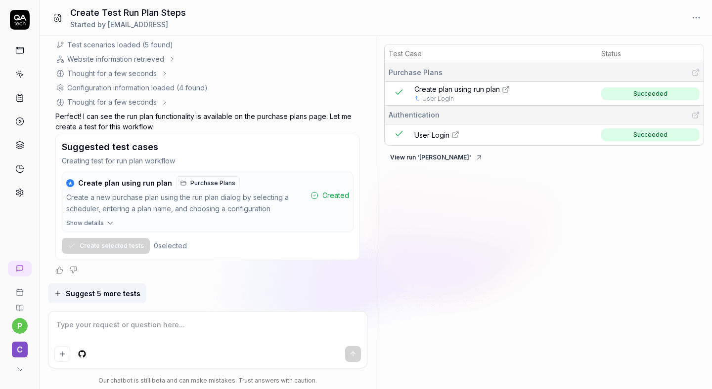
type textarea "*"
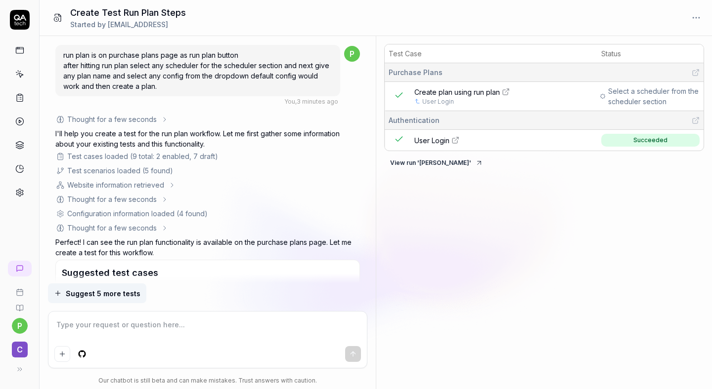
scroll to position [126, 0]
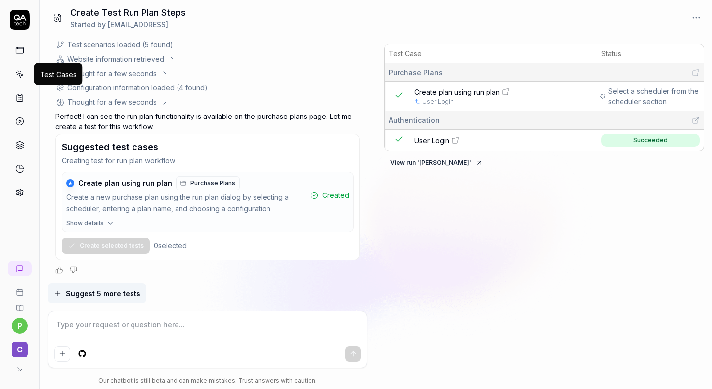
click at [17, 76] on icon at bounding box center [19, 74] width 9 height 9
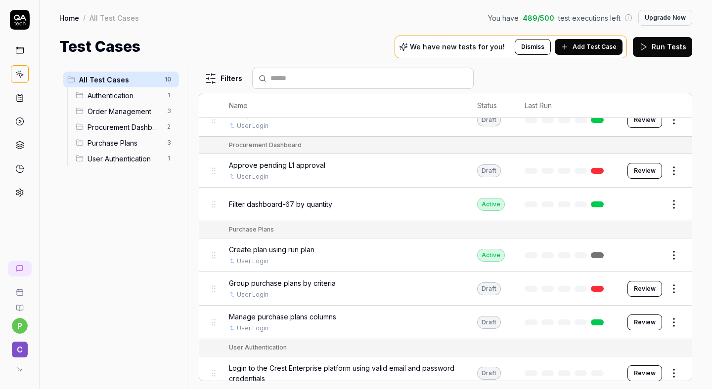
scroll to position [154, 0]
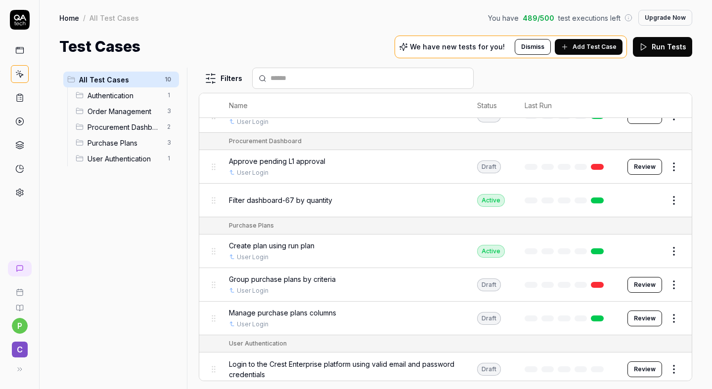
click at [276, 241] on span "Create plan using run plan" at bounding box center [272, 246] width 86 height 10
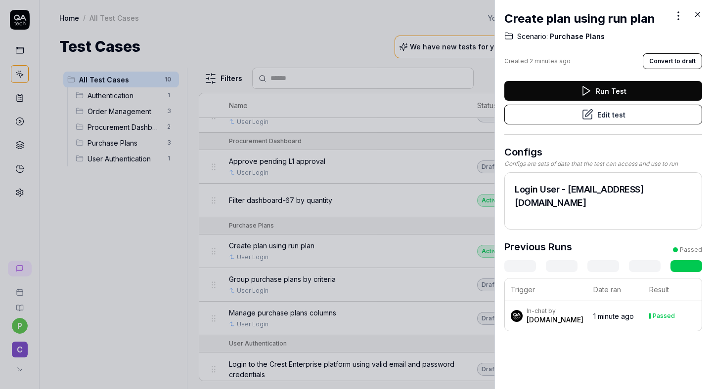
click at [608, 92] on button "Run Test" at bounding box center [603, 91] width 198 height 20
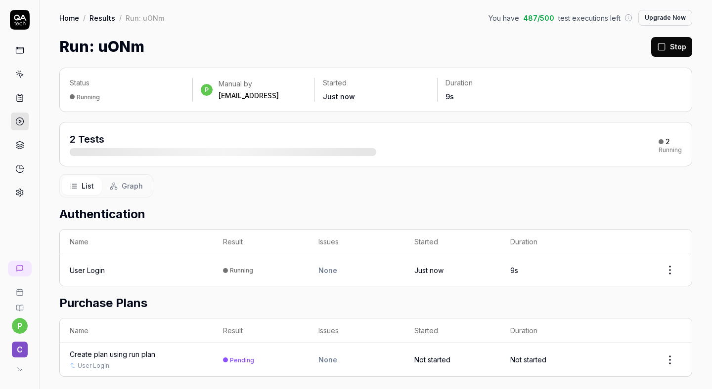
click at [675, 50] on button "Stop" at bounding box center [671, 47] width 41 height 20
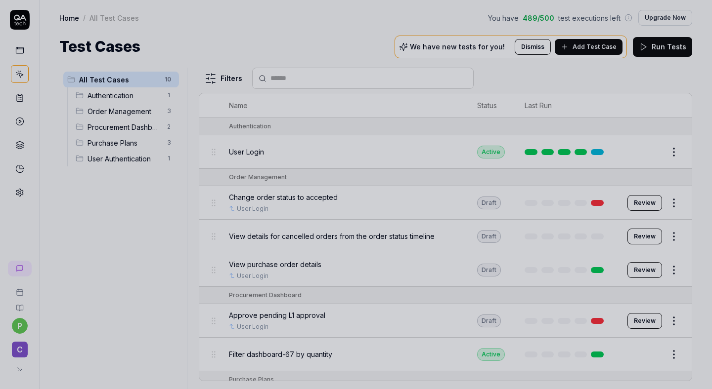
click at [456, 129] on div at bounding box center [356, 194] width 712 height 389
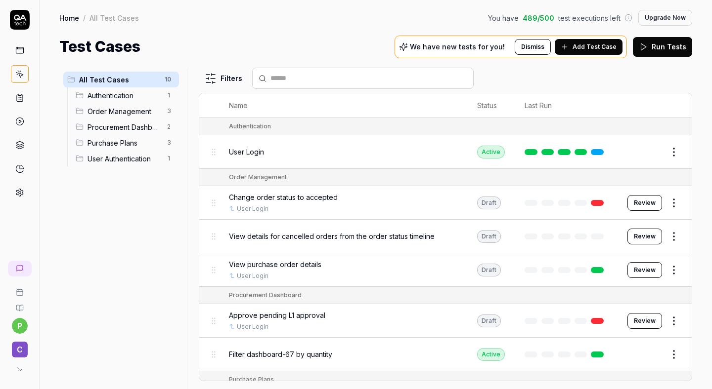
click at [638, 200] on button "Review" at bounding box center [644, 203] width 35 height 16
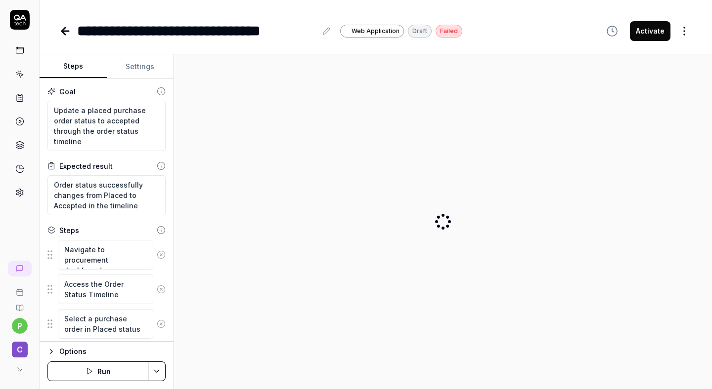
click at [639, 38] on button "Activate" at bounding box center [650, 31] width 41 height 20
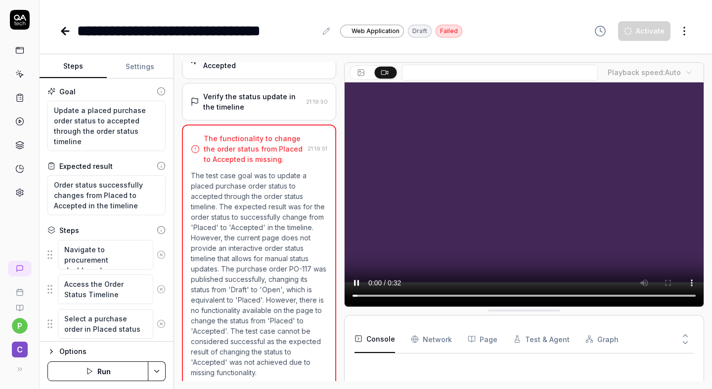
scroll to position [363, 0]
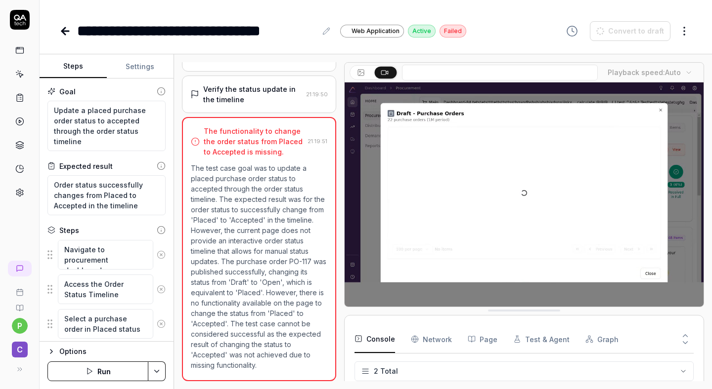
click at [58, 22] on div "**********" at bounding box center [376, 21] width 672 height 42
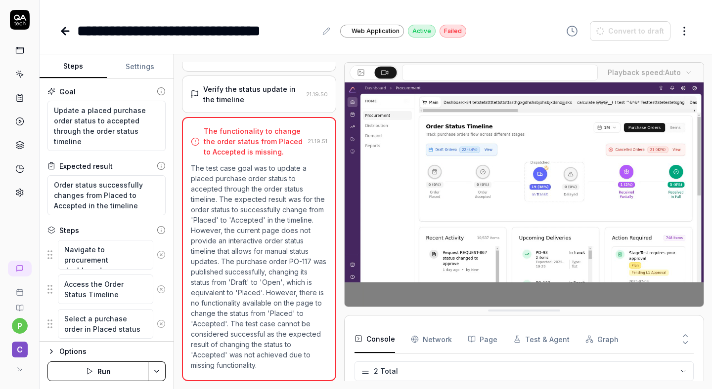
click at [63, 34] on icon at bounding box center [65, 31] width 12 height 12
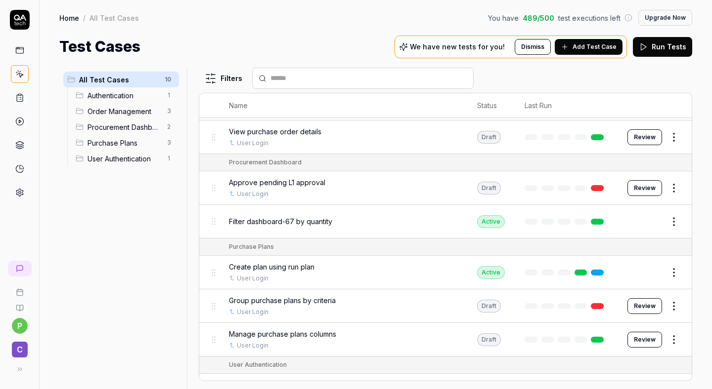
scroll to position [154, 0]
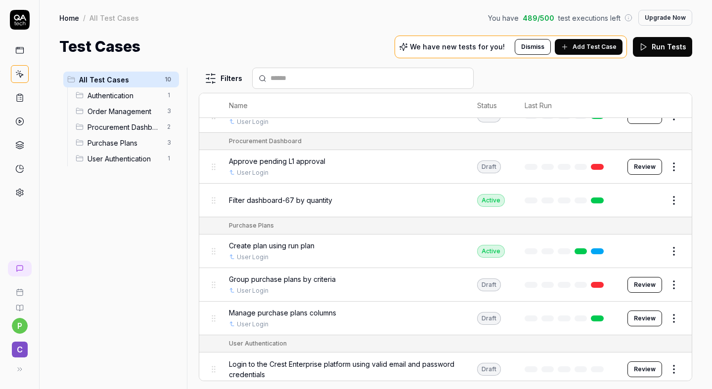
click at [648, 250] on button "Edit" at bounding box center [650, 252] width 24 height 16
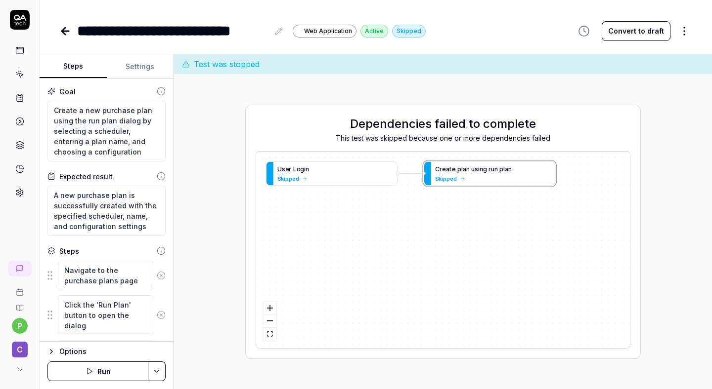
click at [217, 72] on div "Test was stopped" at bounding box center [443, 64] width 538 height 20
click at [119, 361] on div "Options Run" at bounding box center [107, 366] width 134 height 48
click at [112, 371] on button "Run" at bounding box center [97, 372] width 101 height 20
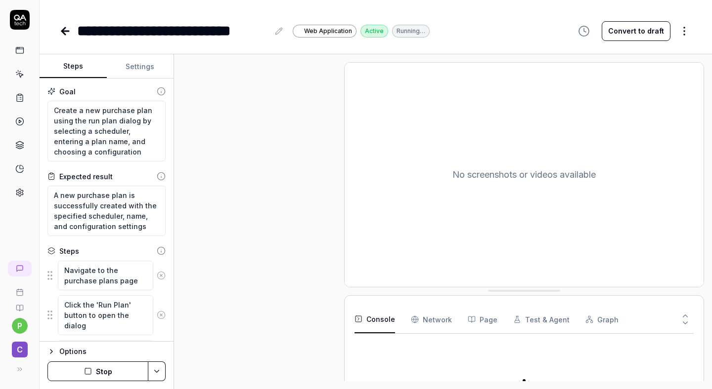
type textarea "*"
